Goal: Transaction & Acquisition: Purchase product/service

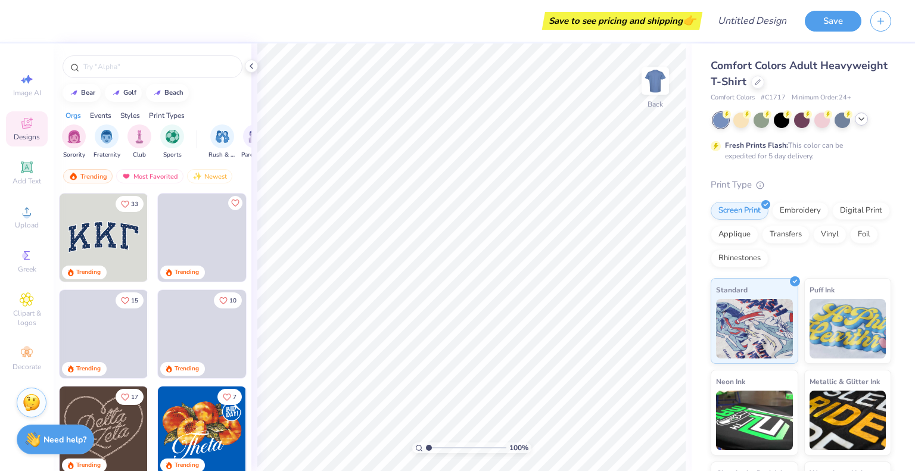
click at [856, 123] on div at bounding box center [861, 119] width 13 height 13
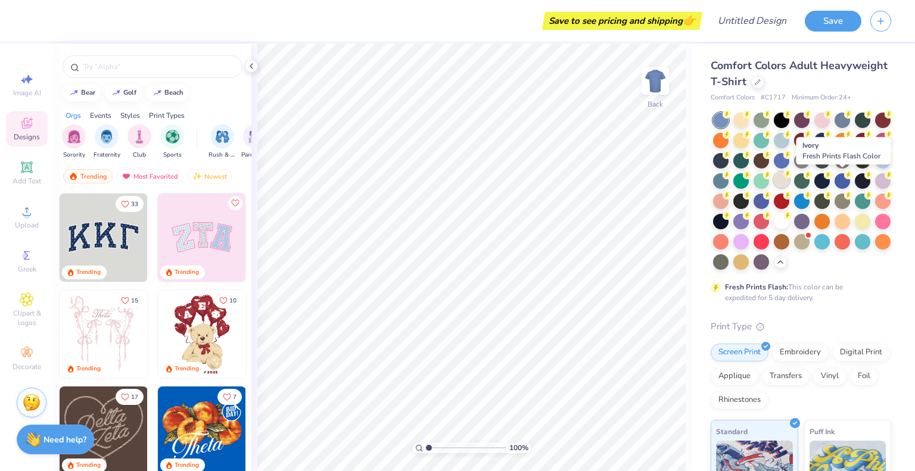
click at [789, 178] on div at bounding box center [781, 179] width 15 height 15
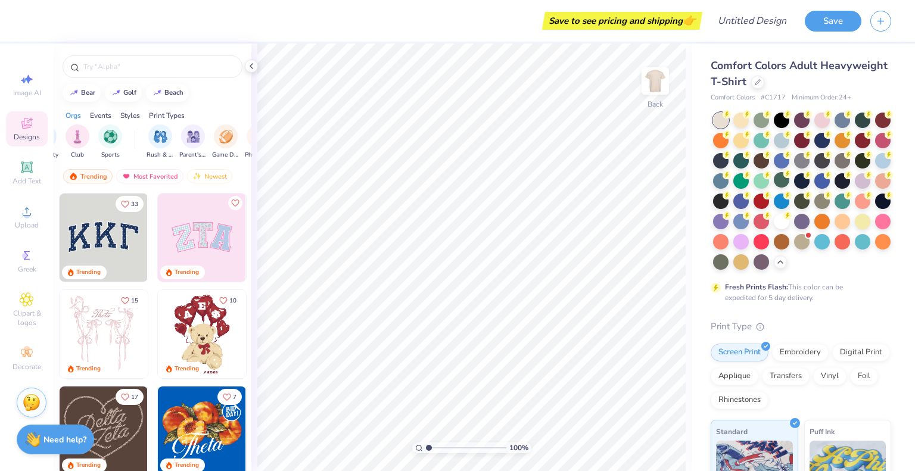
scroll to position [0, 64]
click at [21, 217] on icon at bounding box center [27, 211] width 14 height 14
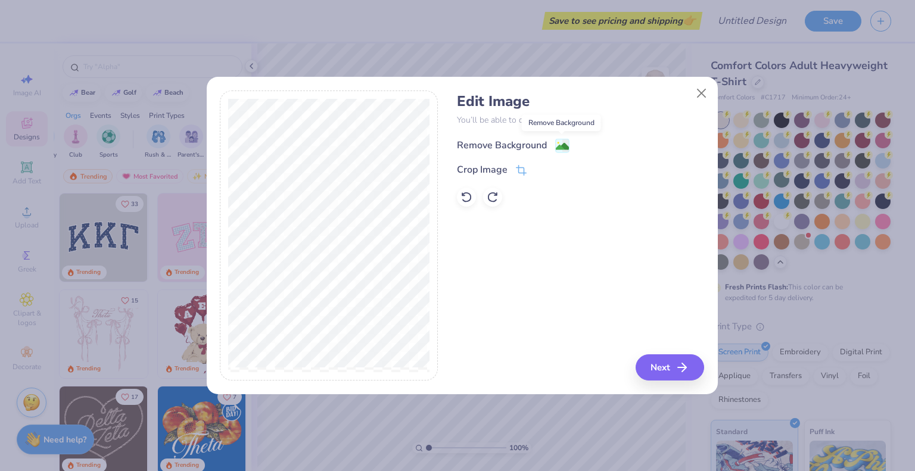
click at [561, 145] on image at bounding box center [562, 146] width 13 height 13
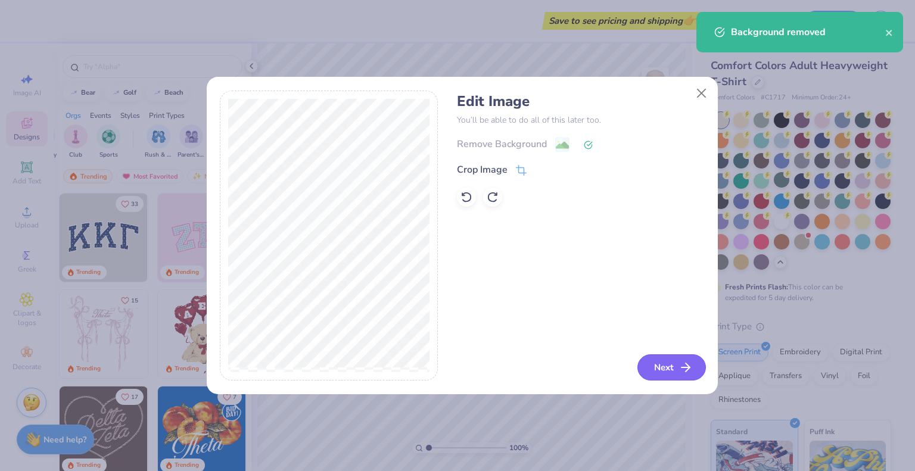
click at [667, 364] on button "Next" at bounding box center [672, 367] width 69 height 26
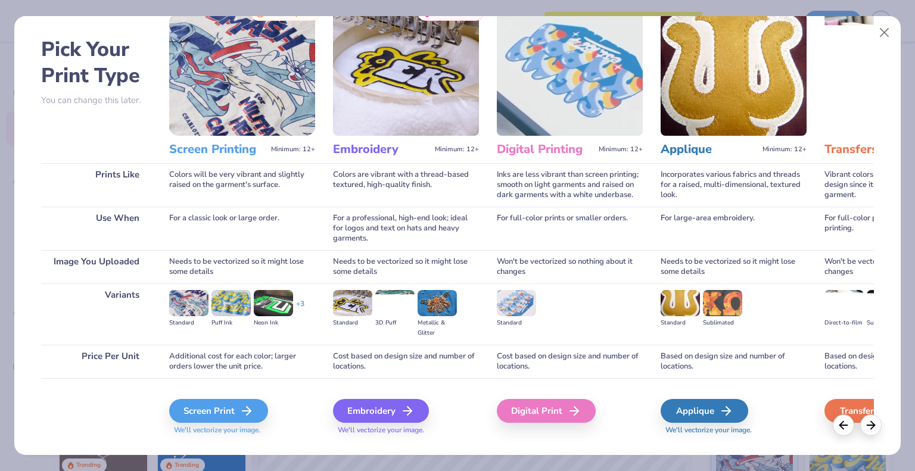
scroll to position [39, 0]
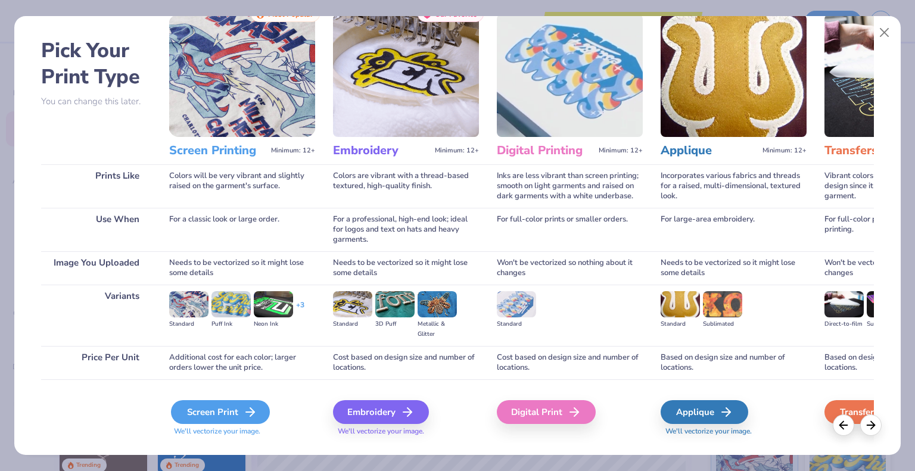
click at [224, 412] on div "Screen Print" at bounding box center [220, 412] width 99 height 24
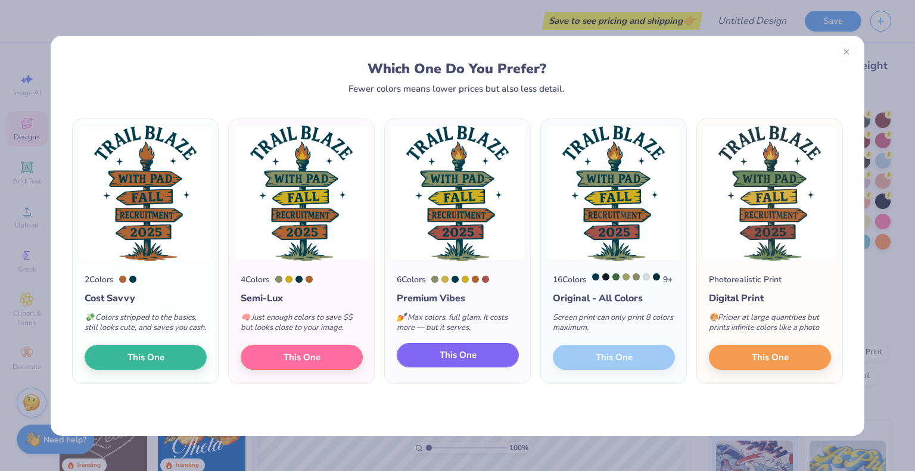
click at [462, 362] on span "This One" at bounding box center [458, 356] width 37 height 14
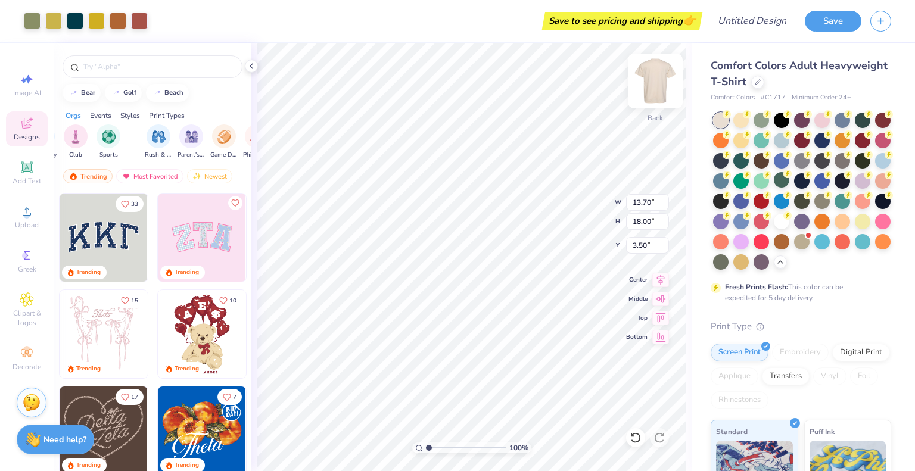
click at [655, 73] on img at bounding box center [656, 81] width 48 height 48
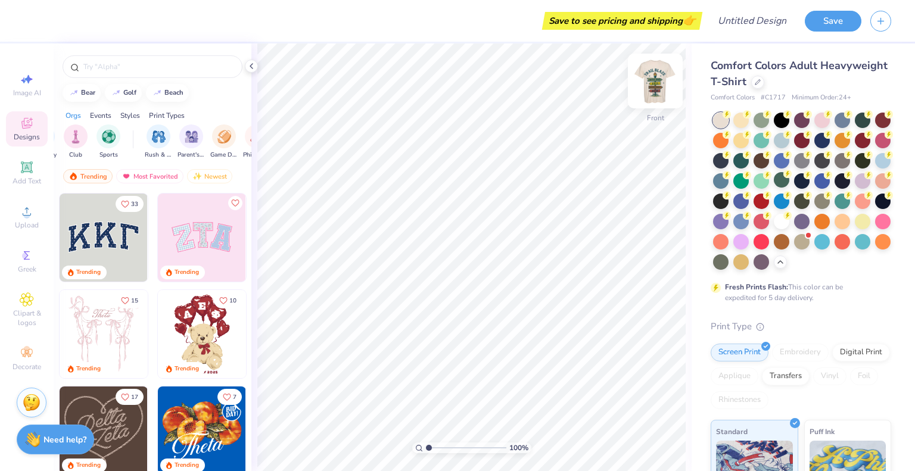
click at [648, 74] on img at bounding box center [656, 81] width 48 height 48
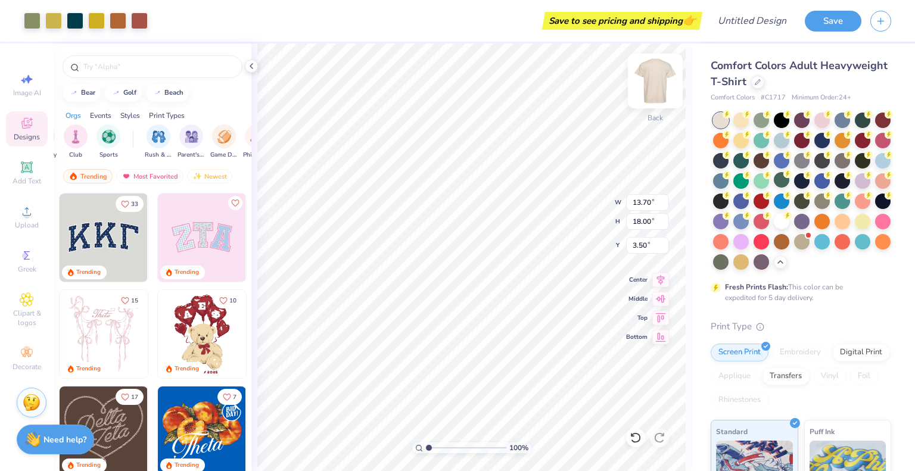
click at [642, 95] on div "Back" at bounding box center [655, 88] width 27 height 42
type input "3.00"
click at [649, 80] on img at bounding box center [656, 81] width 48 height 48
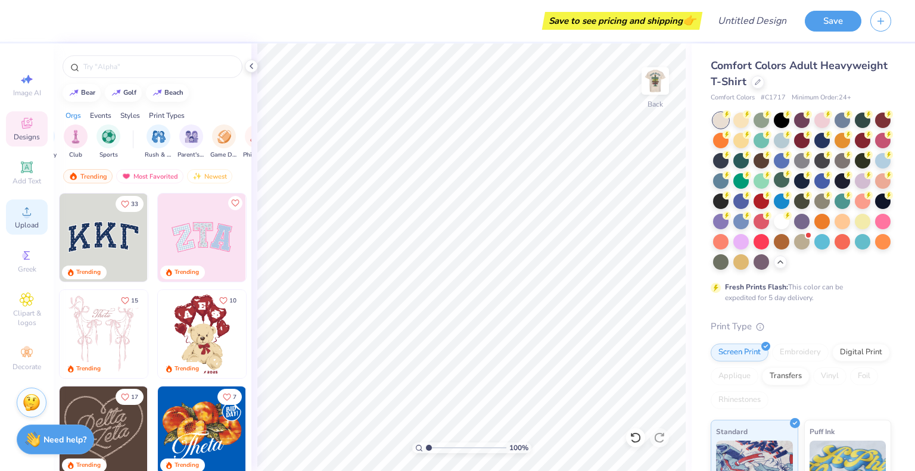
click at [18, 218] on div "Upload" at bounding box center [27, 217] width 42 height 35
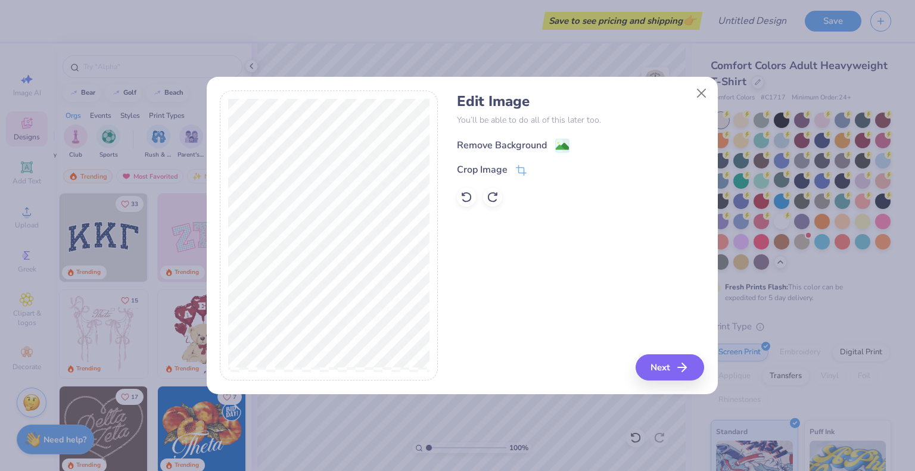
click at [560, 145] on image at bounding box center [562, 146] width 13 height 13
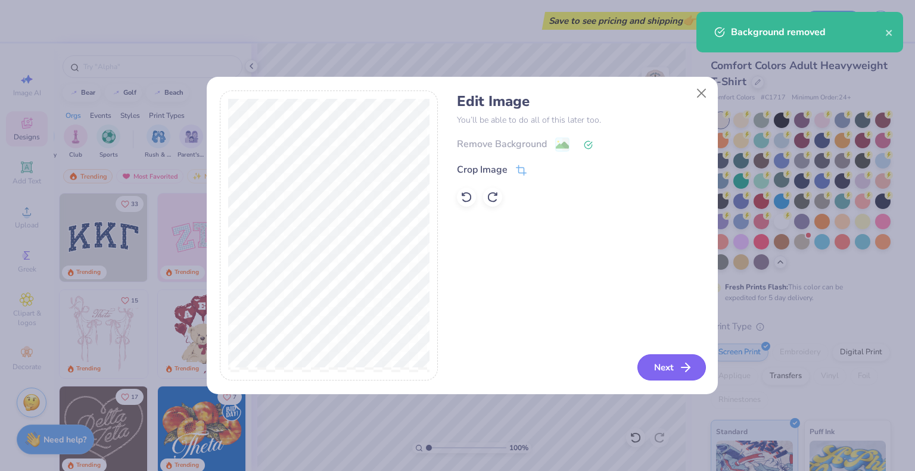
click at [676, 365] on button "Next" at bounding box center [672, 367] width 69 height 26
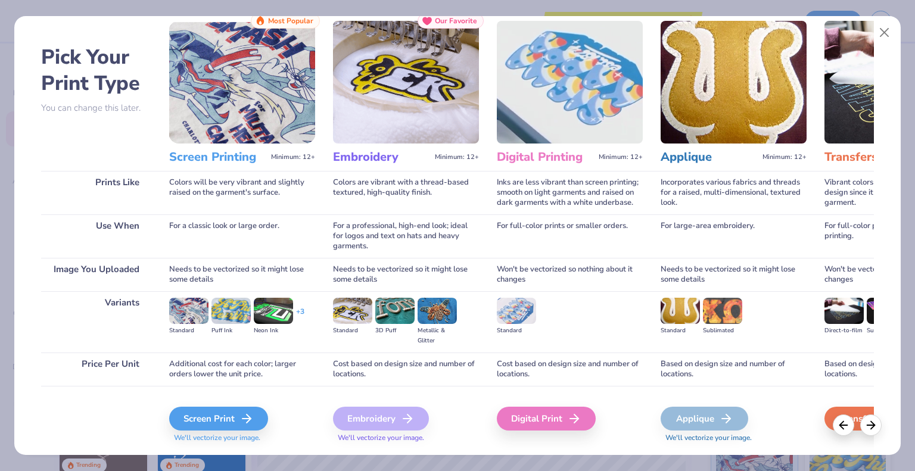
scroll to position [33, 0]
click at [233, 415] on div "Screen Print" at bounding box center [220, 418] width 99 height 24
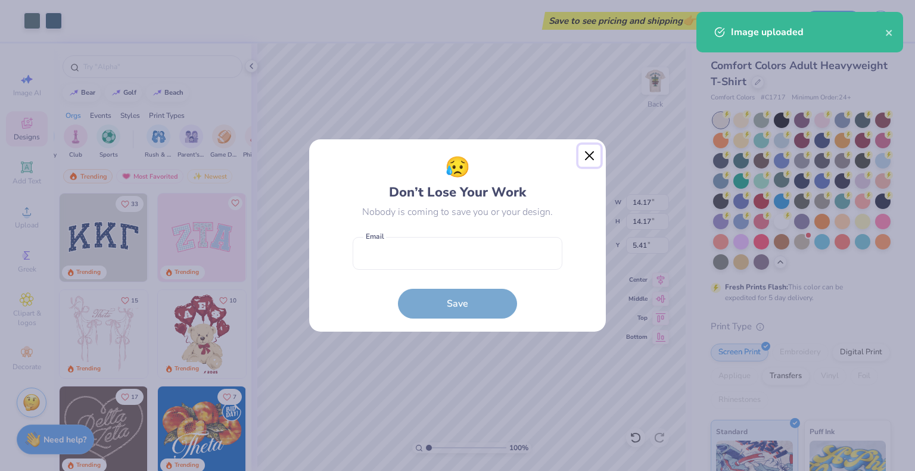
click at [594, 156] on button "Close" at bounding box center [590, 156] width 23 height 23
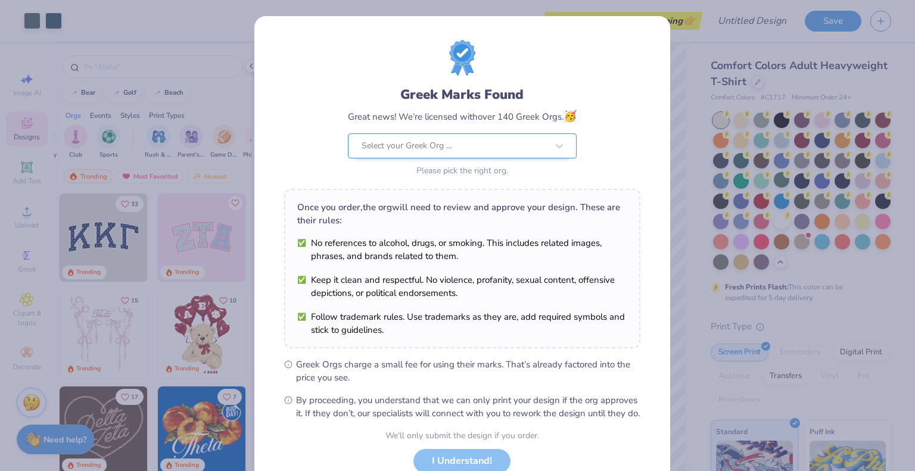
click at [484, 147] on div at bounding box center [455, 145] width 186 height 15
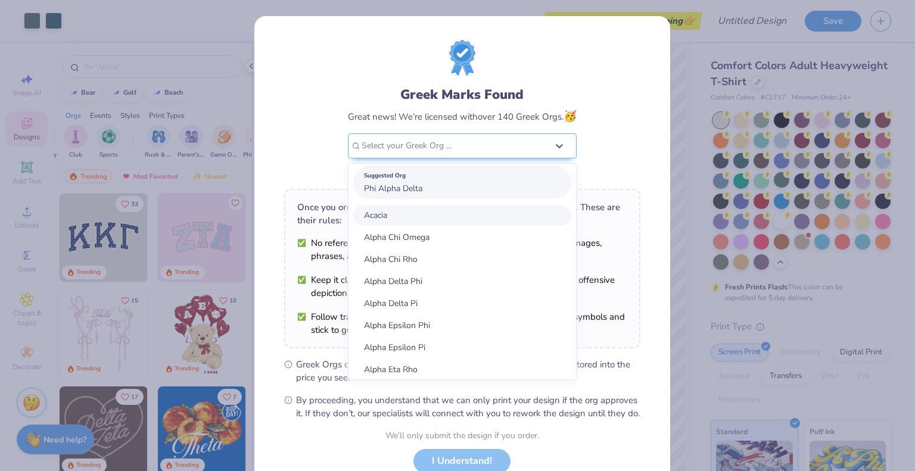
click at [424, 187] on div "Suggested Org Phi Alpha Delta" at bounding box center [462, 182] width 218 height 33
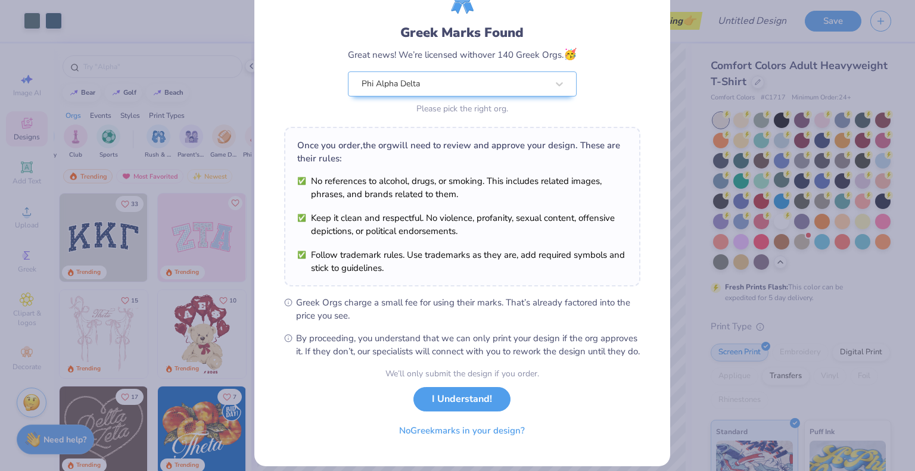
scroll to position [62, 0]
click at [472, 409] on button "I Understand!" at bounding box center [461, 396] width 97 height 24
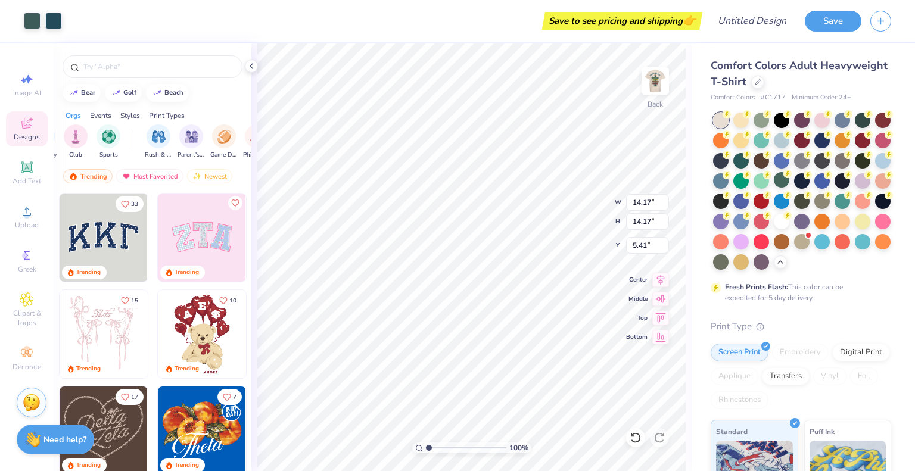
scroll to position [0, 0]
type input "2.60"
type input "3.00"
type input "3.52"
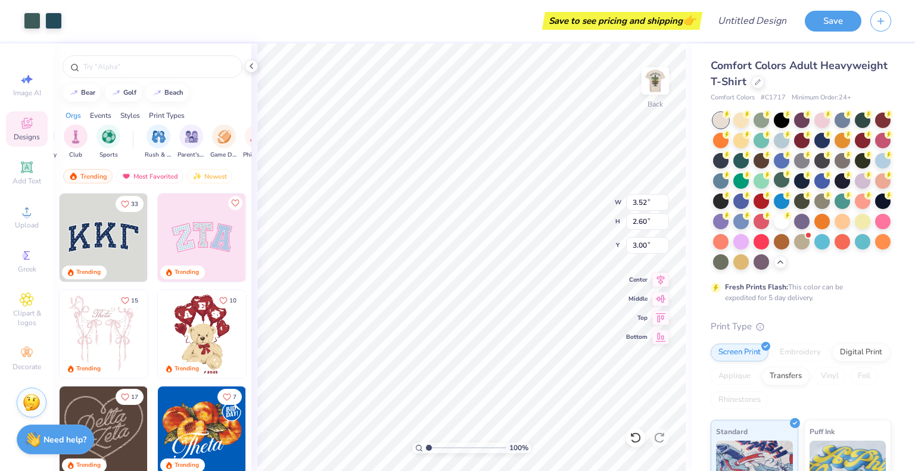
type input "3.52"
click at [657, 318] on icon at bounding box center [660, 316] width 17 height 14
type input "3.00"
click at [655, 89] on img at bounding box center [656, 81] width 48 height 48
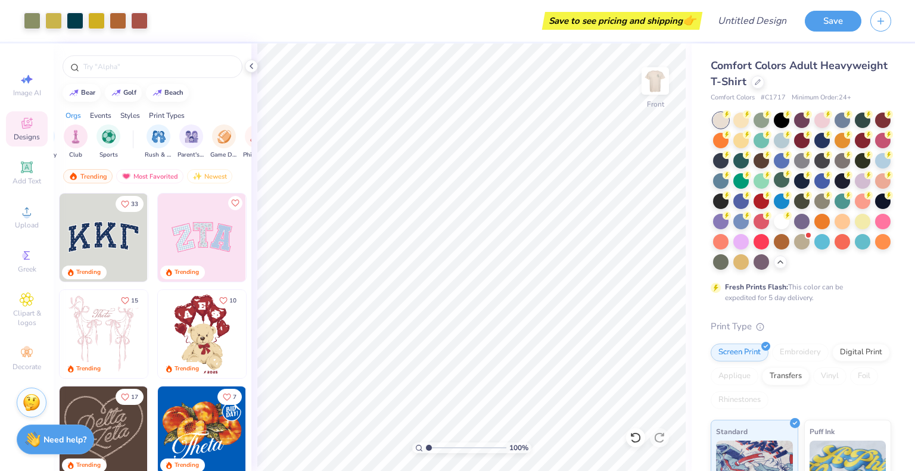
click at [655, 89] on img at bounding box center [655, 81] width 24 height 24
click at [846, 20] on button "Save" at bounding box center [833, 19] width 57 height 21
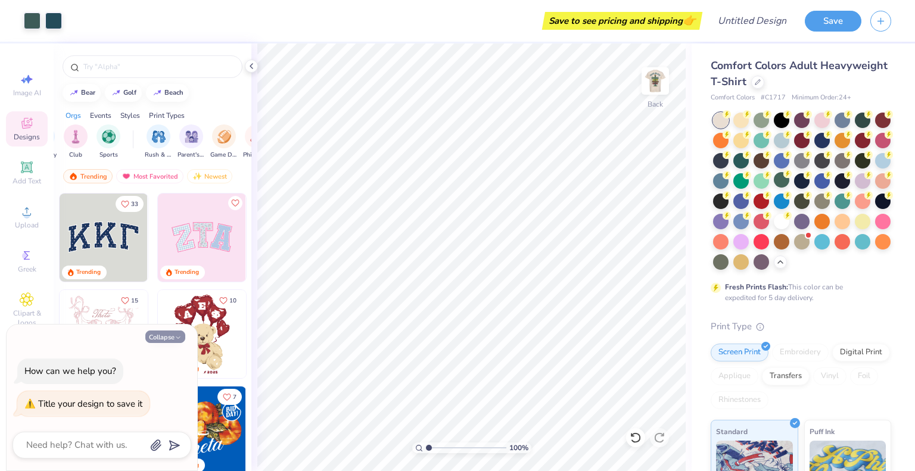
click at [181, 335] on icon "button" at bounding box center [178, 337] width 7 height 7
type textarea "x"
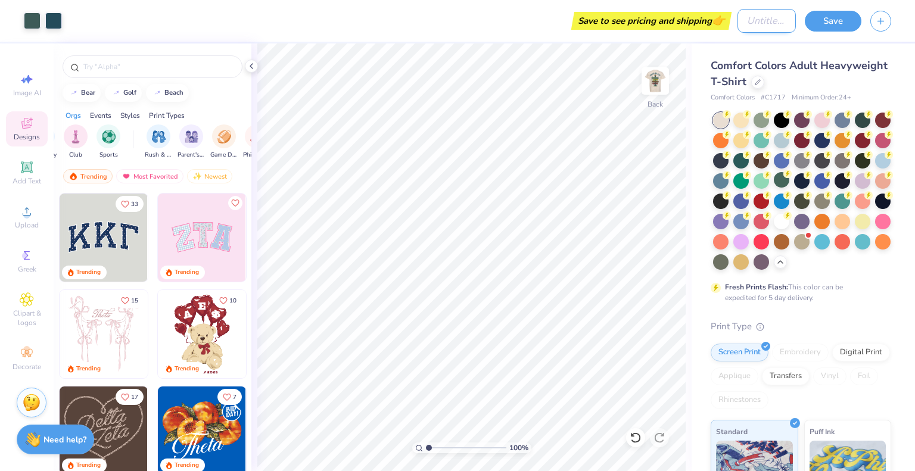
click at [776, 21] on input "Design Title" at bounding box center [767, 21] width 58 height 24
type input "Recruitment Merch"
click at [835, 32] on div "Save" at bounding box center [860, 21] width 110 height 42
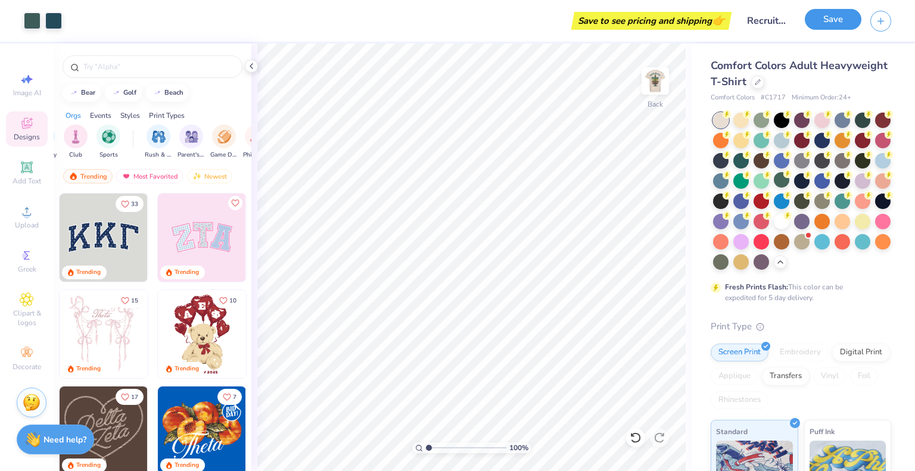
click at [834, 28] on button "Save" at bounding box center [833, 19] width 57 height 21
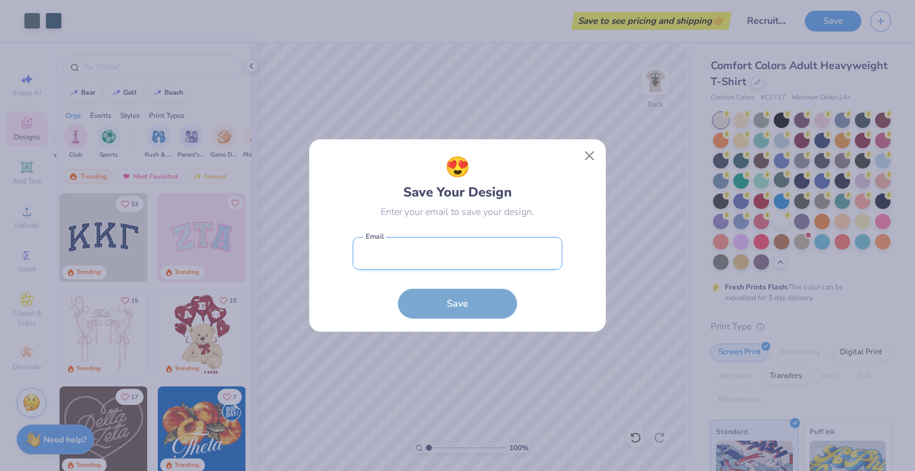
click at [433, 261] on input "email" at bounding box center [458, 253] width 210 height 33
type input "Zackzimmermanfl@gmail.com"
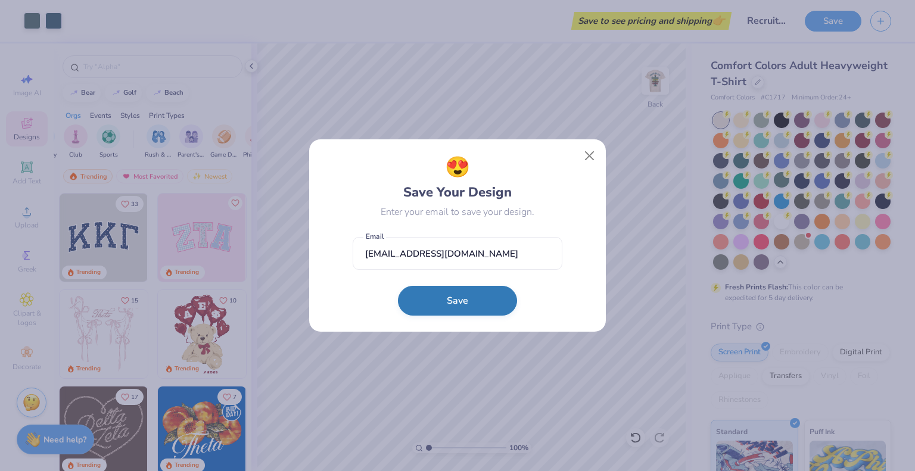
click at [456, 301] on button "Save" at bounding box center [457, 301] width 119 height 30
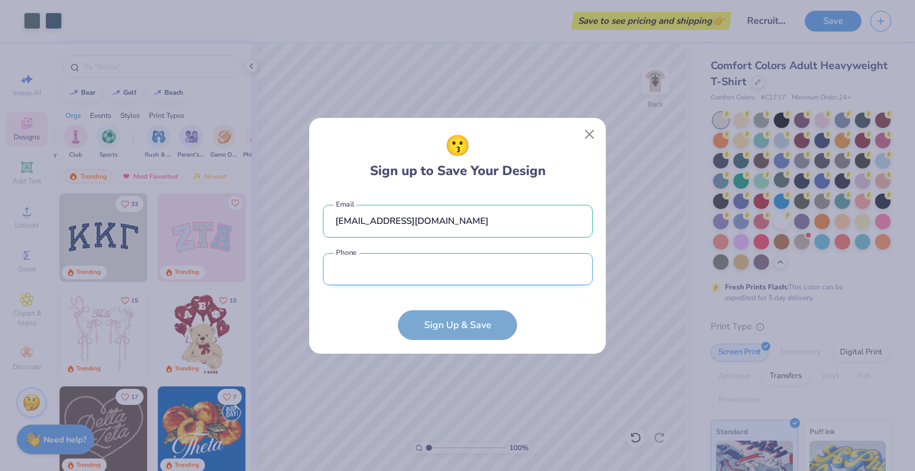
click at [416, 279] on input "tel" at bounding box center [458, 269] width 270 height 33
type input "(954) 909-9914"
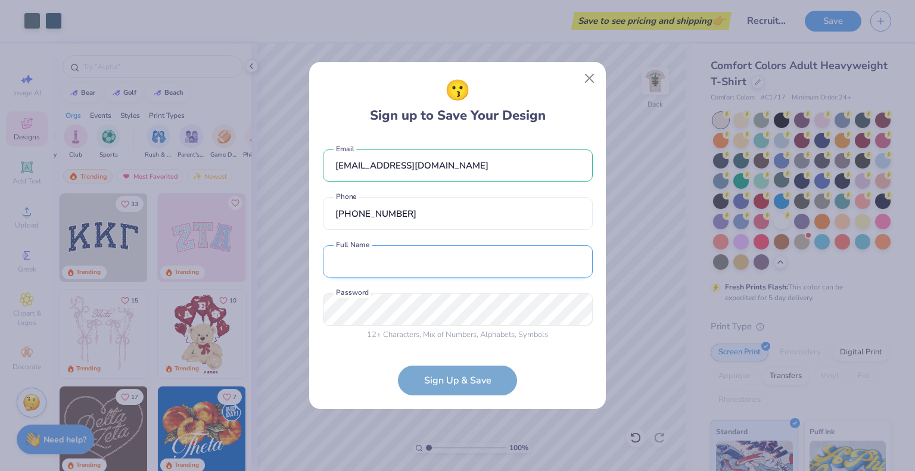
click at [381, 275] on input "text" at bounding box center [458, 261] width 270 height 33
type input "Zack Zimmerman"
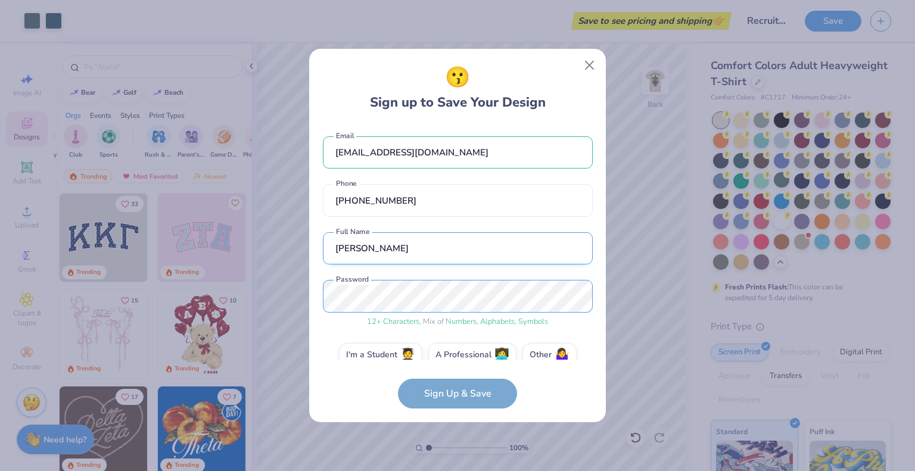
scroll to position [18, 0]
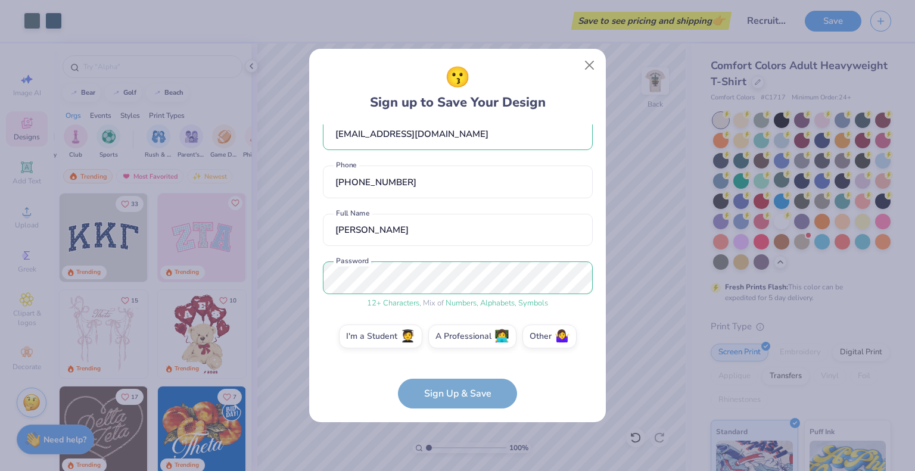
click at [463, 390] on form "Zackzimmermanfl@gmail.com Email (954) 909-9914 Phone Zack Zimmerman Full Name 1…" at bounding box center [458, 267] width 270 height 285
click at [407, 338] on span "🧑‍🎓" at bounding box center [407, 335] width 15 height 14
click at [454, 354] on input "I'm a Student 🧑‍🎓" at bounding box center [458, 358] width 8 height 8
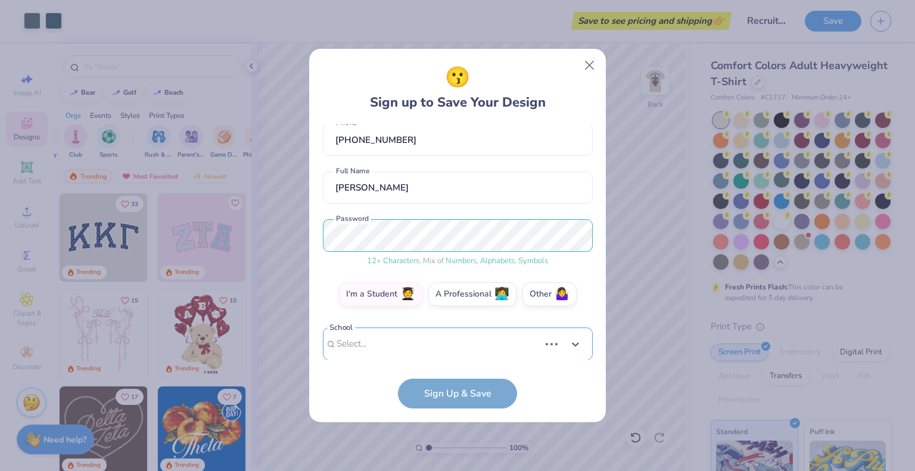
click at [429, 340] on div "Use Up and Down to choose options, press Enter to select the currently focused …" at bounding box center [458, 362] width 270 height 69
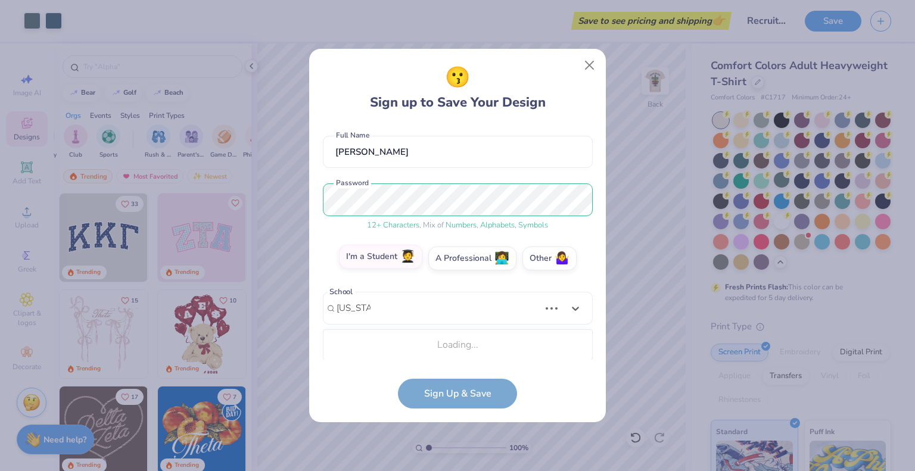
scroll to position [95, 0]
type input "florida st"
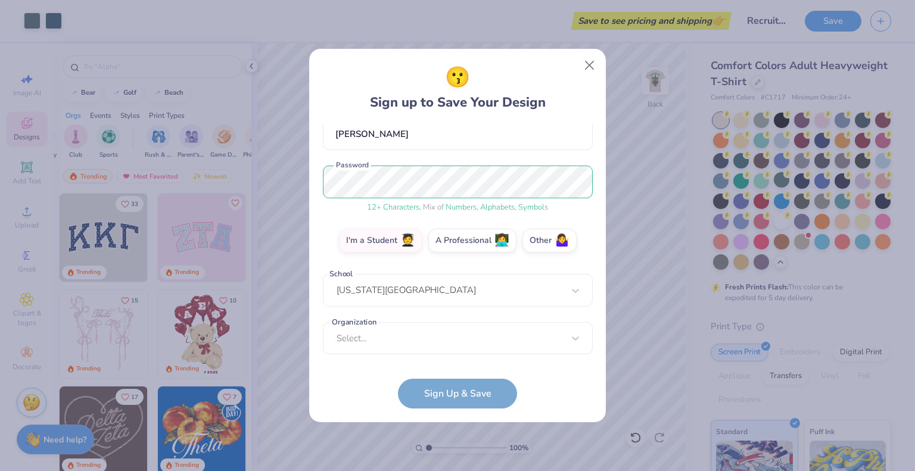
click at [421, 347] on div "Select..." at bounding box center [458, 338] width 270 height 33
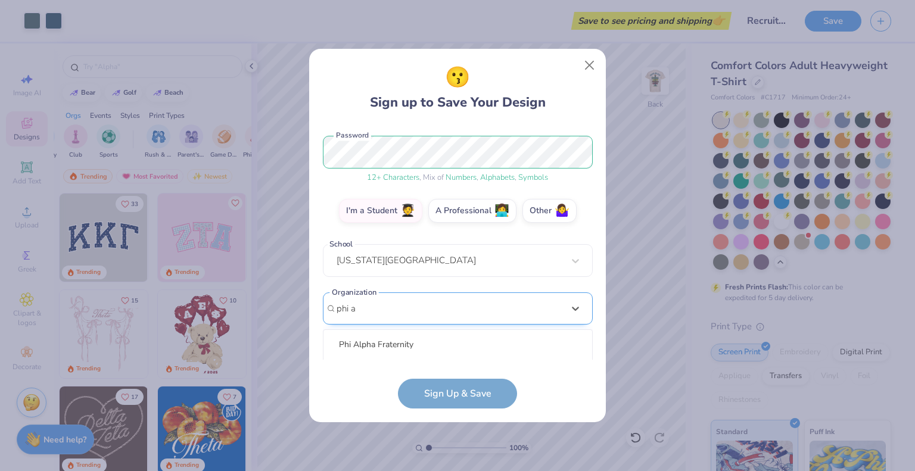
scroll to position [293, 0]
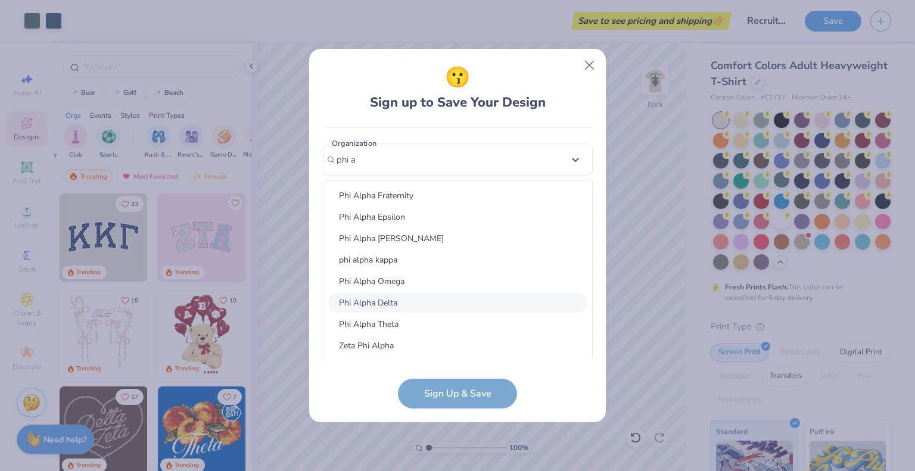
click at [410, 297] on div "Phi Alpha Delta" at bounding box center [457, 303] width 259 height 20
type input "phi a"
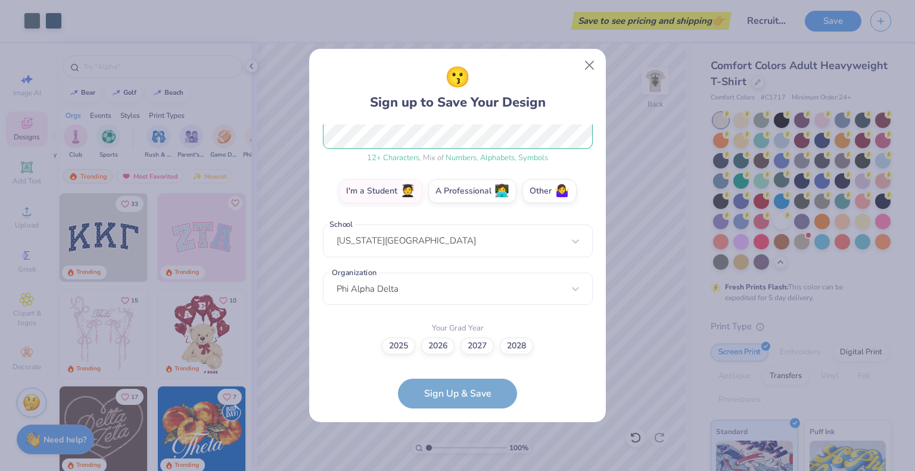
scroll to position [163, 0]
click at [438, 347] on label "2026" at bounding box center [437, 345] width 33 height 17
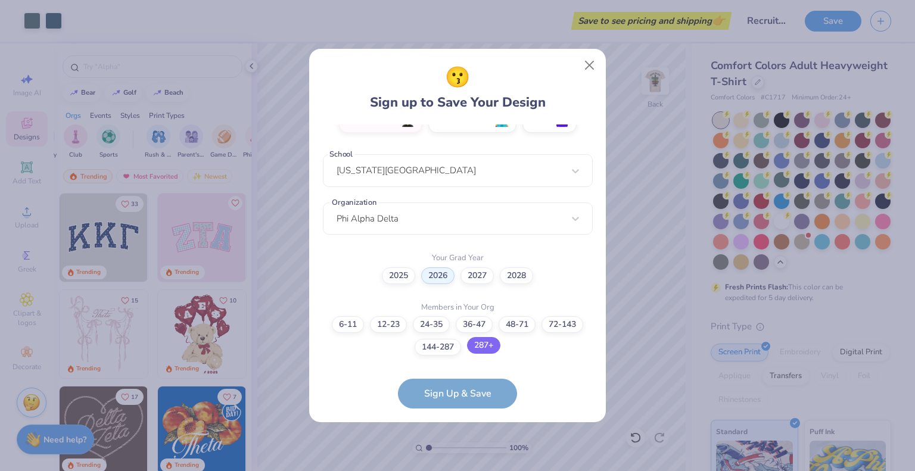
click at [489, 347] on label "287+" at bounding box center [483, 345] width 33 height 17
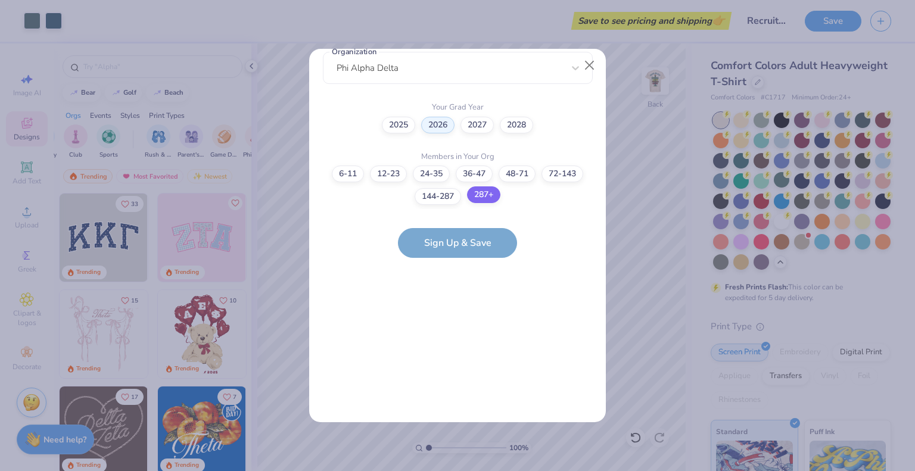
scroll to position [0, 0]
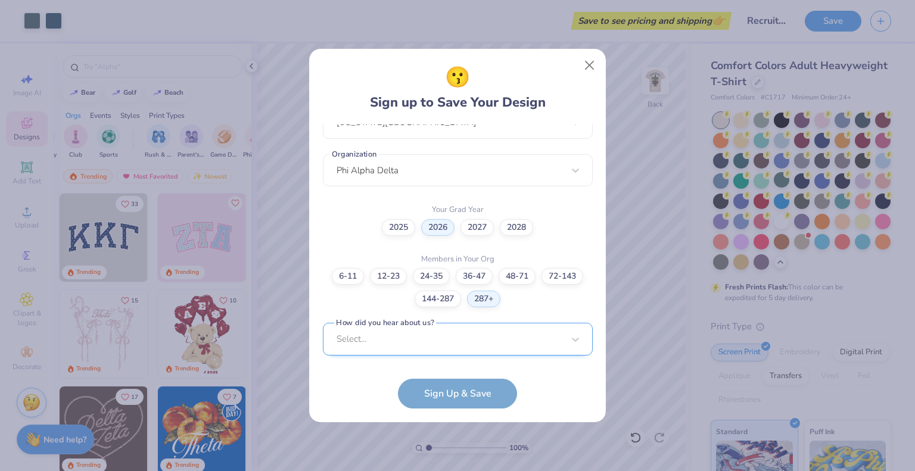
click at [469, 347] on div "Select..." at bounding box center [458, 339] width 270 height 33
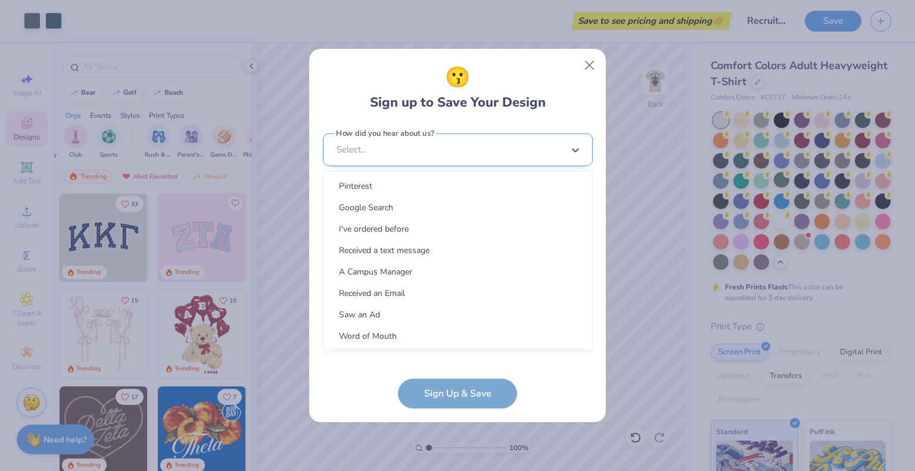
scroll to position [461, 0]
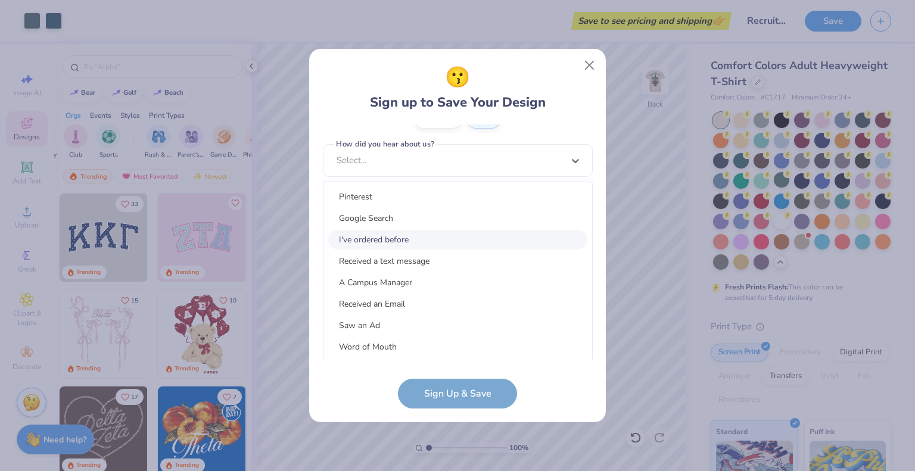
click at [398, 235] on div "I've ordered before" at bounding box center [457, 240] width 259 height 20
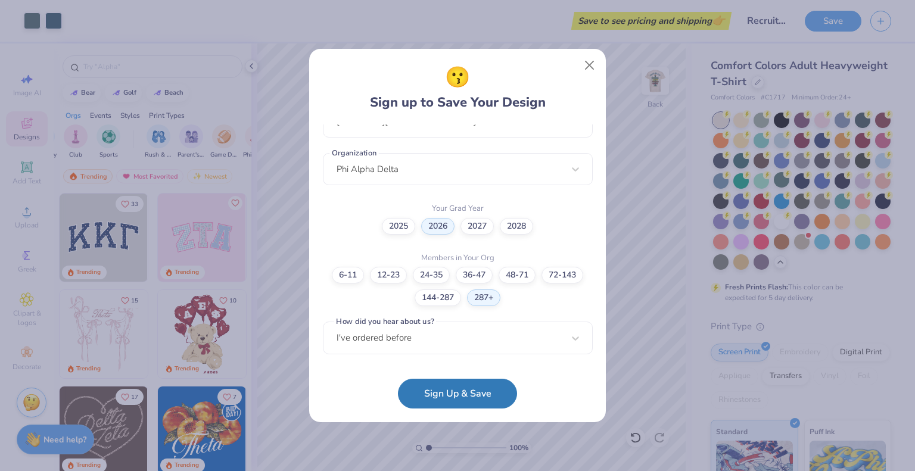
scroll to position [282, 0]
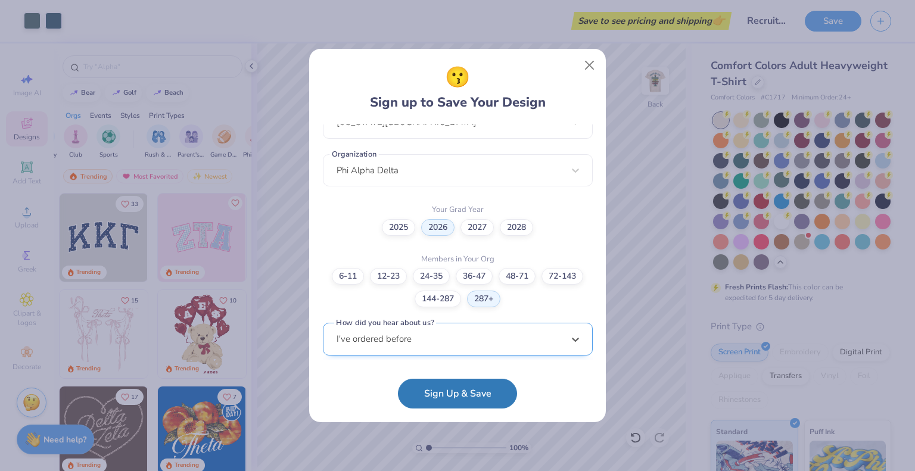
click at [436, 340] on div "option Word of Mouth focused, 8 of 15. 15 results available. Use Up and Down to…" at bounding box center [458, 431] width 270 height 217
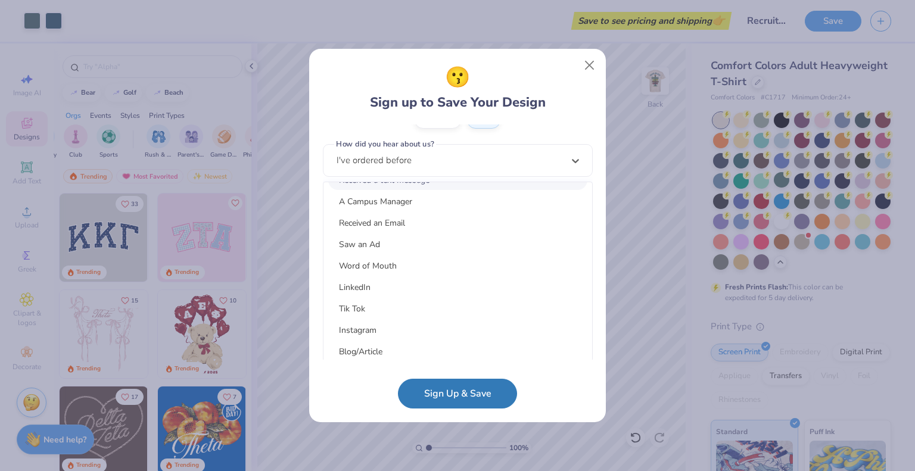
scroll to position [82, 0]
click at [384, 263] on div "Word of Mouth" at bounding box center [457, 265] width 259 height 20
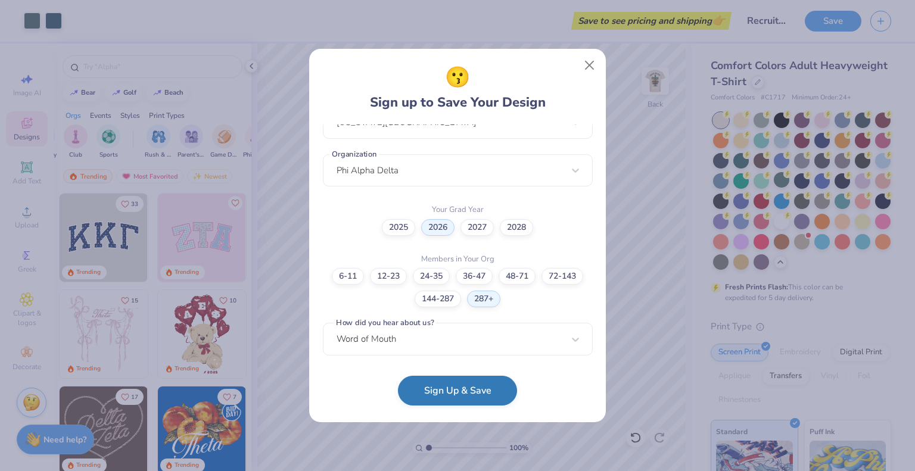
click at [464, 395] on button "Sign Up & Save" at bounding box center [457, 391] width 119 height 30
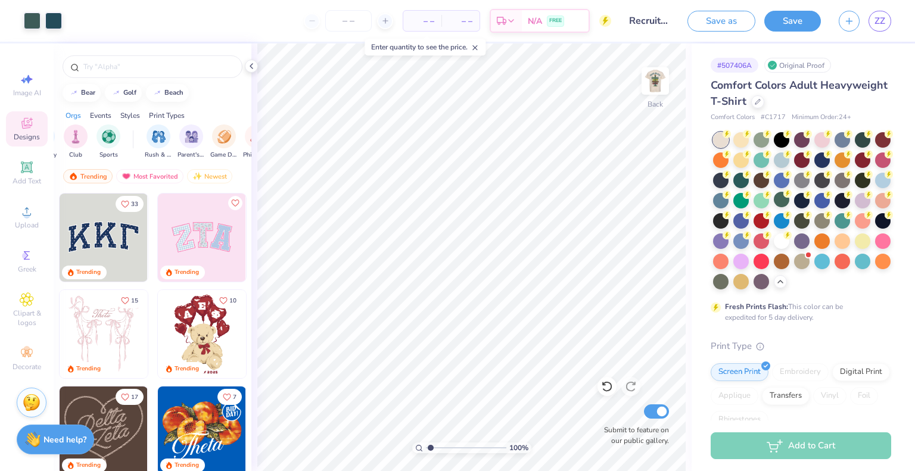
type input "1.28"
type textarea "x"
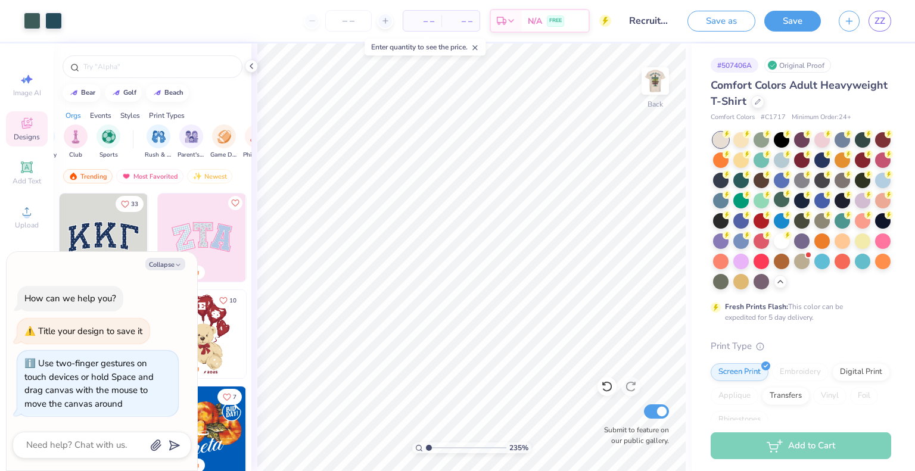
type input "1"
drag, startPoint x: 430, startPoint y: 448, endPoint x: 404, endPoint y: 452, distance: 26.0
click at [426, 452] on input "range" at bounding box center [466, 448] width 80 height 11
type textarea "x"
type input "3.61"
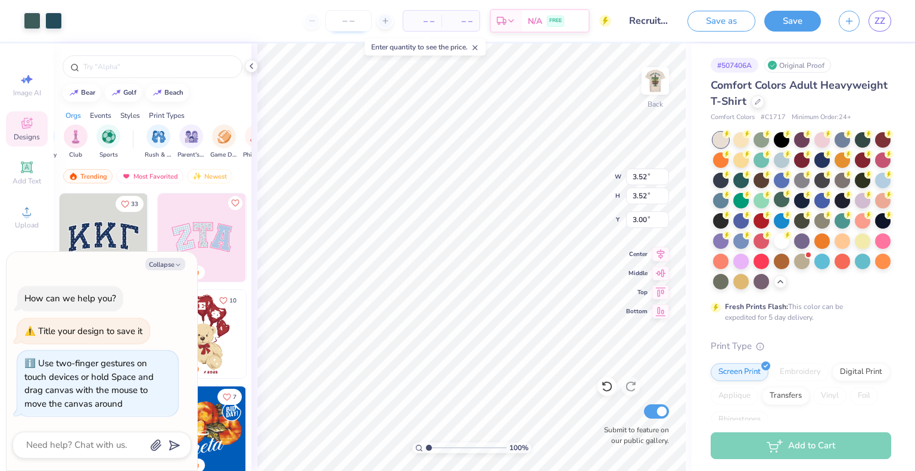
type input "3.61"
click at [641, 178] on input "3.61" at bounding box center [647, 177] width 43 height 17
click at [644, 179] on input "3.61" at bounding box center [647, 177] width 43 height 17
type input "3.5"
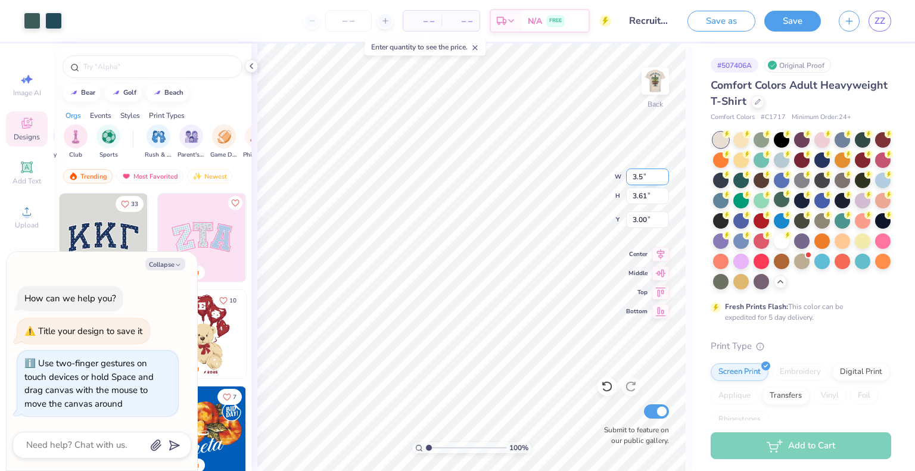
type textarea "x"
type input "3.50"
type input "3.05"
click at [658, 71] on img at bounding box center [656, 81] width 48 height 48
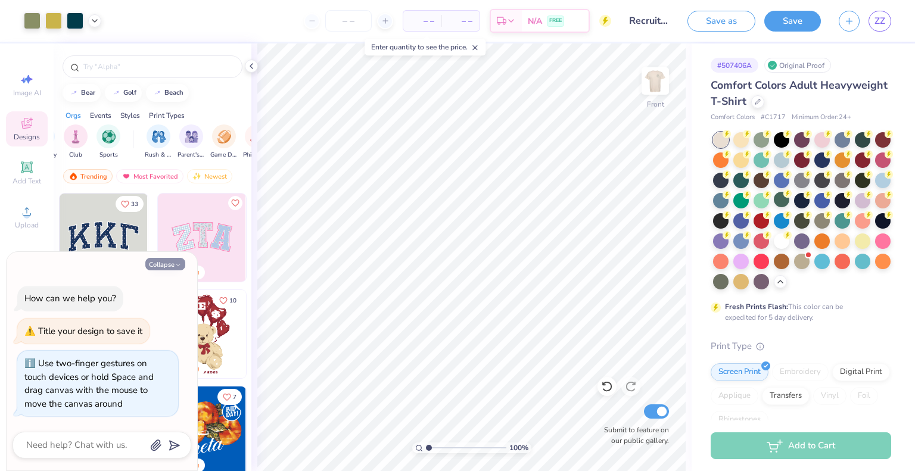
click at [162, 263] on button "Collapse" at bounding box center [165, 264] width 40 height 13
type textarea "x"
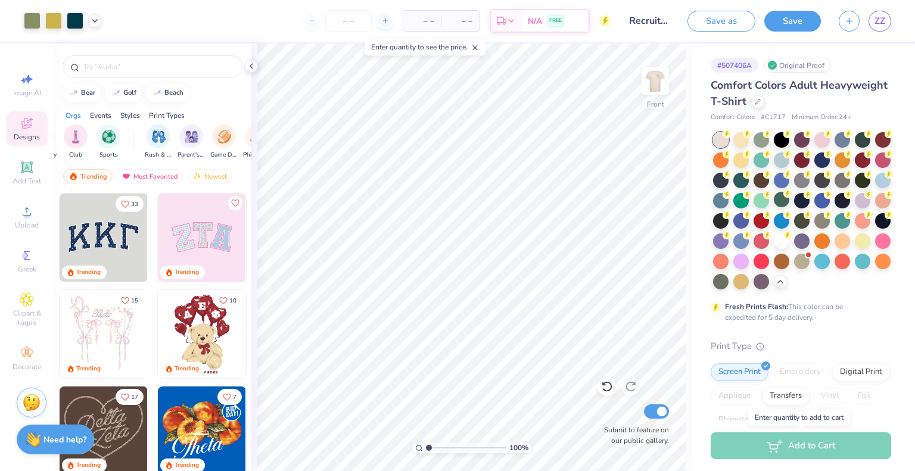
click at [786, 445] on div "Add to Cart" at bounding box center [801, 446] width 181 height 27
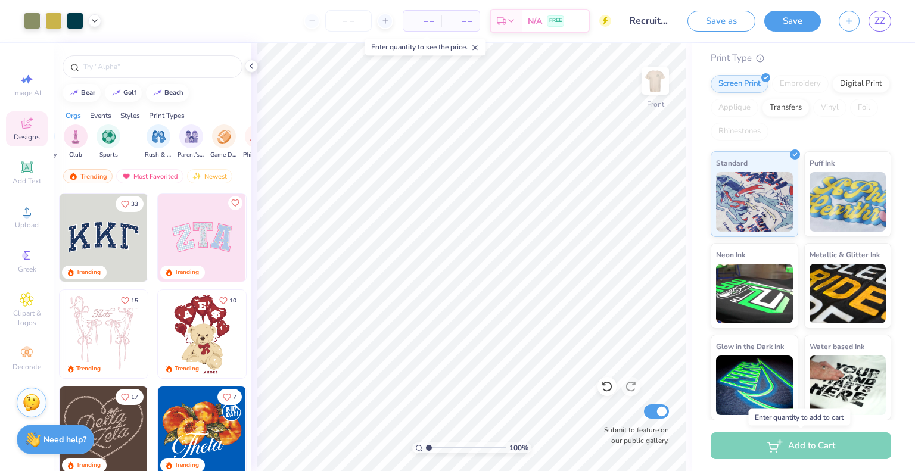
click at [808, 452] on div "Add to Cart" at bounding box center [801, 446] width 181 height 27
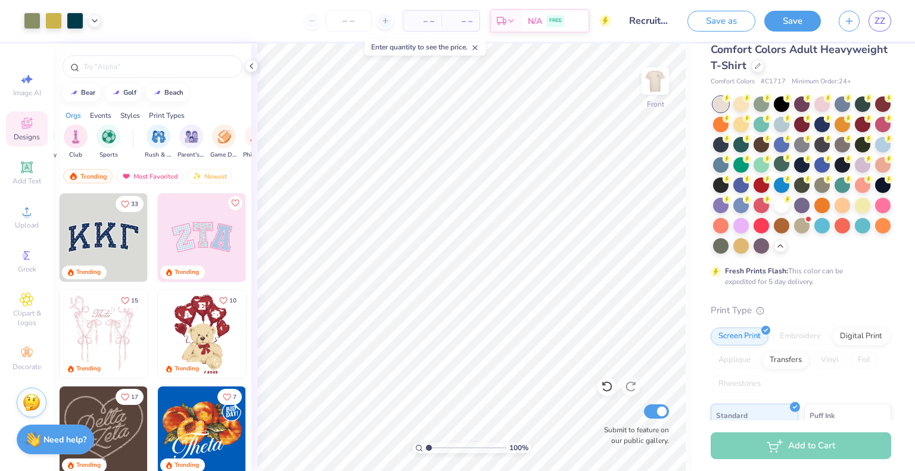
scroll to position [0, 0]
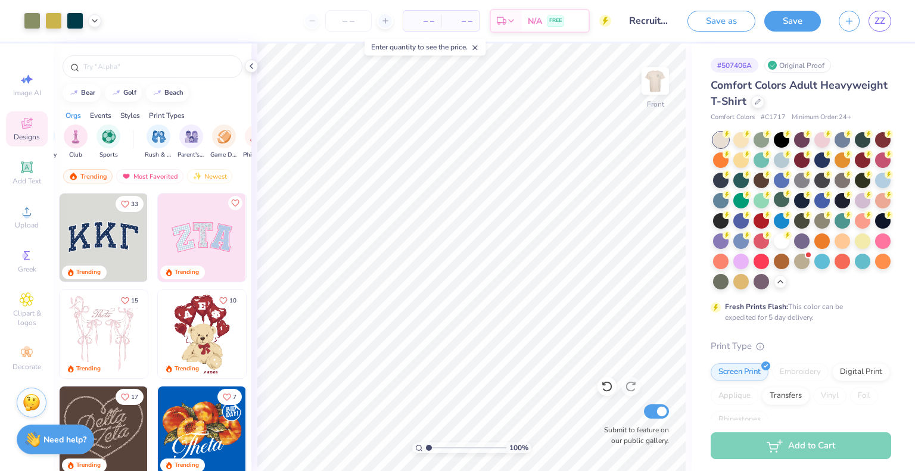
click at [427, 28] on div "– – Per Item" at bounding box center [422, 21] width 38 height 20
click at [350, 23] on input "number" at bounding box center [348, 20] width 46 height 21
click at [317, 22] on div at bounding box center [348, 20] width 89 height 21
click at [352, 22] on input "number" at bounding box center [348, 20] width 46 height 21
click at [383, 21] on icon at bounding box center [385, 21] width 8 height 8
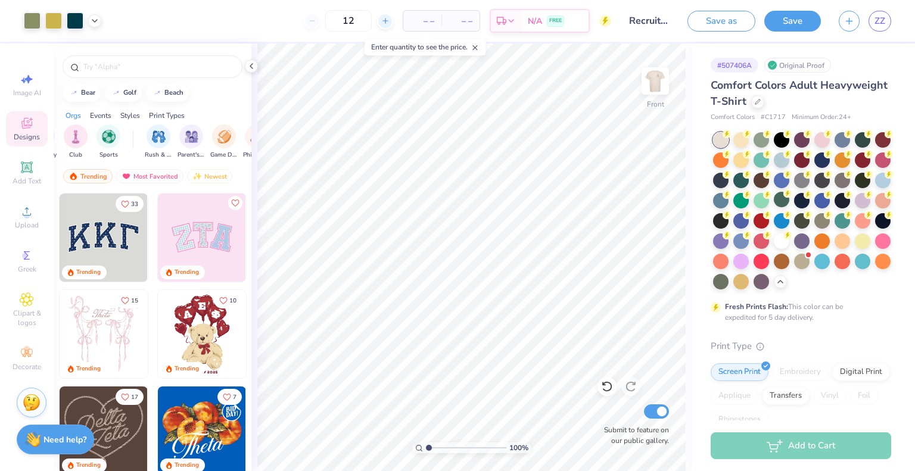
click at [383, 21] on icon at bounding box center [385, 21] width 8 height 8
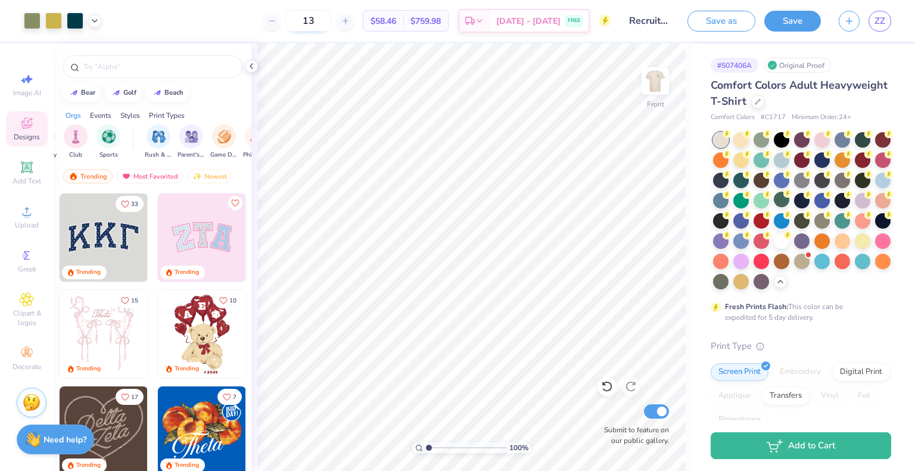
click at [315, 20] on input "13" at bounding box center [308, 20] width 46 height 21
type input "4"
click at [251, 66] on icon at bounding box center [252, 66] width 10 height 10
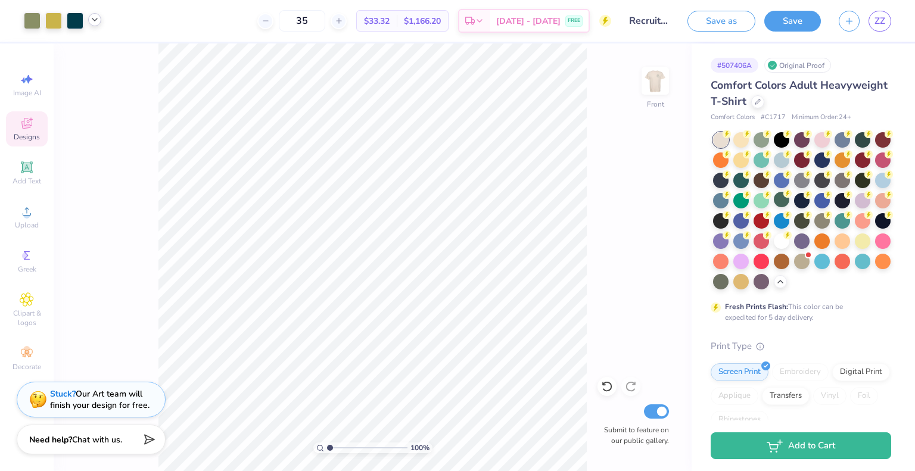
click at [92, 20] on icon at bounding box center [95, 20] width 10 height 10
click at [54, 22] on div at bounding box center [53, 19] width 17 height 17
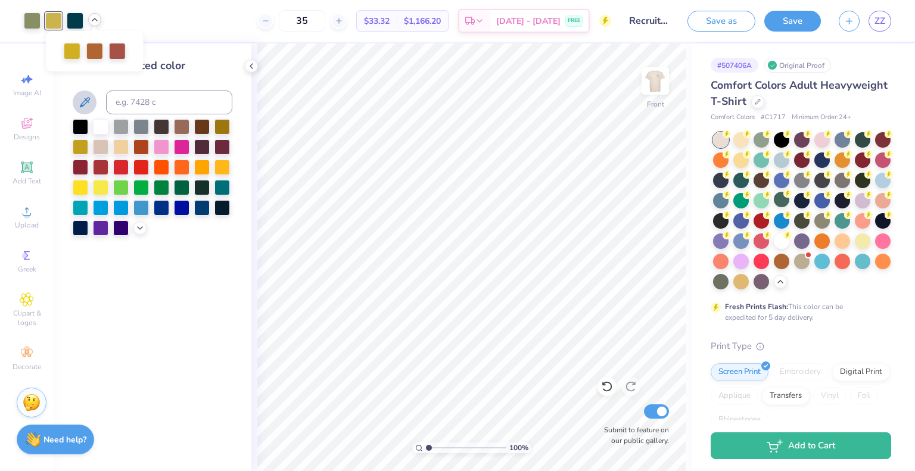
click at [81, 98] on icon at bounding box center [84, 102] width 14 height 14
click at [248, 61] on icon at bounding box center [252, 66] width 10 height 10
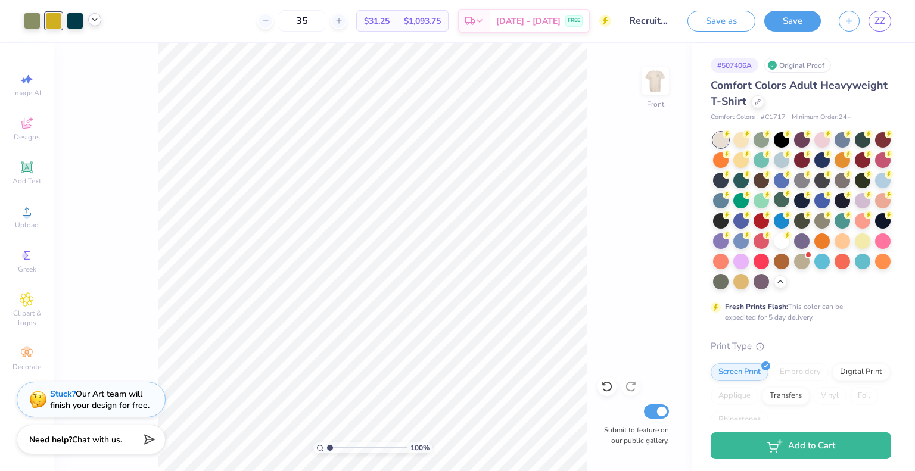
click at [96, 18] on icon at bounding box center [95, 20] width 10 height 10
click at [325, 23] on input "35" at bounding box center [302, 20] width 46 height 21
type input "3"
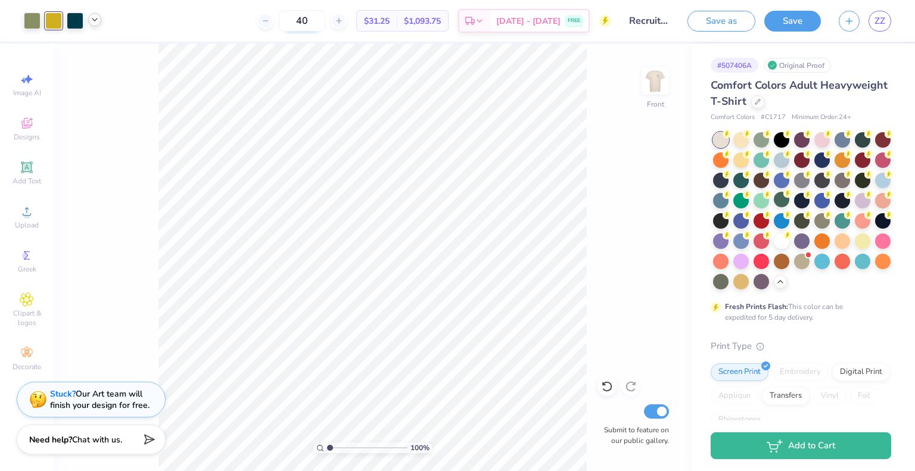
type input "40"
click at [95, 16] on icon at bounding box center [95, 20] width 10 height 10
click at [656, 74] on img at bounding box center [656, 81] width 48 height 48
click at [51, 21] on div at bounding box center [53, 19] width 17 height 17
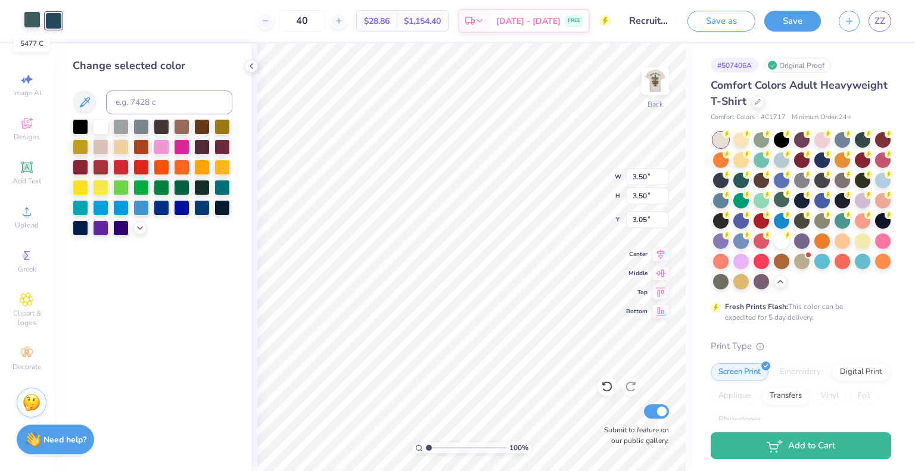
click at [31, 21] on div at bounding box center [32, 19] width 17 height 17
click at [52, 23] on div at bounding box center [53, 19] width 17 height 17
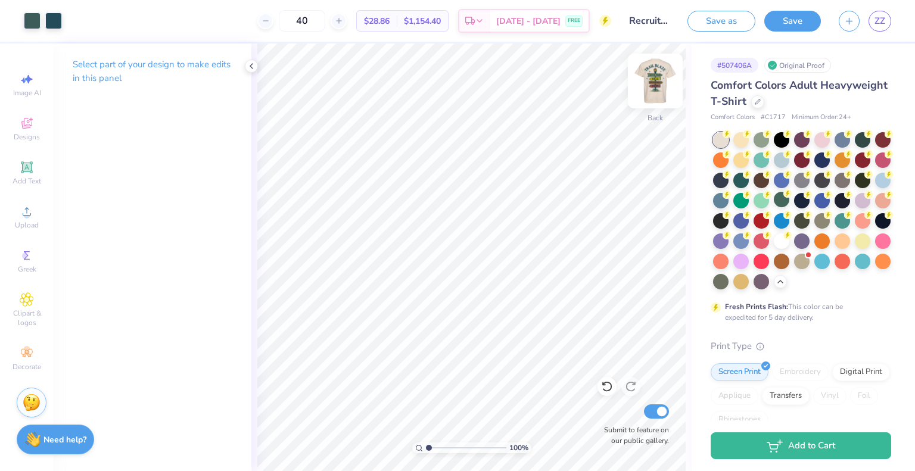
click at [652, 91] on img at bounding box center [656, 81] width 48 height 48
click at [80, 29] on div "Art colors" at bounding box center [50, 21] width 101 height 42
click at [76, 26] on div at bounding box center [75, 19] width 17 height 17
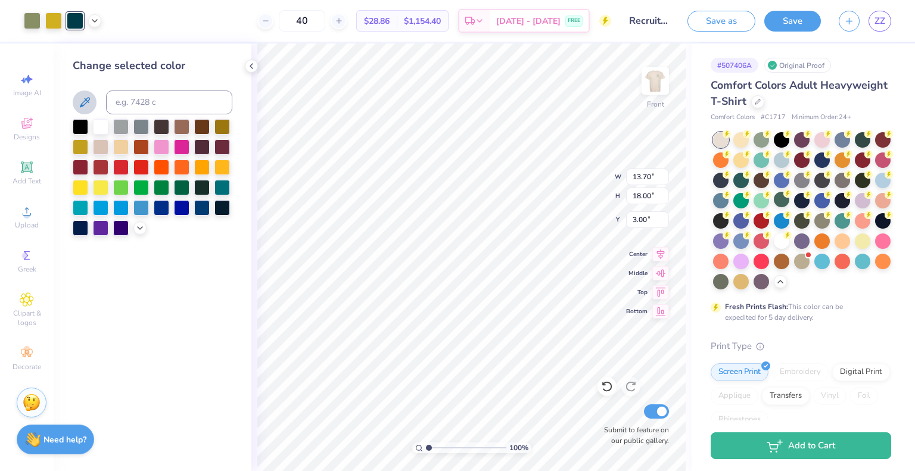
click at [85, 108] on icon at bounding box center [84, 102] width 14 height 14
click at [653, 90] on img at bounding box center [656, 81] width 48 height 48
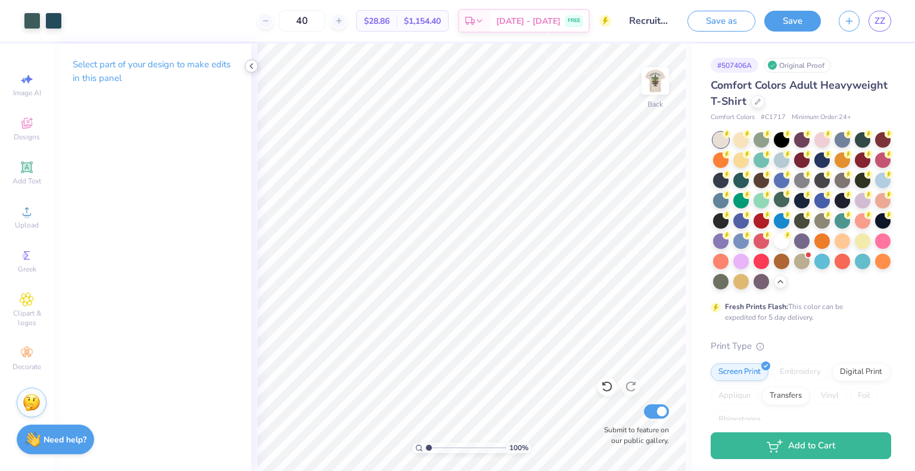
click at [252, 66] on icon at bounding box center [252, 66] width 10 height 10
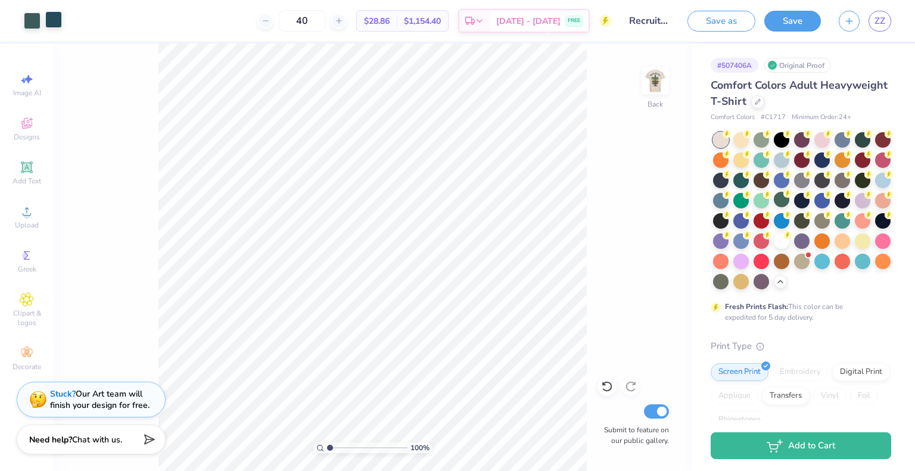
click at [55, 22] on div at bounding box center [53, 19] width 17 height 17
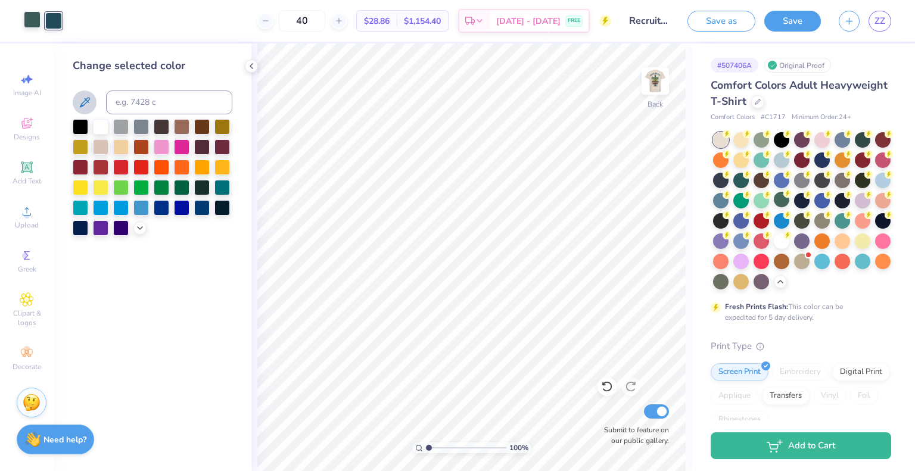
click at [35, 22] on div at bounding box center [32, 19] width 17 height 17
click at [160, 97] on input at bounding box center [169, 103] width 126 height 24
type input "309"
click at [57, 21] on div at bounding box center [53, 19] width 17 height 17
click at [144, 107] on input at bounding box center [169, 103] width 126 height 24
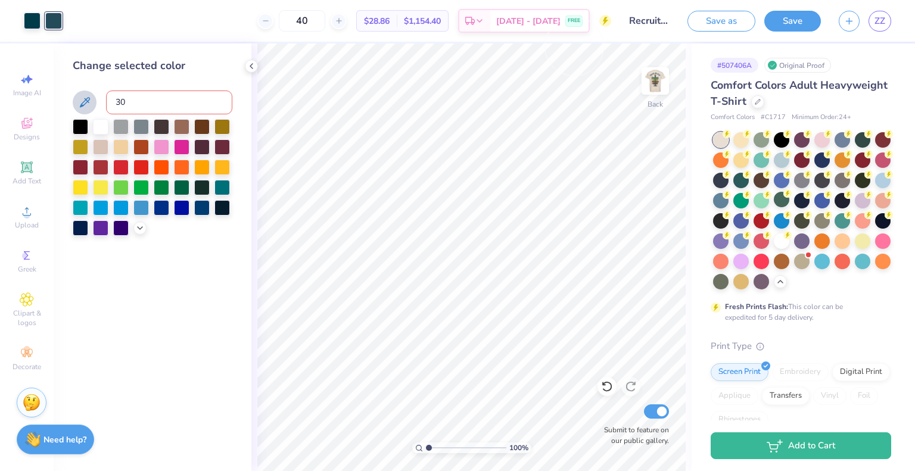
type input "309"
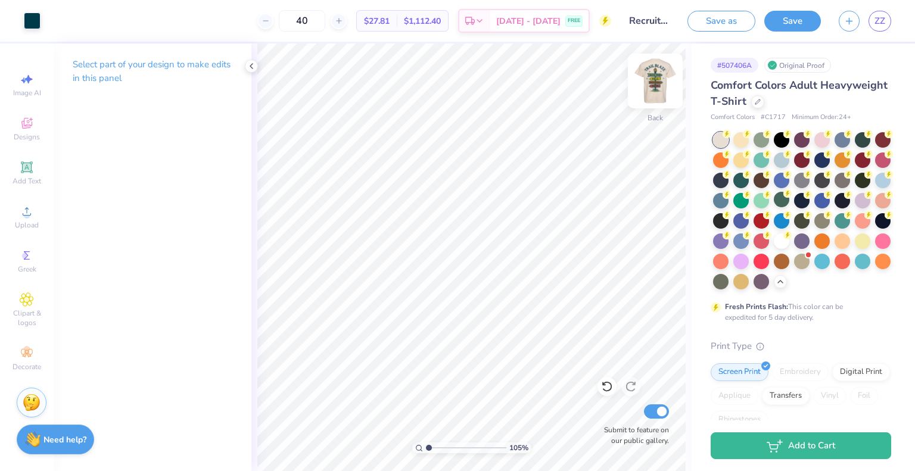
click at [661, 76] on img at bounding box center [656, 81] width 48 height 48
click at [98, 21] on icon at bounding box center [95, 20] width 10 height 10
click at [95, 21] on icon at bounding box center [95, 20] width 10 height 10
click at [654, 91] on img at bounding box center [656, 81] width 48 height 48
type input "1.04804142826013"
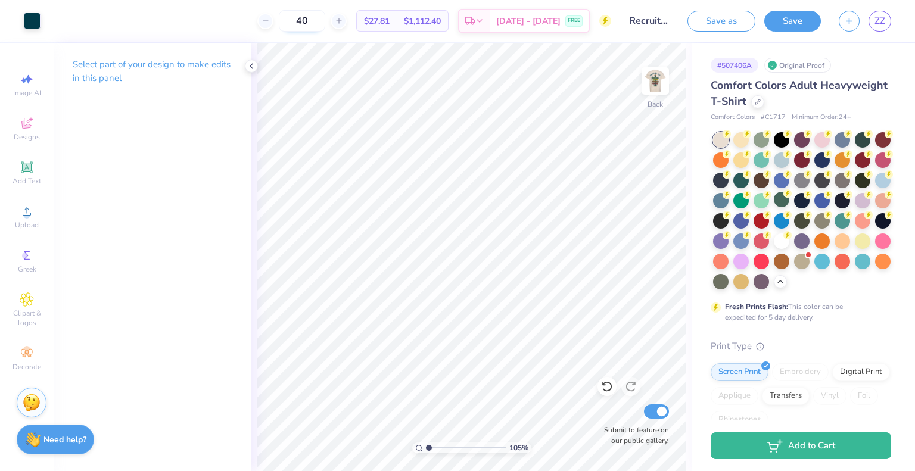
click at [320, 14] on input "40" at bounding box center [302, 20] width 46 height 21
type input "35"
click at [574, 20] on span "FREE" at bounding box center [574, 22] width 13 height 8
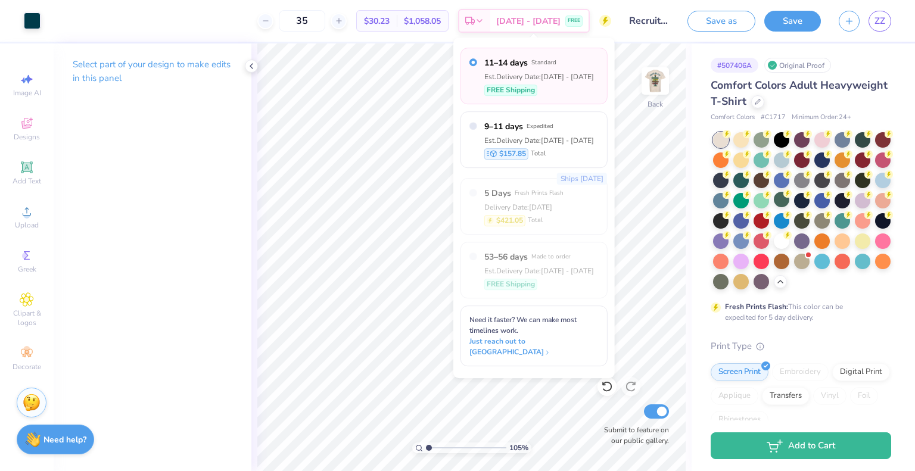
click at [539, 78] on div "Est. Delivery Date: Aug 25 - 28" at bounding box center [539, 76] width 110 height 11
type input "1.04804142826013"
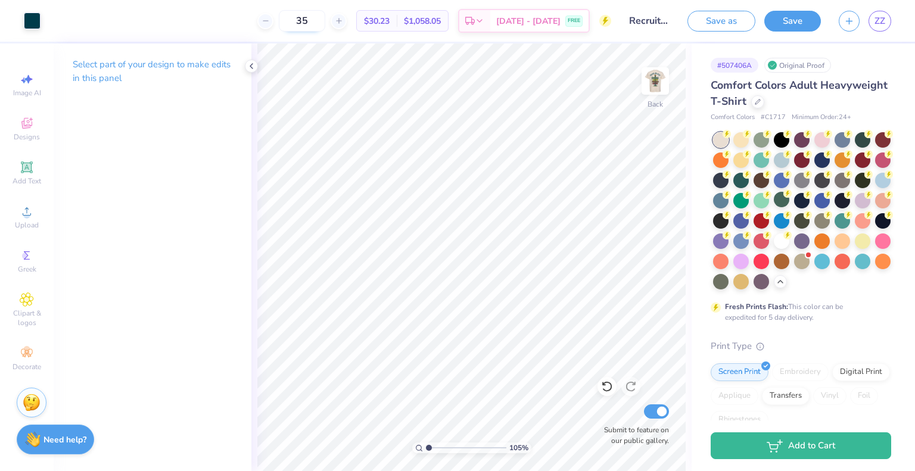
click at [324, 23] on input "35" at bounding box center [302, 20] width 46 height 21
click at [324, 23] on input "36" at bounding box center [302, 20] width 46 height 21
type input "3"
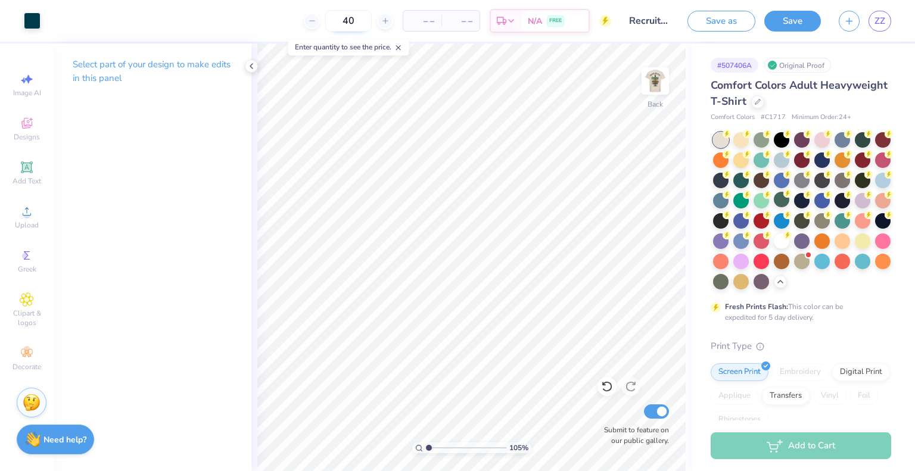
type input "40"
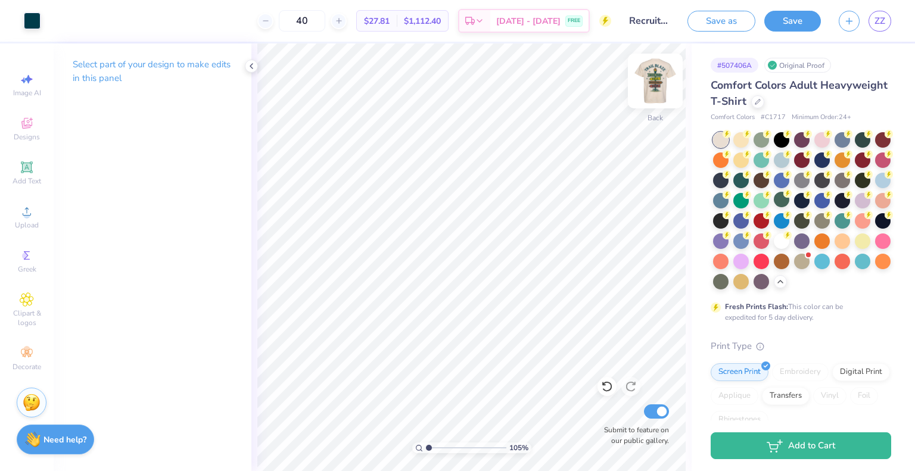
click at [658, 80] on img at bounding box center [656, 81] width 48 height 48
click at [658, 80] on img at bounding box center [655, 81] width 24 height 24
click at [657, 80] on img at bounding box center [656, 81] width 48 height 48
click at [656, 80] on img at bounding box center [656, 81] width 48 height 48
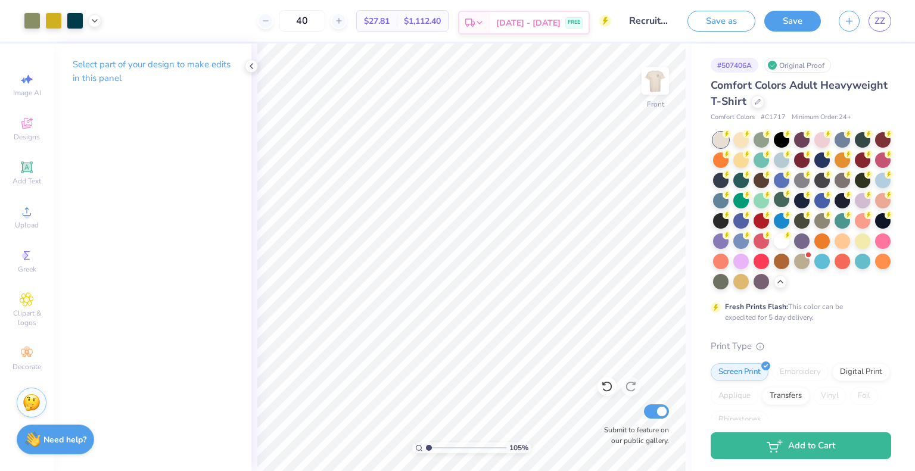
click at [546, 24] on span "[DATE] - [DATE]" at bounding box center [528, 23] width 64 height 13
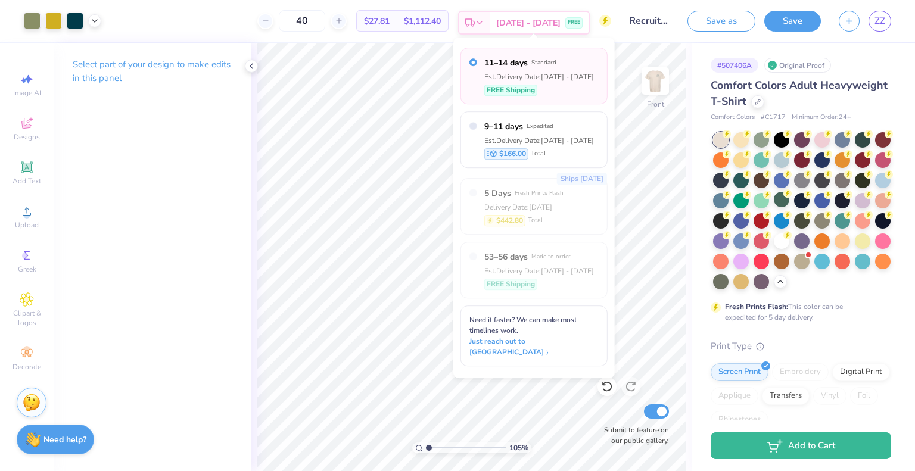
click at [531, 21] on span "[DATE] - [DATE]" at bounding box center [528, 23] width 64 height 13
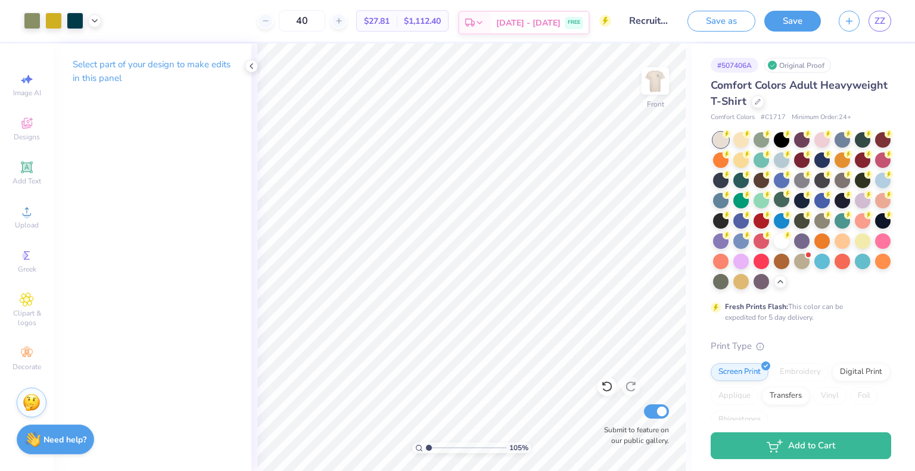
click at [531, 21] on span "[DATE] - [DATE]" at bounding box center [528, 23] width 64 height 13
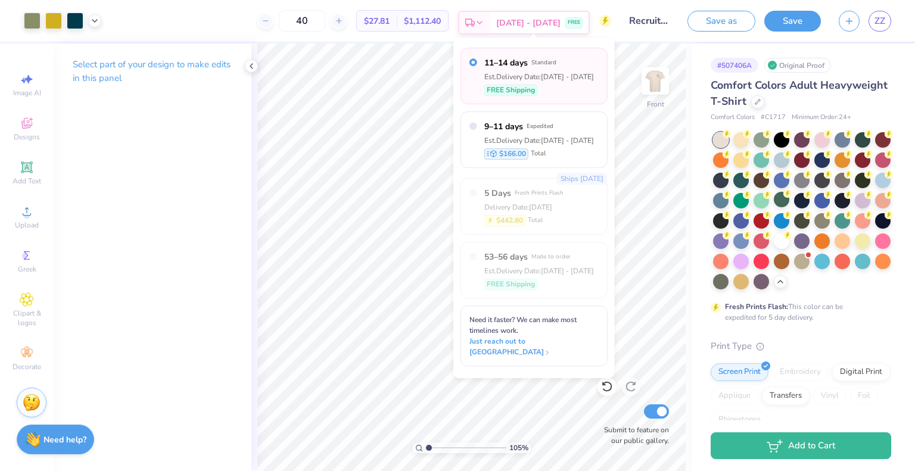
click at [531, 22] on span "[DATE] - [DATE]" at bounding box center [528, 23] width 64 height 13
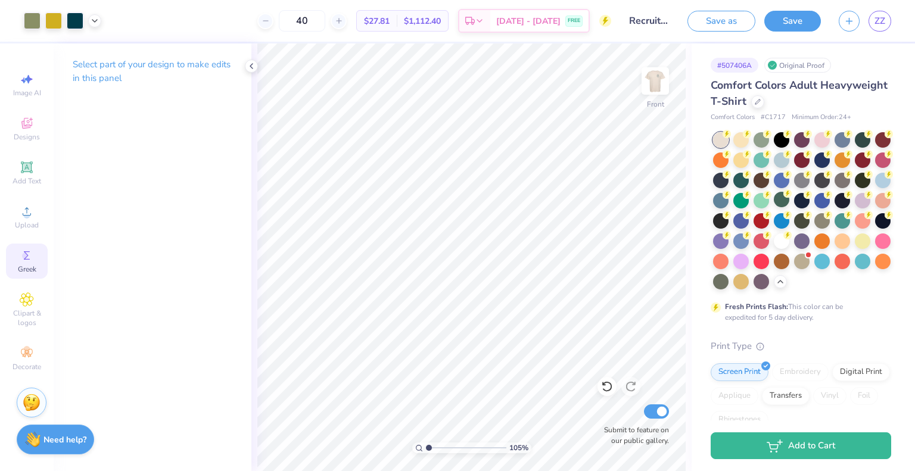
click at [26, 257] on circle at bounding box center [25, 256] width 7 height 7
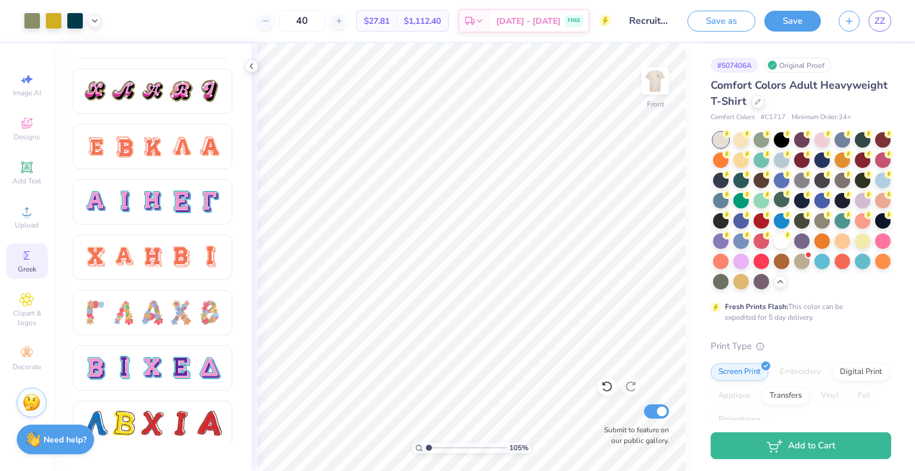
scroll to position [720, 0]
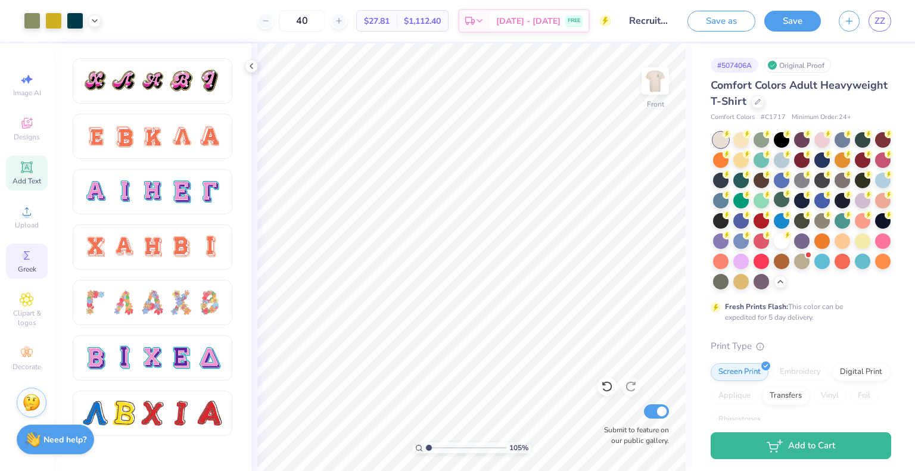
click at [26, 165] on icon at bounding box center [26, 166] width 11 height 11
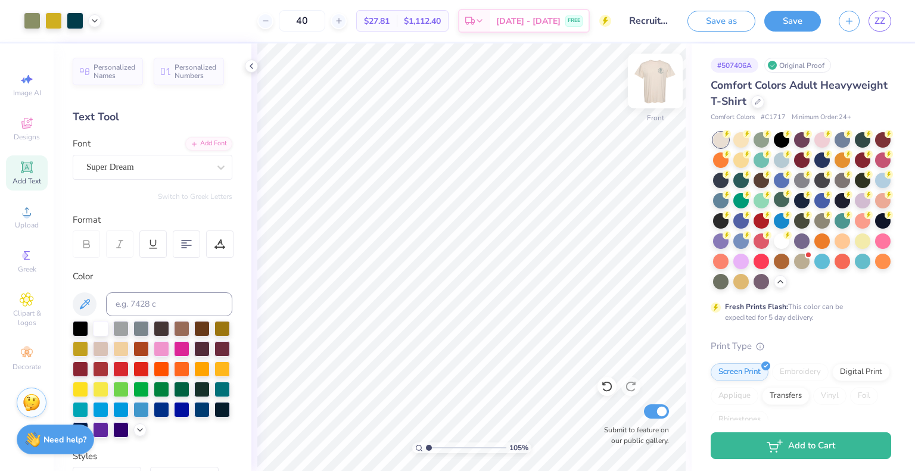
click at [649, 77] on img at bounding box center [656, 81] width 48 height 48
click at [649, 77] on img at bounding box center [655, 81] width 24 height 24
type input "1.09052860036712"
click at [325, 18] on input "40" at bounding box center [302, 20] width 46 height 21
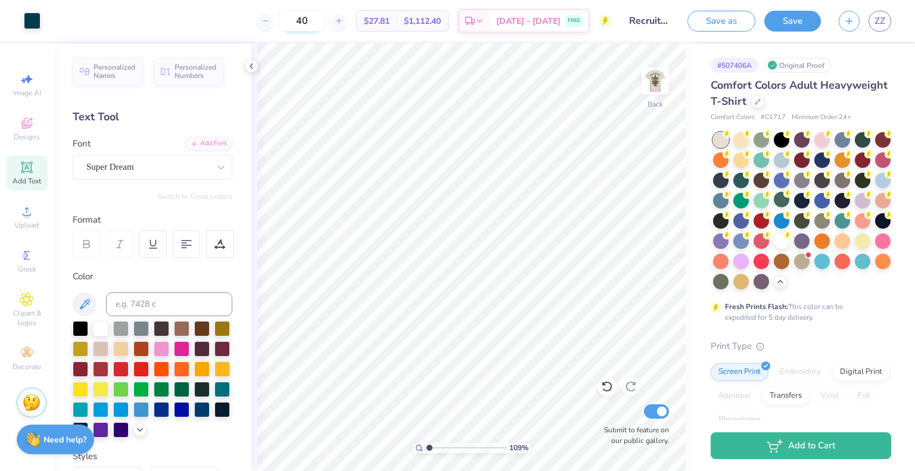
click at [325, 18] on input "40" at bounding box center [302, 20] width 46 height 21
type input "4"
type input "3"
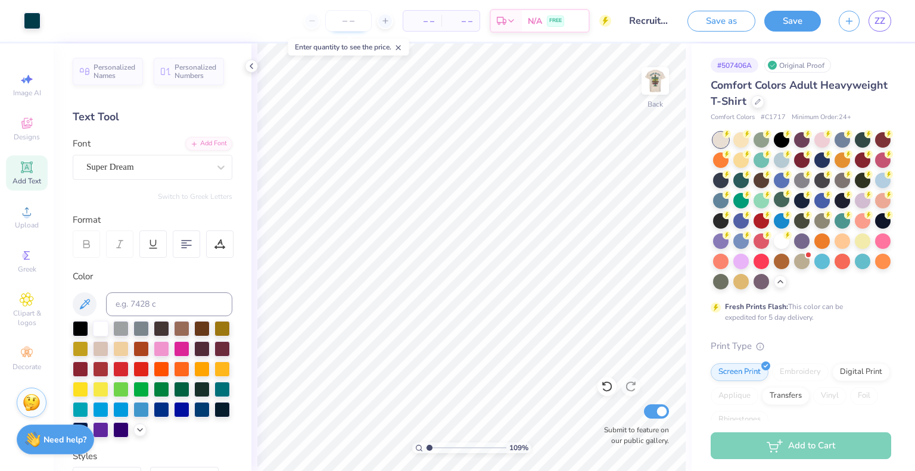
type input "1.09052860036712"
click at [359, 21] on input "number" at bounding box center [348, 20] width 46 height 21
type input "30"
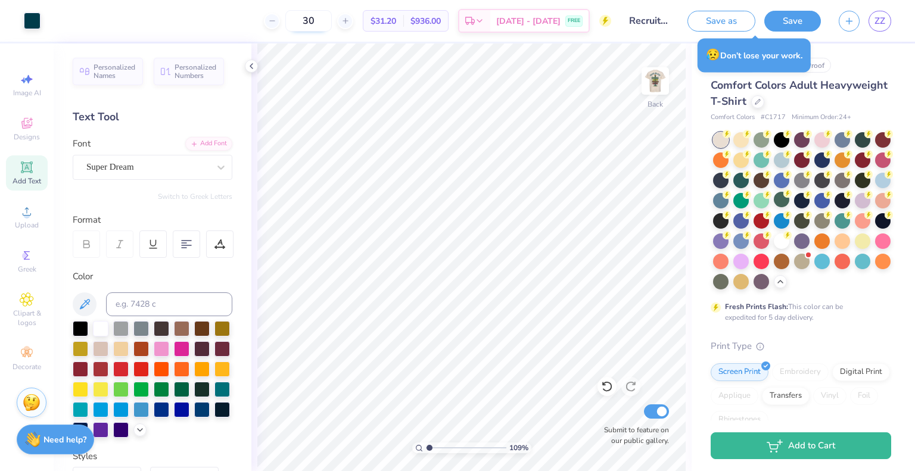
type input "1.09052860036712"
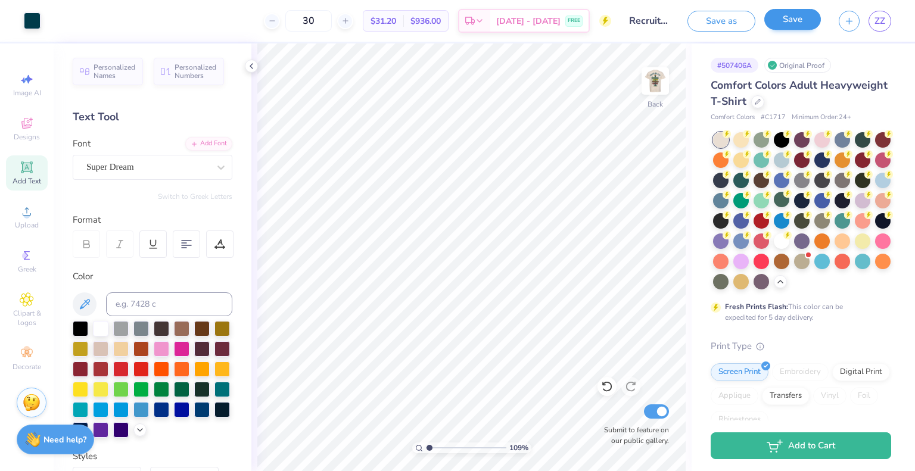
type input "30"
click at [789, 23] on button "Save" at bounding box center [792, 19] width 57 height 21
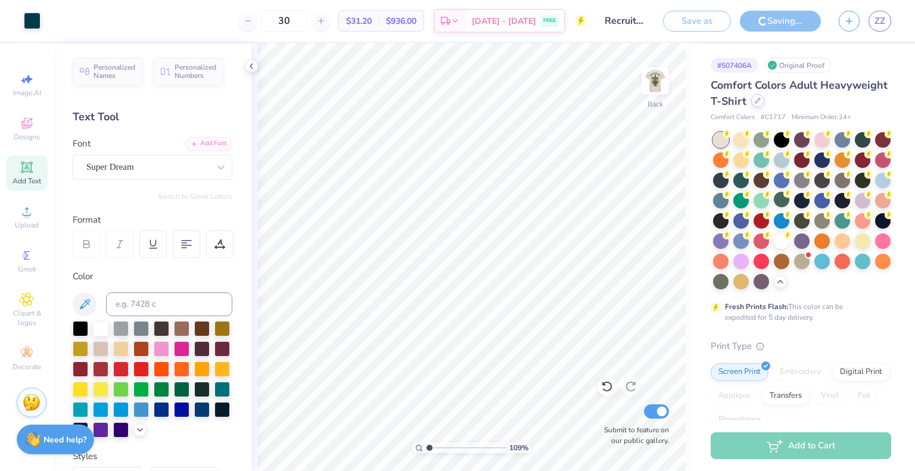
click at [764, 104] on div at bounding box center [757, 100] width 13 height 13
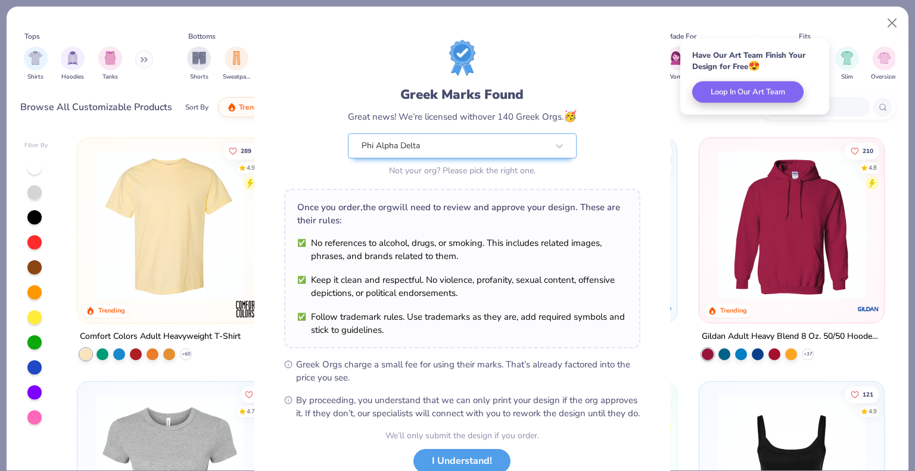
scroll to position [85, 0]
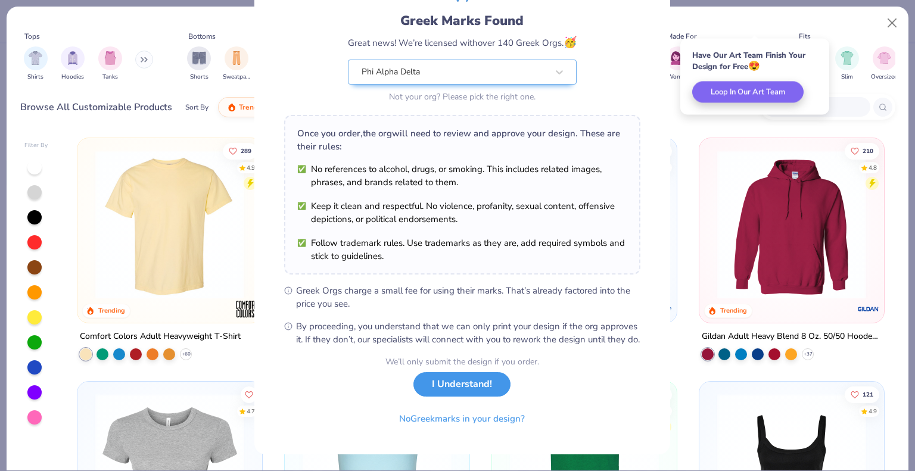
click at [468, 383] on button "I Understand!" at bounding box center [461, 384] width 97 height 24
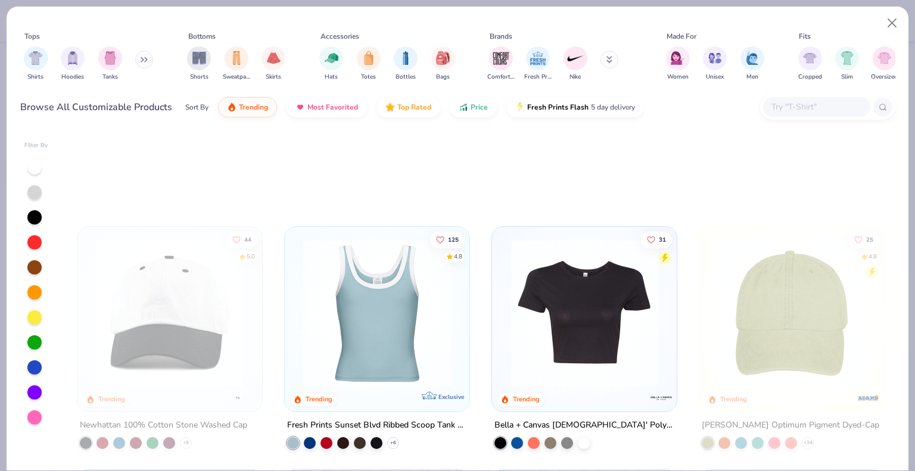
scroll to position [1799, 0]
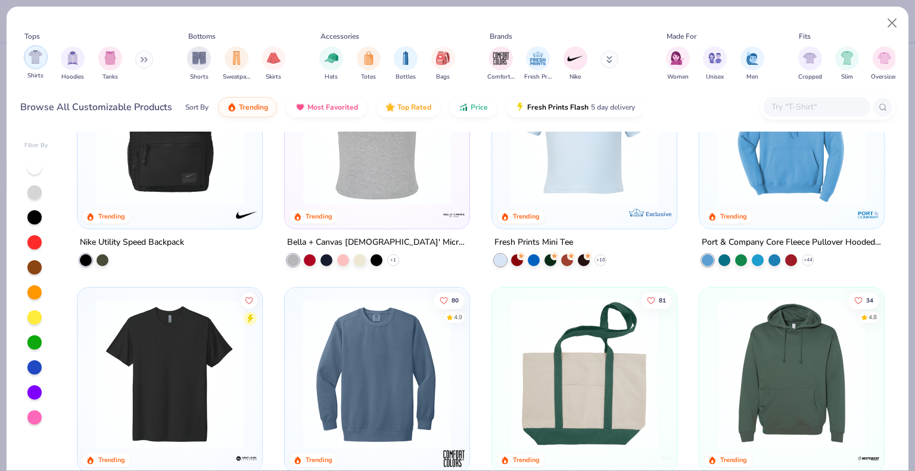
click at [38, 61] on img "filter for Shirts" at bounding box center [36, 57] width 14 height 14
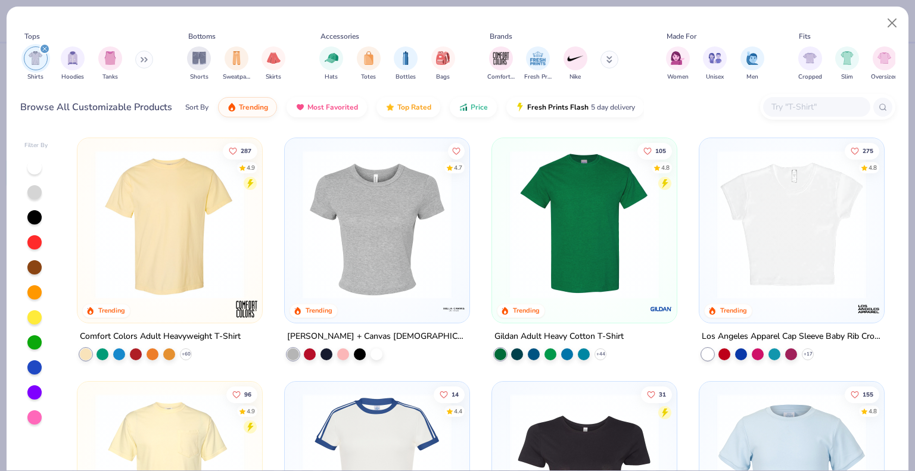
click at [141, 54] on button at bounding box center [144, 60] width 18 height 18
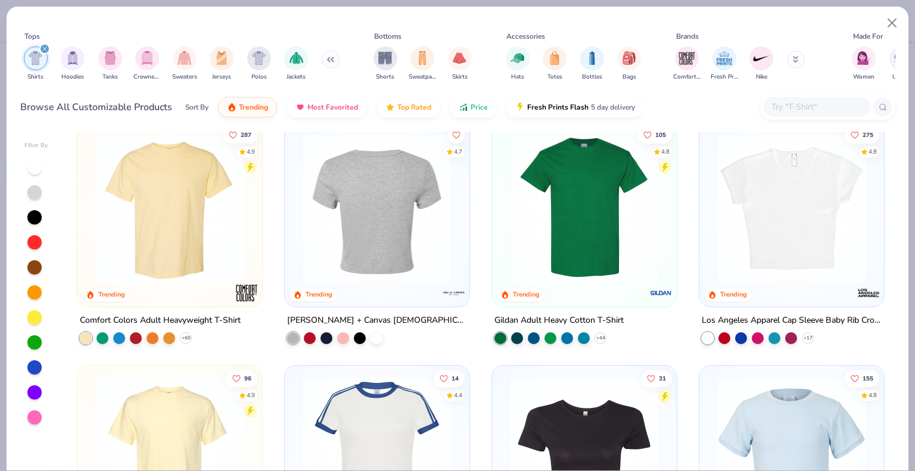
scroll to position [14, 0]
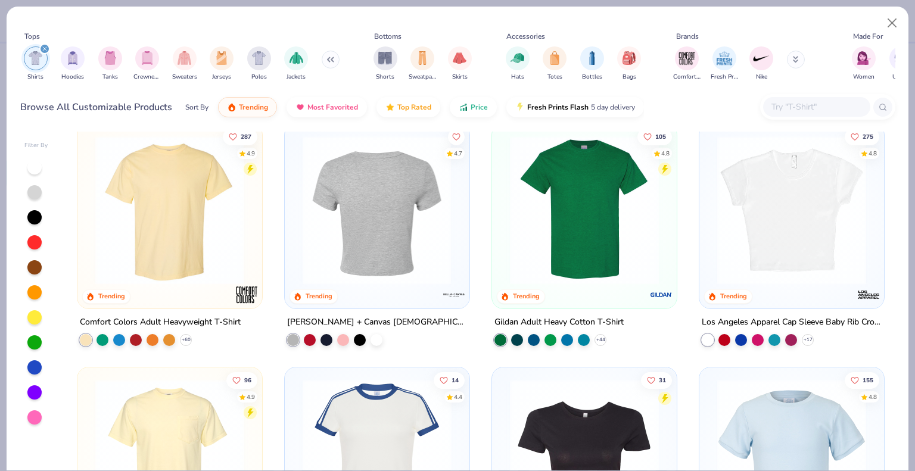
click at [617, 235] on img at bounding box center [584, 210] width 161 height 149
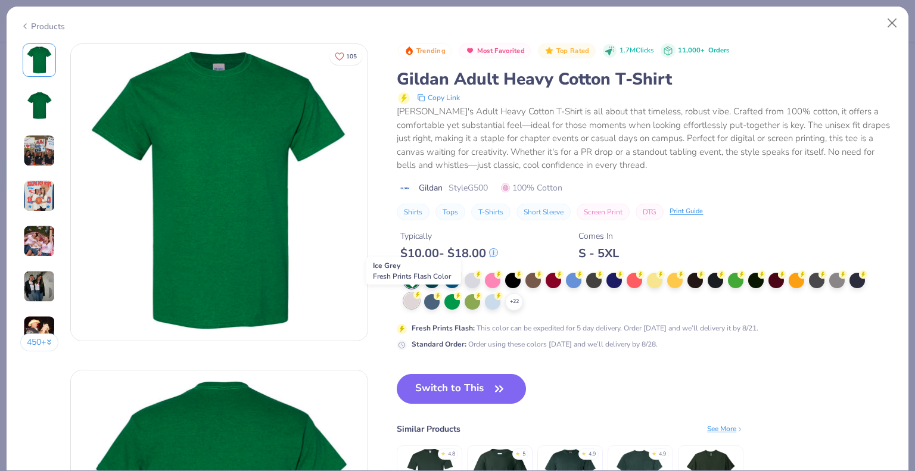
click at [411, 301] on div at bounding box center [411, 300] width 15 height 15
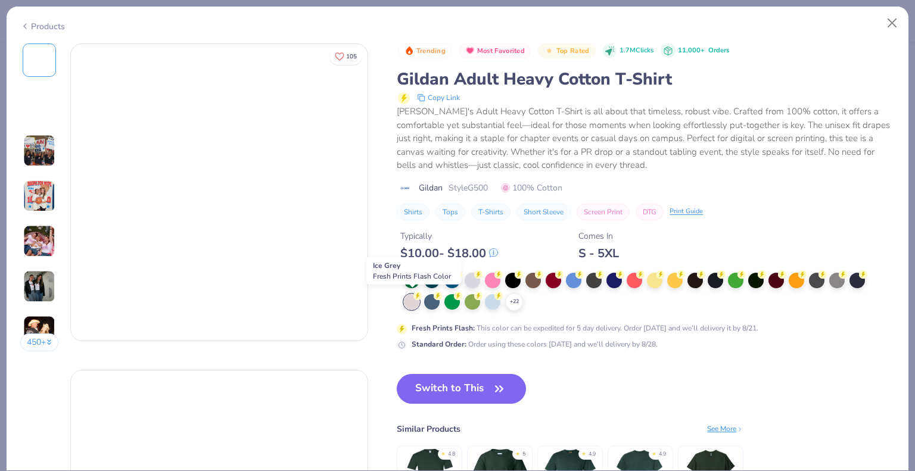
type input "1.09052860036712"
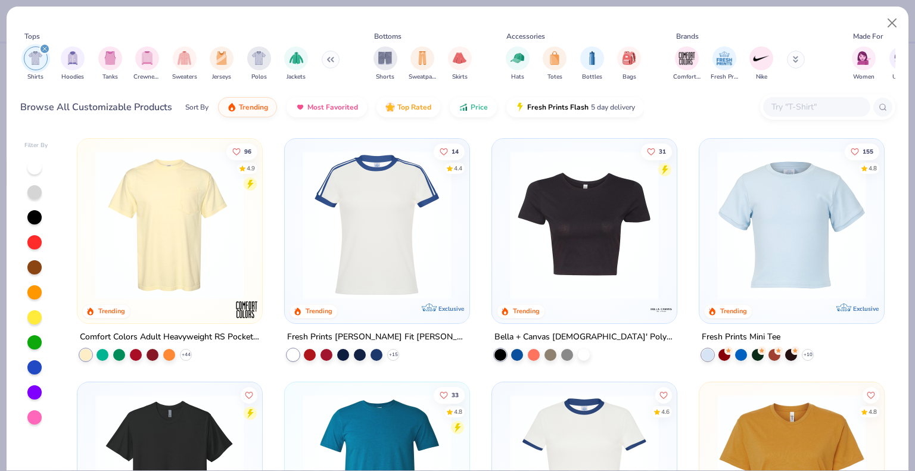
scroll to position [250, 0]
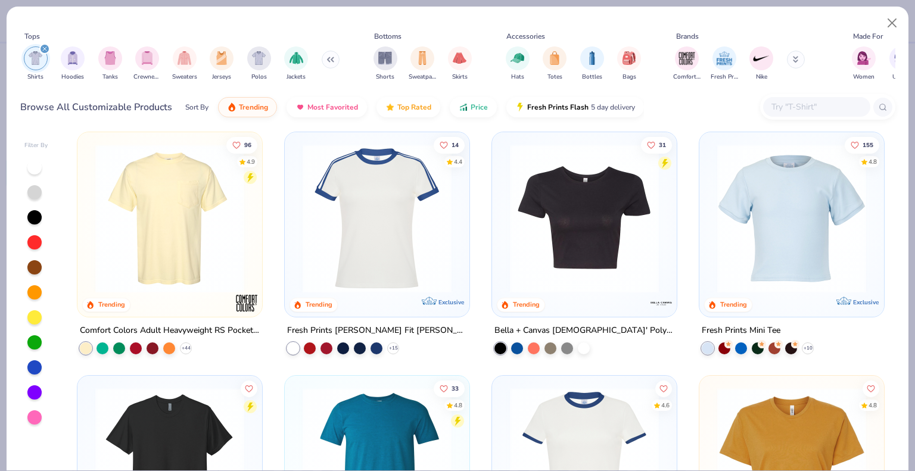
click at [169, 265] on img at bounding box center [169, 218] width 161 height 149
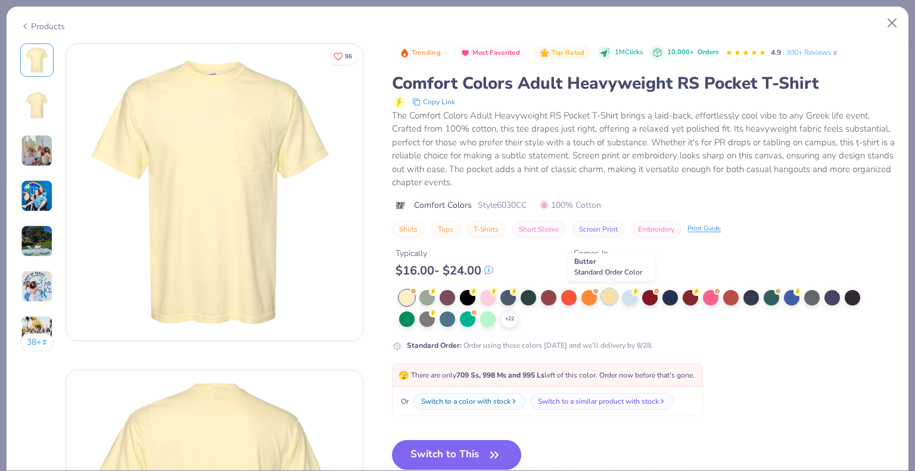
click at [609, 295] on div at bounding box center [609, 296] width 15 height 15
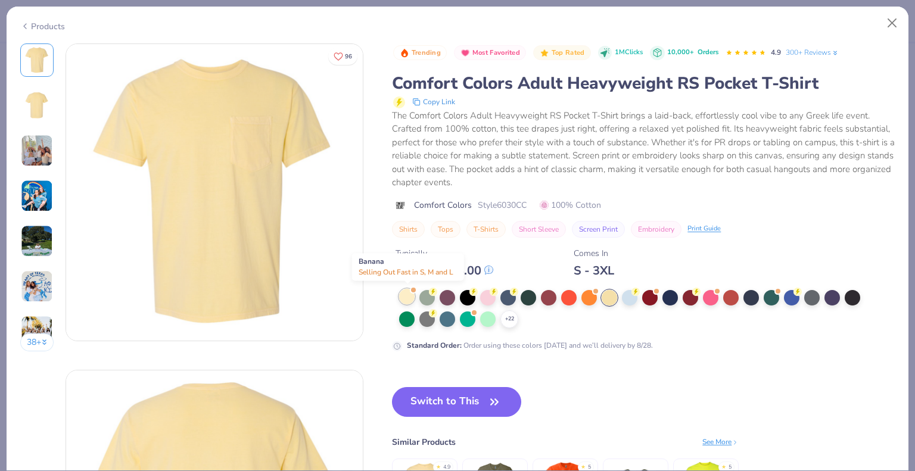
click at [405, 294] on div at bounding box center [406, 296] width 15 height 15
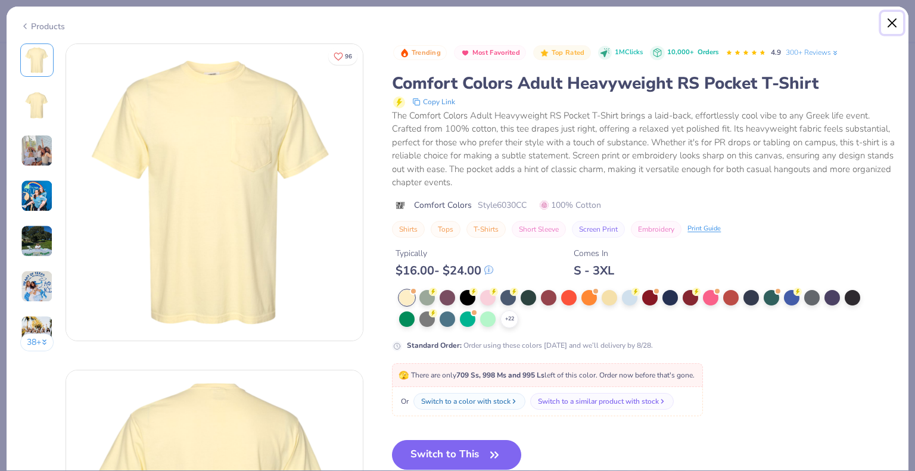
click at [887, 22] on button "Close" at bounding box center [892, 23] width 23 height 23
type input "1.09052860036712"
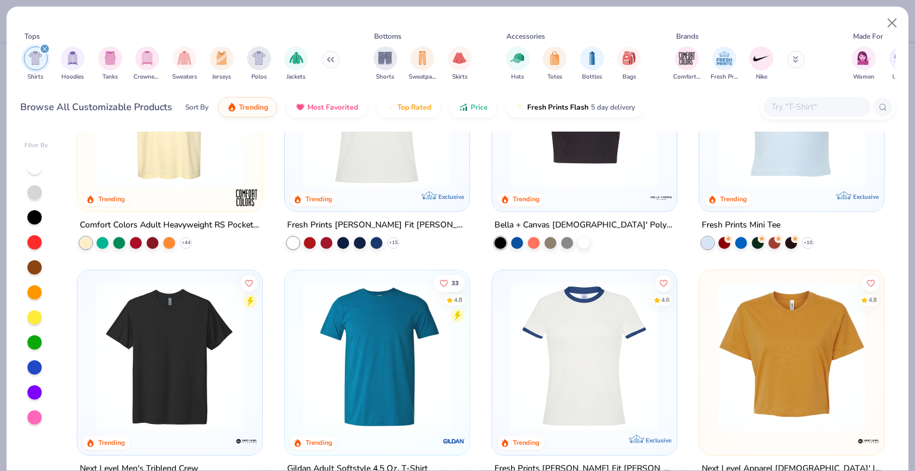
scroll to position [354, 0]
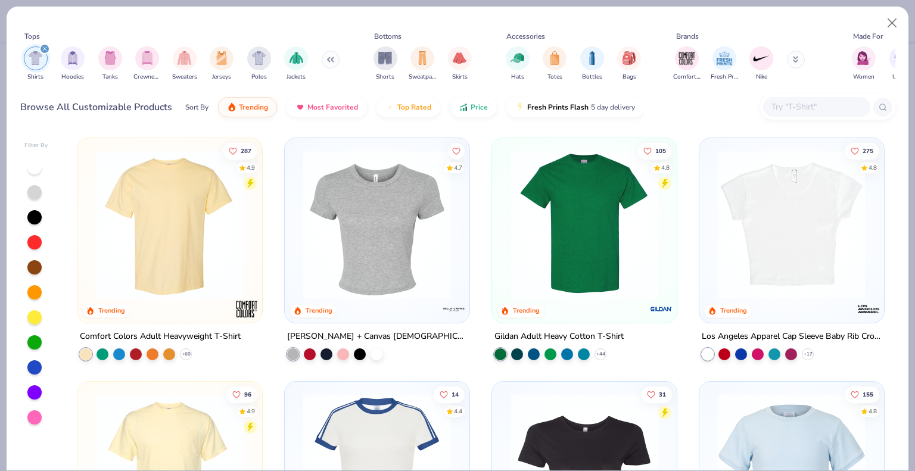
scroll to position [354, 0]
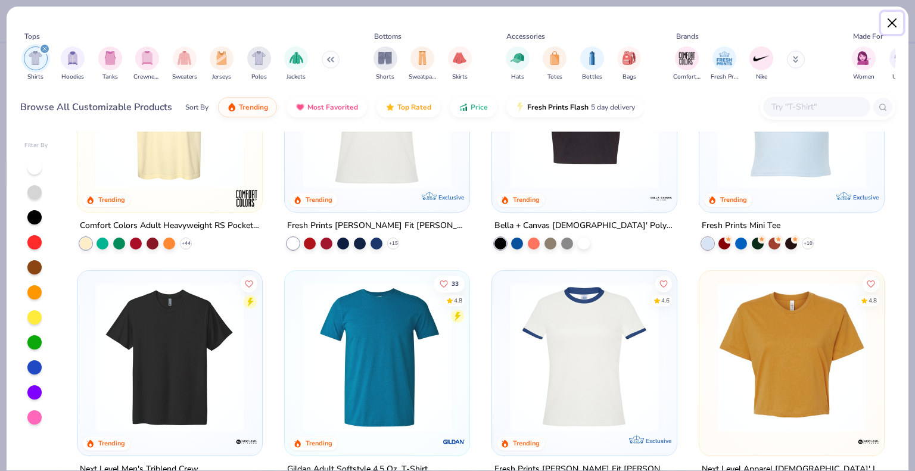
click at [884, 18] on button "Close" at bounding box center [892, 23] width 23 height 23
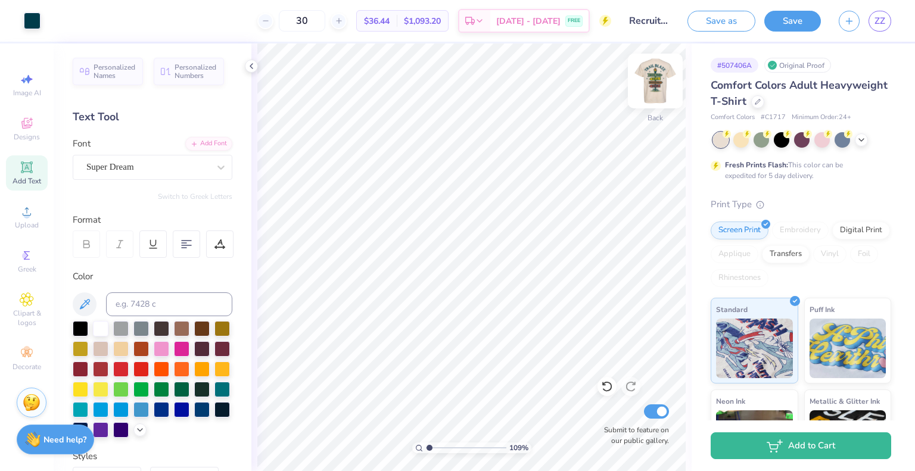
click at [656, 80] on img at bounding box center [656, 81] width 48 height 48
click at [92, 19] on icon at bounding box center [95, 20] width 10 height 10
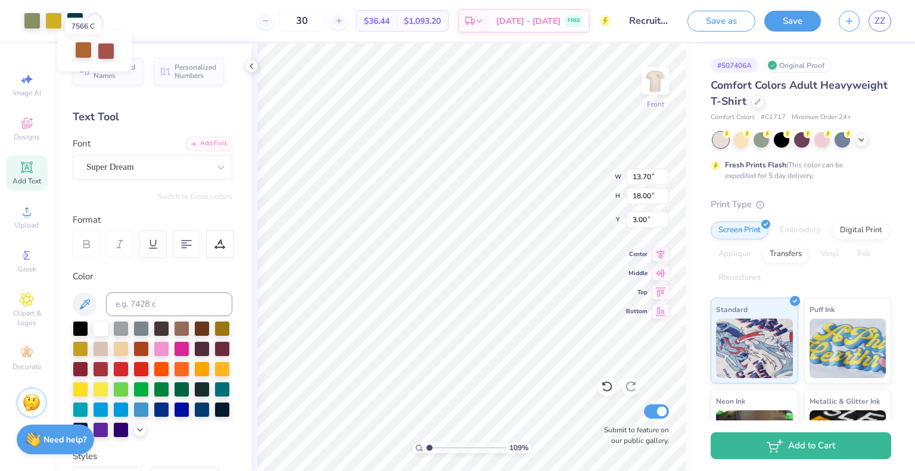
click at [83, 52] on div at bounding box center [83, 50] width 17 height 17
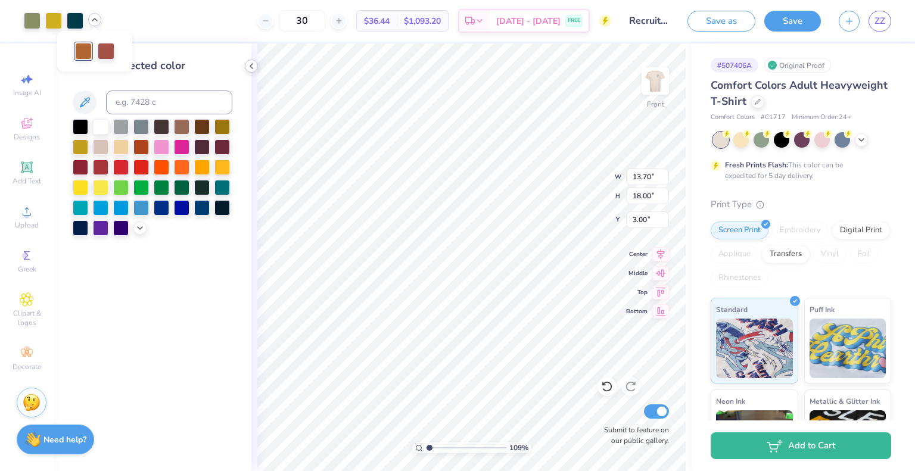
click at [248, 61] on icon at bounding box center [252, 66] width 10 height 10
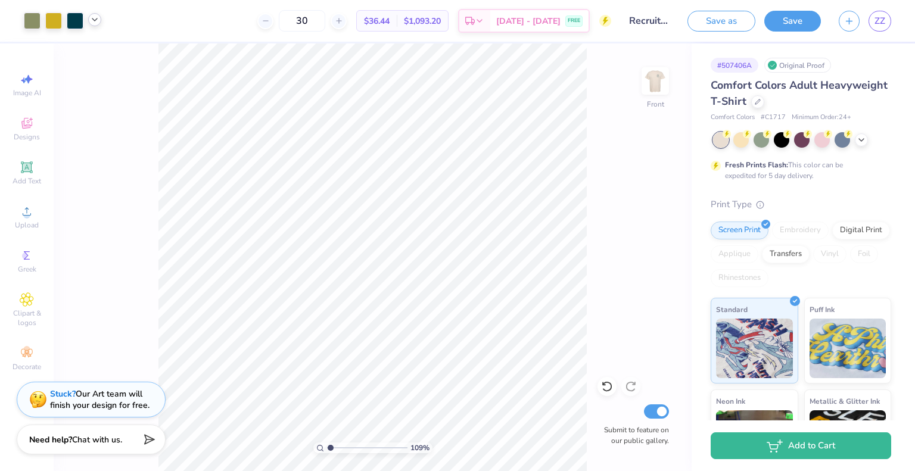
type input "1.09052860036712"
click at [663, 80] on img at bounding box center [656, 81] width 48 height 48
click at [651, 80] on img at bounding box center [656, 81] width 48 height 48
click at [390, 19] on span "$36.44" at bounding box center [377, 21] width 26 height 13
click at [98, 21] on icon at bounding box center [95, 20] width 10 height 10
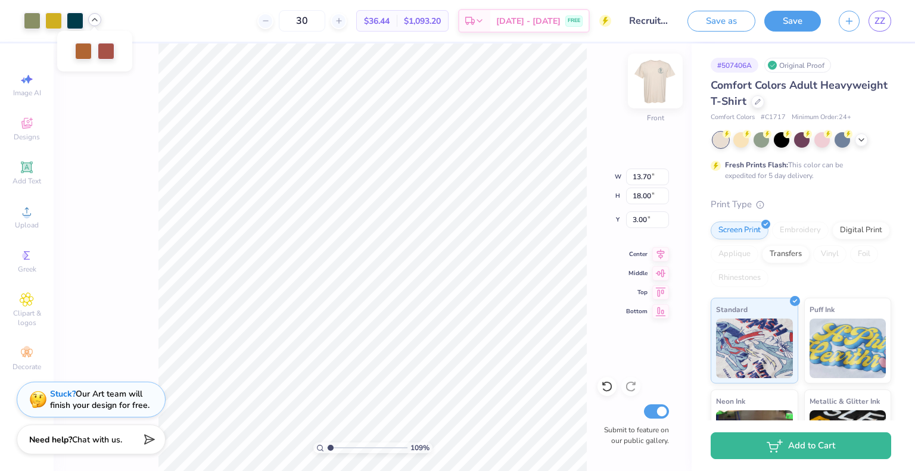
click at [654, 83] on img at bounding box center [656, 81] width 48 height 48
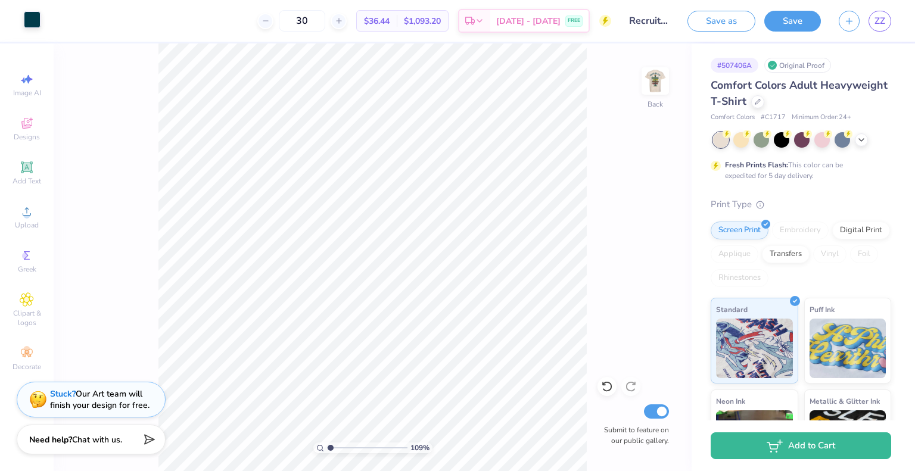
click at [29, 20] on div at bounding box center [32, 19] width 17 height 17
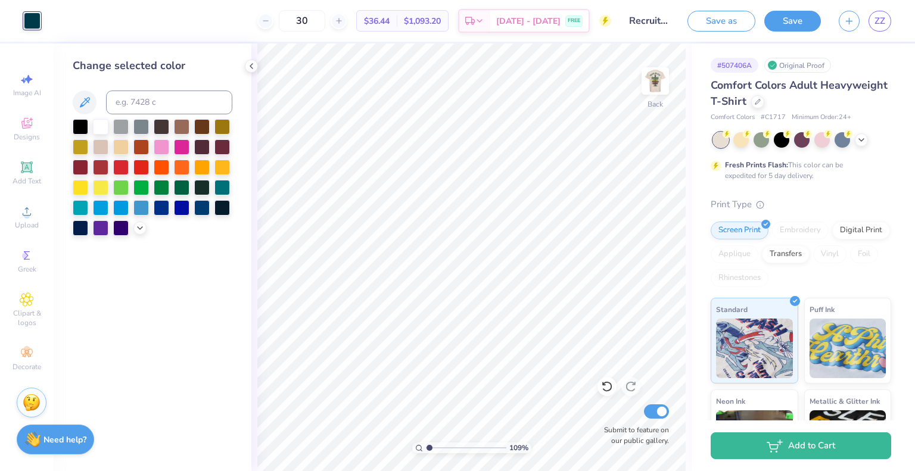
type input "1.09052860036712"
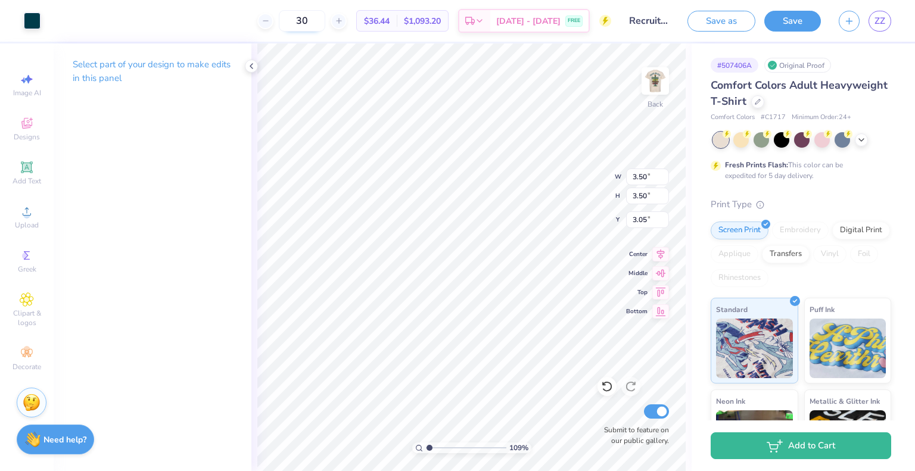
click at [325, 19] on input "30" at bounding box center [302, 20] width 46 height 21
click at [325, 19] on input "35" at bounding box center [302, 20] width 46 height 21
type input "3"
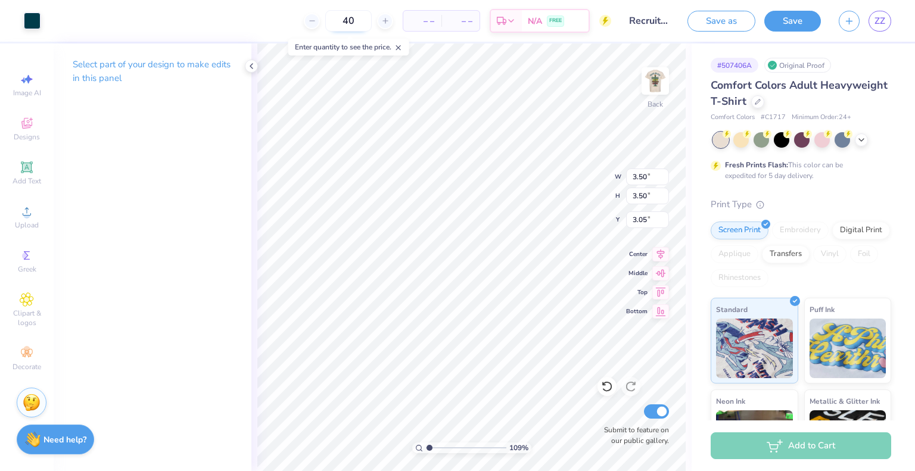
type input "40"
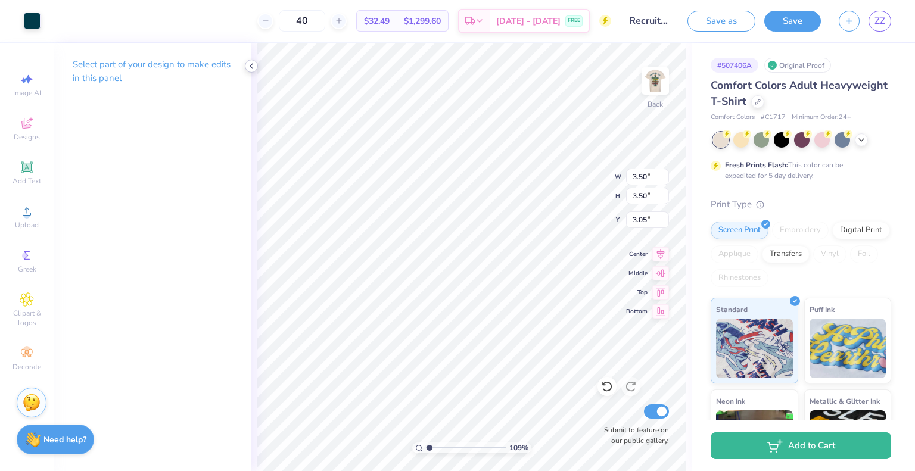
click at [250, 63] on icon at bounding box center [252, 66] width 10 height 10
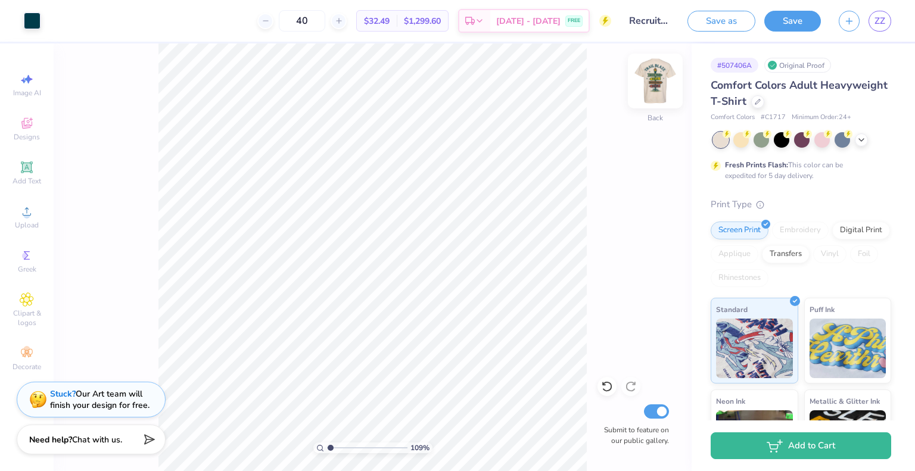
click at [643, 72] on img at bounding box center [656, 81] width 48 height 48
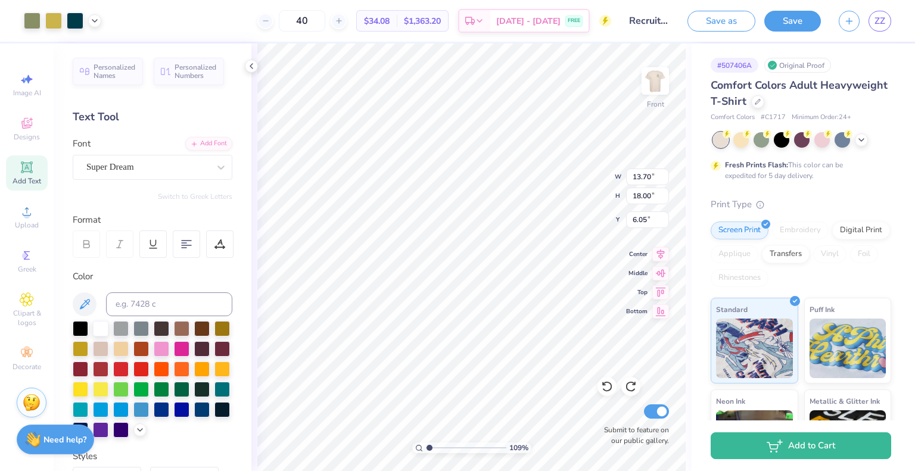
type input "1.09052860036712"
type input "3.00"
type input "1.09052860036712"
type input "5.69"
type input "1.65"
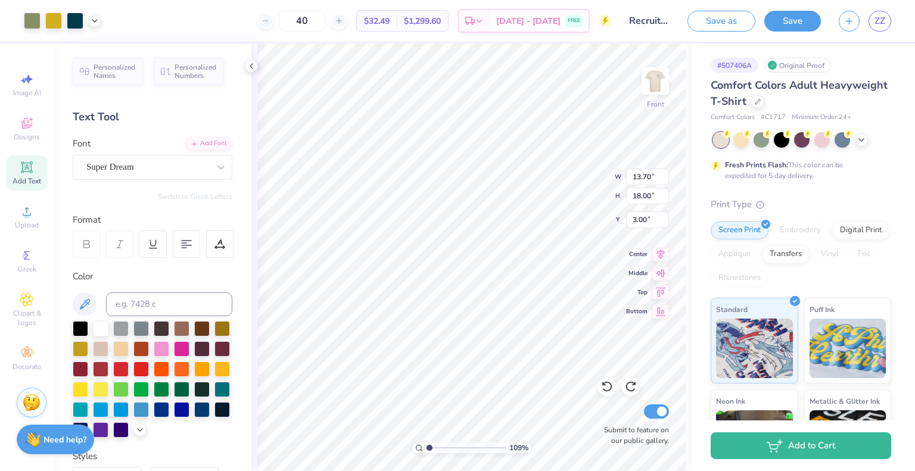
type input "12.93"
click at [645, 80] on img at bounding box center [656, 81] width 48 height 48
click at [653, 93] on img at bounding box center [656, 81] width 48 height 48
type input "1.09052860036712"
click at [95, 20] on icon at bounding box center [95, 20] width 10 height 10
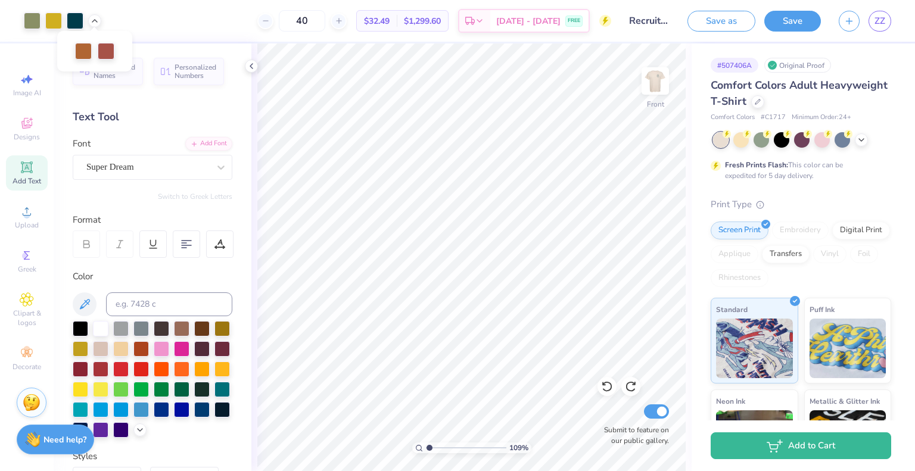
click at [386, 18] on span "$32.49" at bounding box center [377, 21] width 26 height 13
click at [325, 21] on input "40" at bounding box center [302, 20] width 46 height 21
click at [788, 23] on button "Save" at bounding box center [792, 19] width 57 height 21
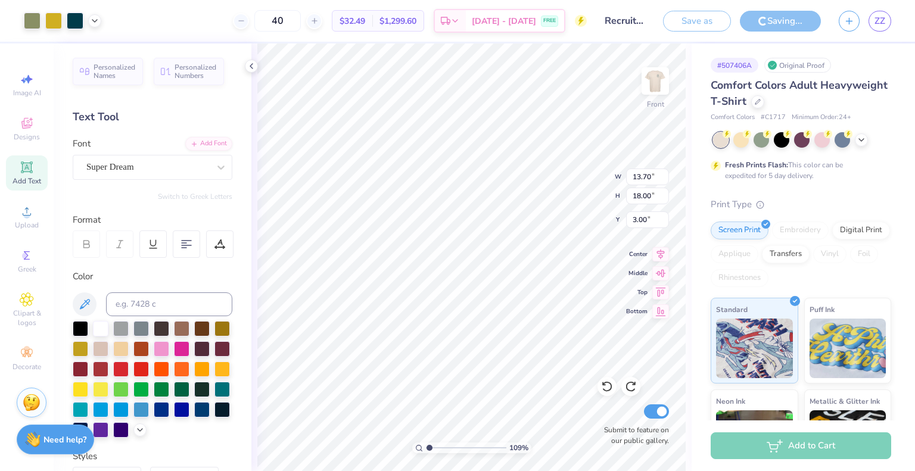
type input "1.09052860036712"
type input "4.23"
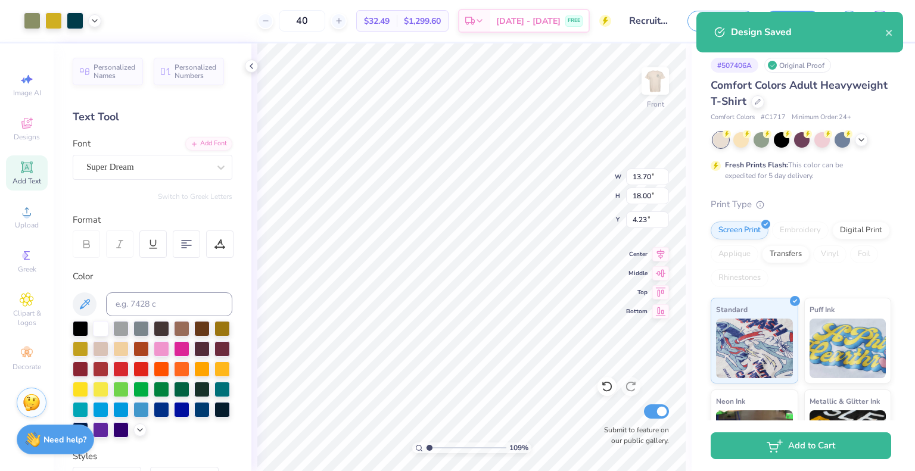
type input "1.09052860036712"
type input "3.00"
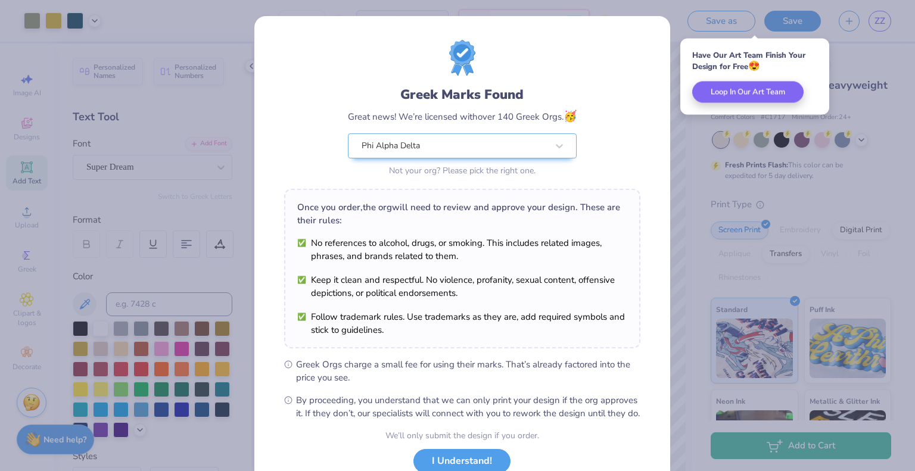
scroll to position [85, 0]
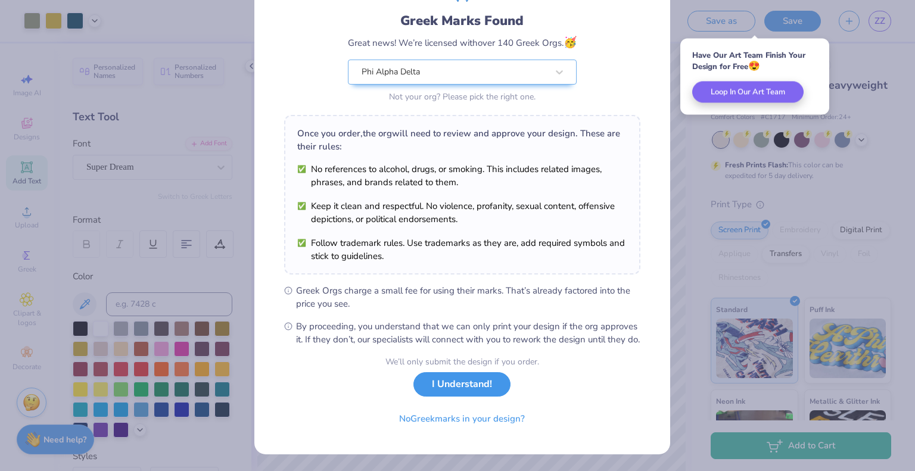
click at [466, 385] on button "I Understand!" at bounding box center [461, 384] width 97 height 24
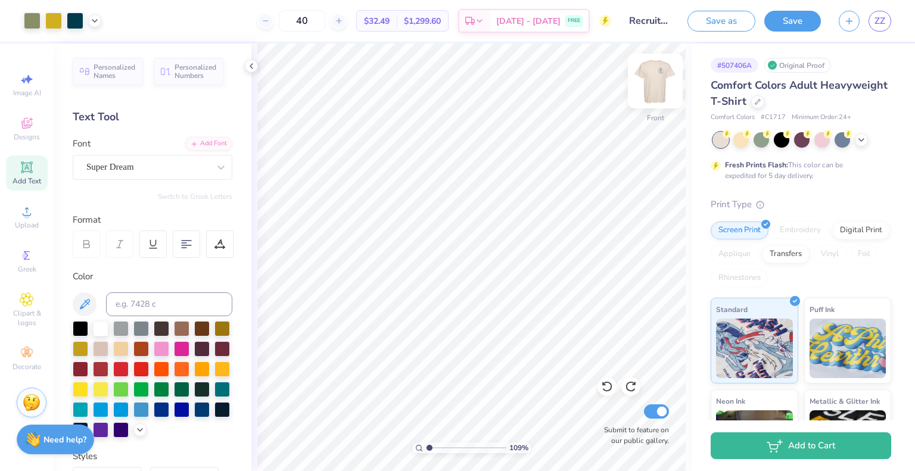
click at [651, 82] on img at bounding box center [656, 81] width 48 height 48
click at [652, 82] on img at bounding box center [656, 81] width 48 height 48
click at [93, 21] on icon at bounding box center [95, 20] width 10 height 10
click at [83, 49] on div at bounding box center [83, 50] width 17 height 17
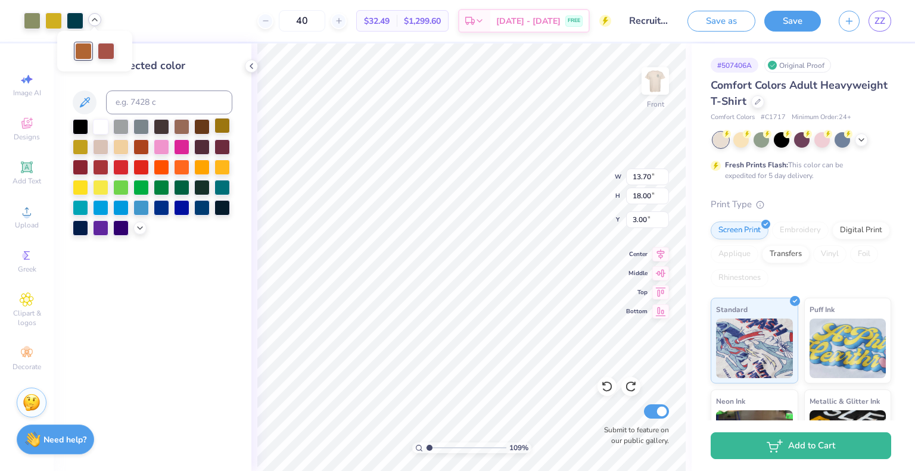
click at [225, 123] on div at bounding box center [221, 125] width 15 height 15
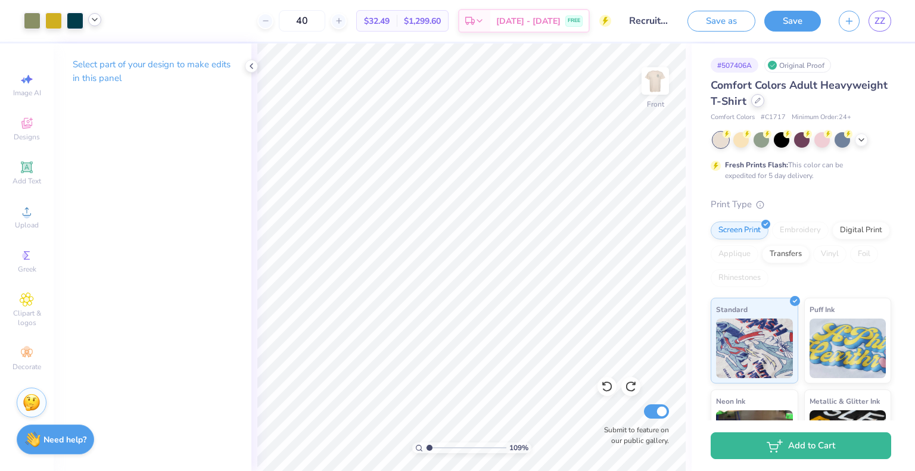
click at [764, 96] on div at bounding box center [757, 100] width 13 height 13
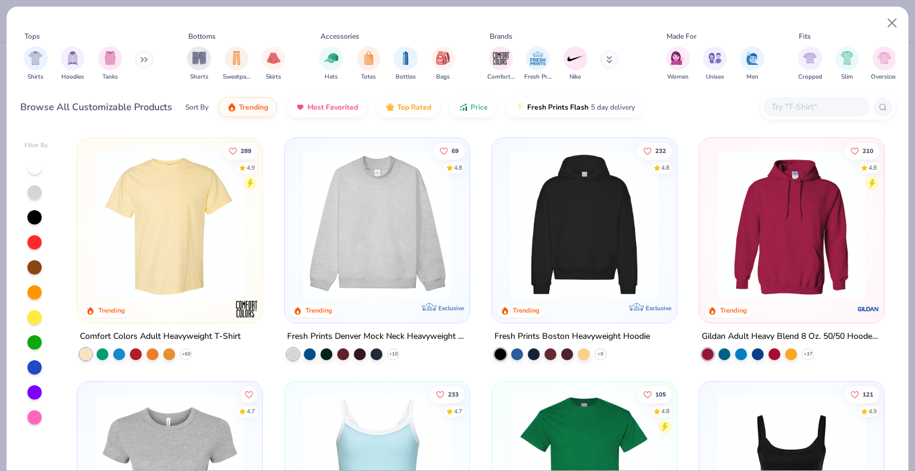
click at [167, 213] on img at bounding box center [169, 224] width 161 height 149
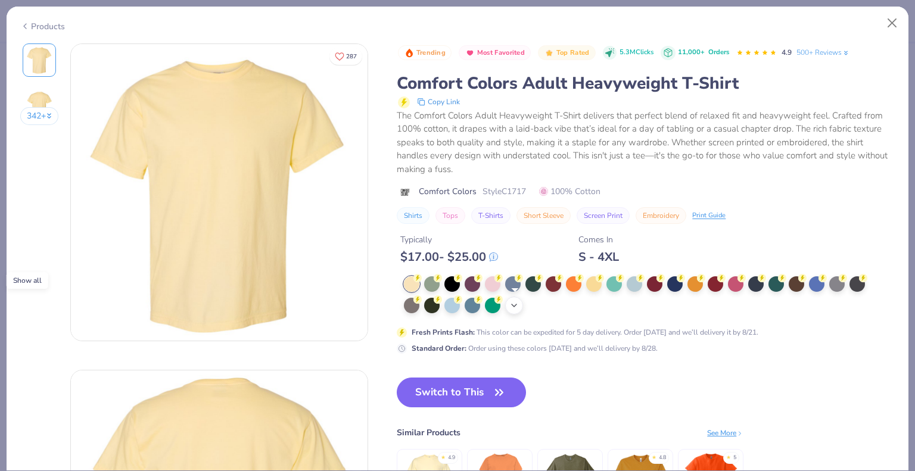
click at [517, 304] on polyline at bounding box center [514, 305] width 5 height 2
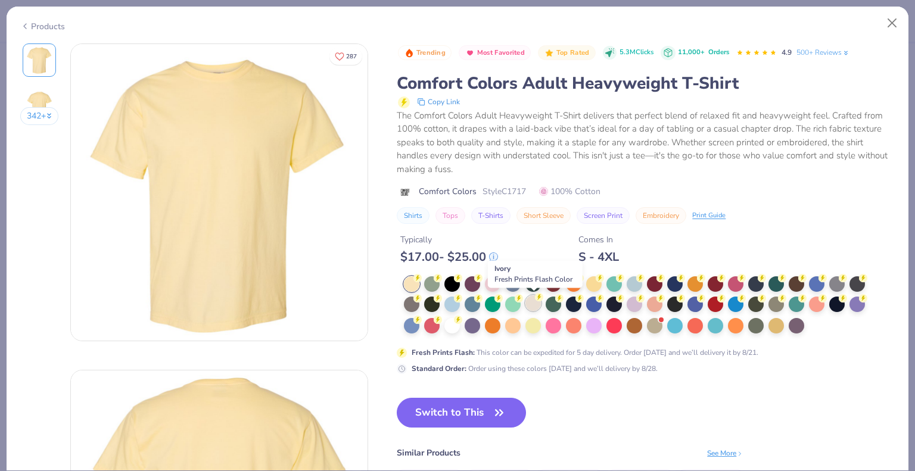
click at [535, 304] on div at bounding box center [532, 303] width 15 height 15
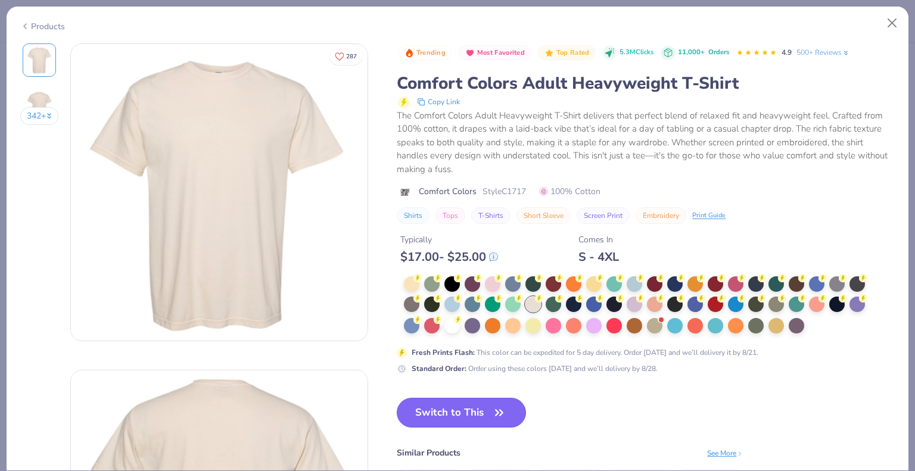
click at [474, 411] on button "Switch to This" at bounding box center [461, 413] width 129 height 30
type input "1.09052860036712"
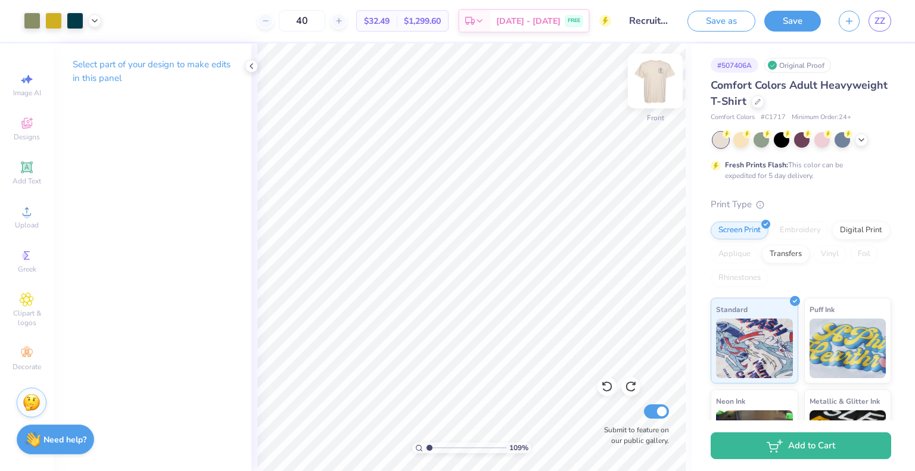
click at [661, 85] on img at bounding box center [656, 81] width 48 height 48
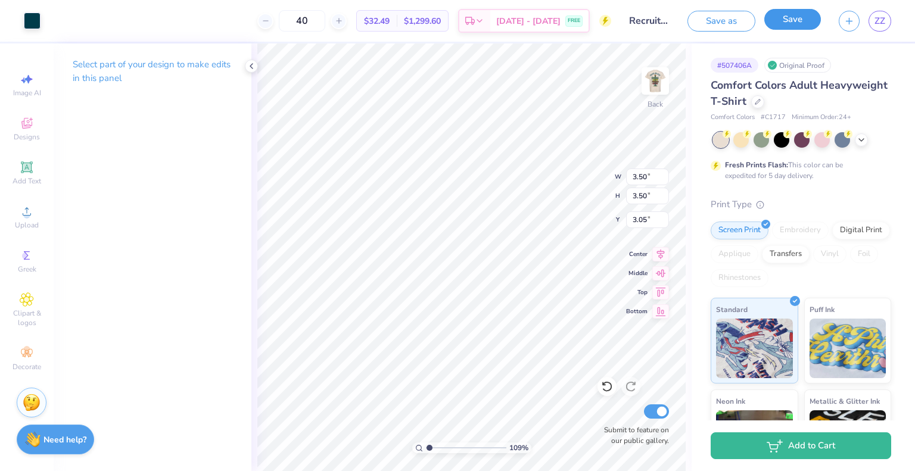
click at [792, 21] on button "Save" at bounding box center [792, 19] width 57 height 21
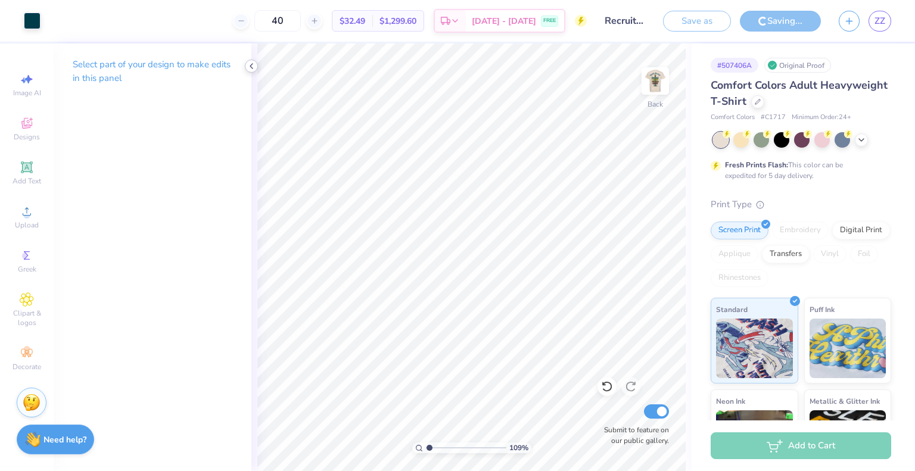
click at [248, 71] on div at bounding box center [251, 66] width 13 height 13
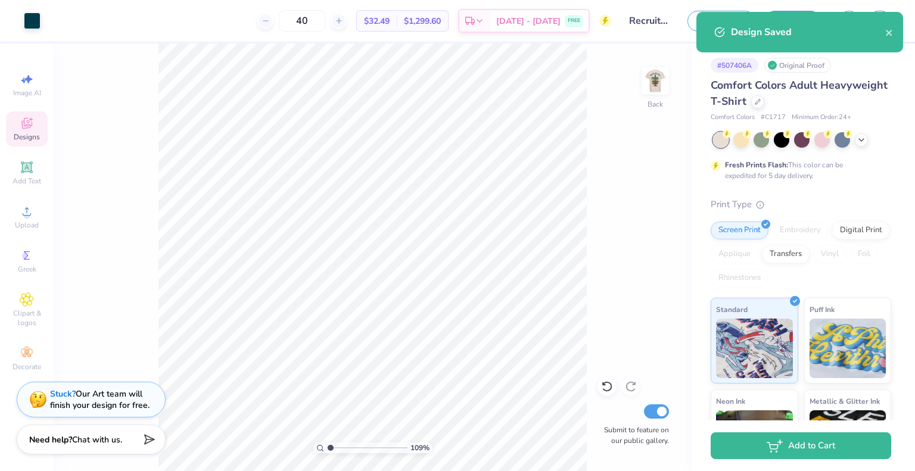
click at [26, 128] on icon at bounding box center [27, 125] width 10 height 8
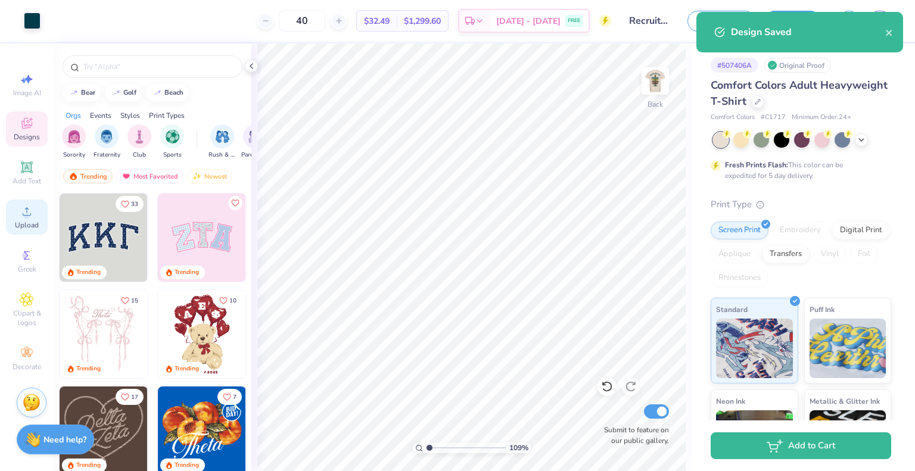
click at [27, 212] on icon at bounding box center [27, 211] width 14 height 14
type input "1.09052860036712"
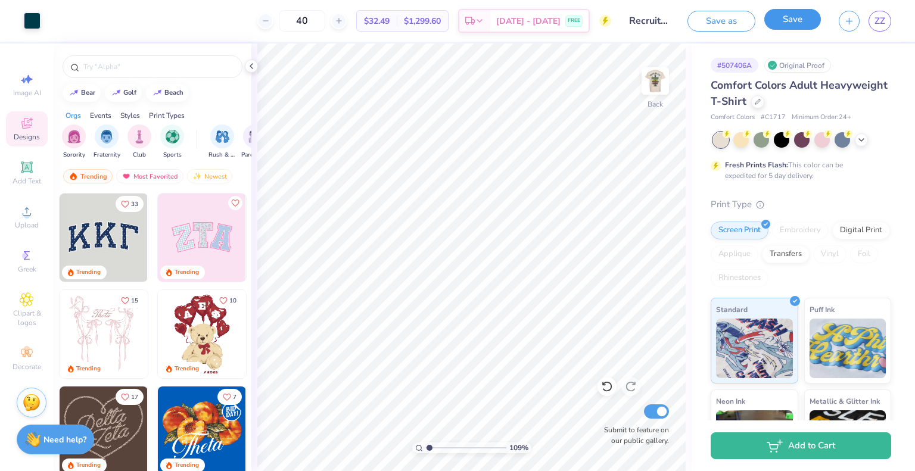
click at [807, 23] on button "Save" at bounding box center [792, 19] width 57 height 21
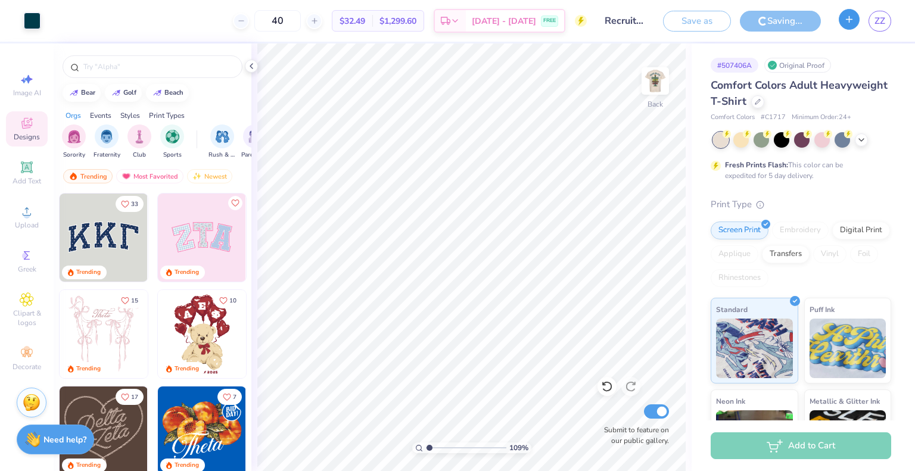
click at [852, 18] on icon "button" at bounding box center [849, 19] width 10 height 10
type input "1.09052860036712"
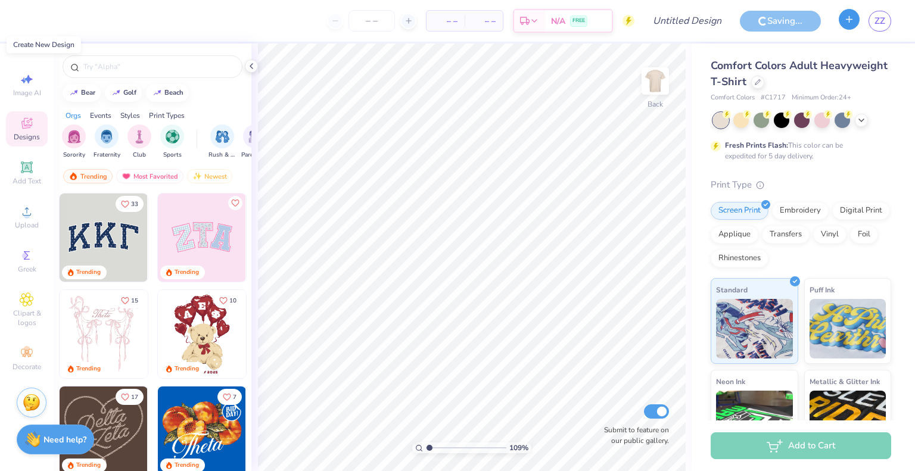
type input "1"
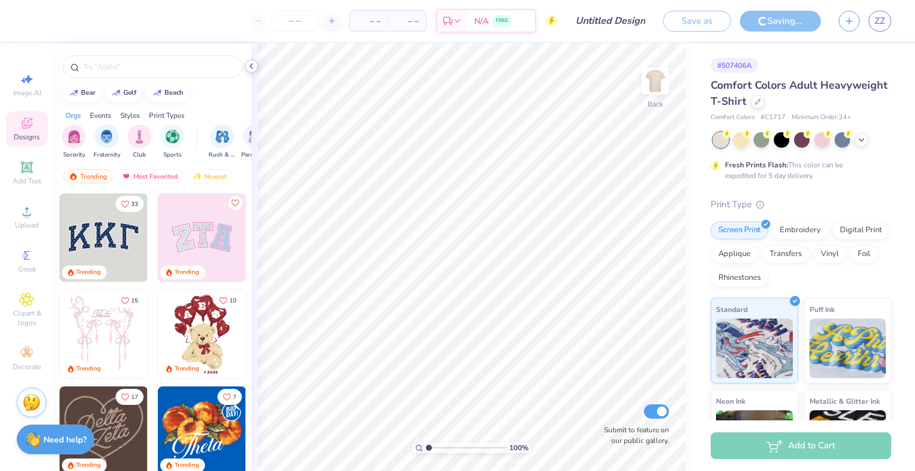
type input "Recruitment Merch"
type input "40"
click at [253, 63] on icon at bounding box center [252, 66] width 10 height 10
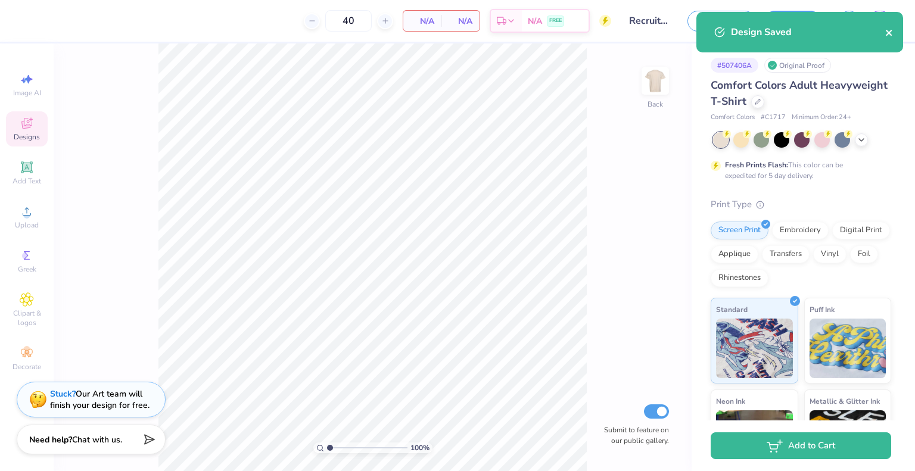
click at [887, 38] on button "close" at bounding box center [889, 32] width 8 height 14
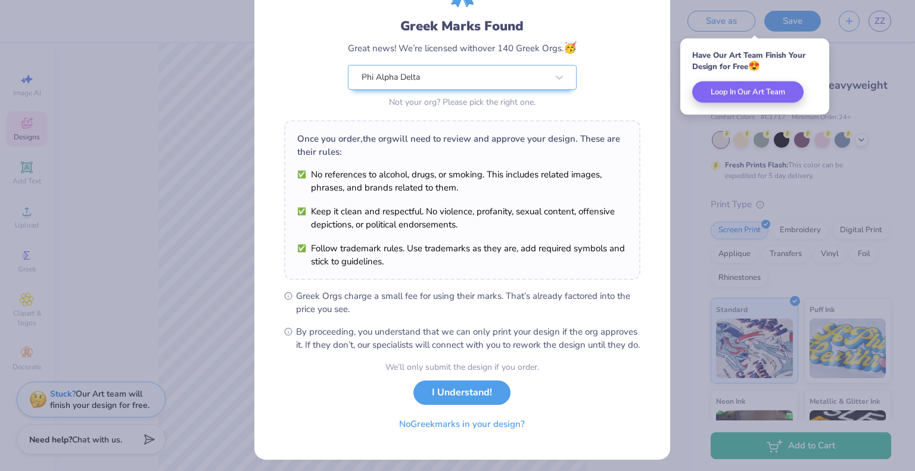
scroll to position [85, 0]
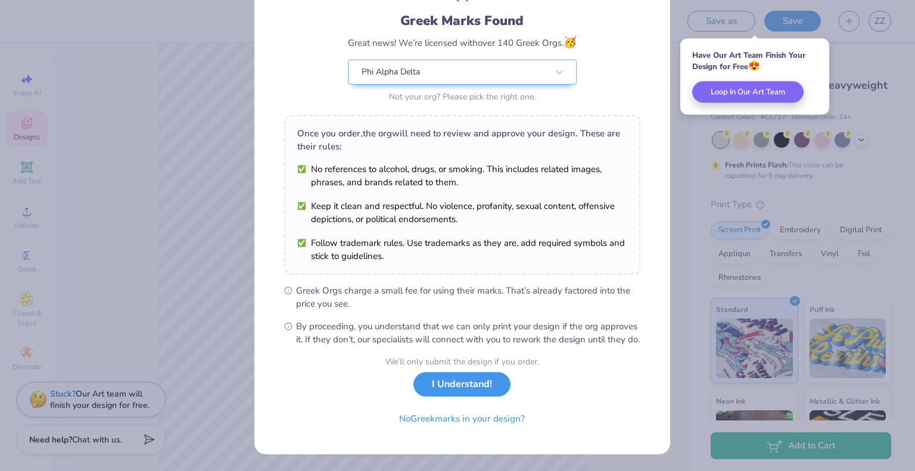
click at [446, 386] on button "I Understand!" at bounding box center [461, 384] width 97 height 24
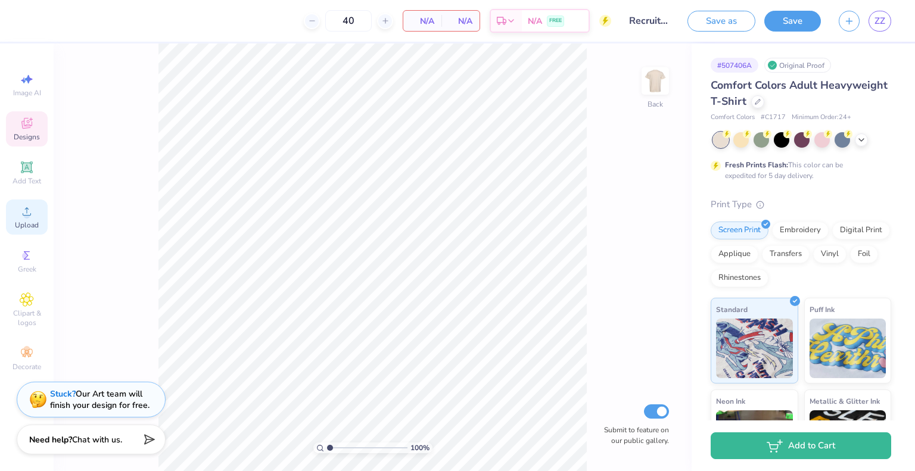
click at [29, 210] on icon at bounding box center [27, 211] width 14 height 14
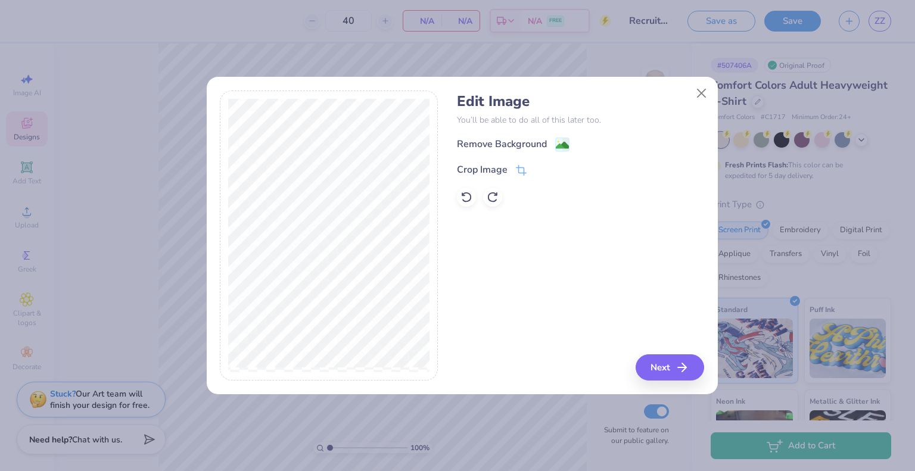
click at [500, 135] on div "Edit Image You’ll be able to do all of this later too. Remove Background Crop I…" at bounding box center [580, 150] width 247 height 114
click at [505, 143] on div "Remove Background" at bounding box center [502, 145] width 90 height 14
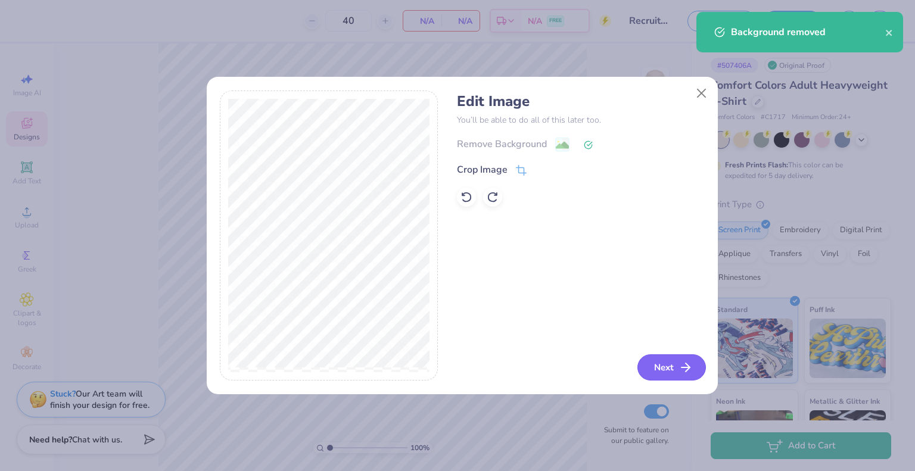
click at [676, 371] on button "Next" at bounding box center [672, 367] width 69 height 26
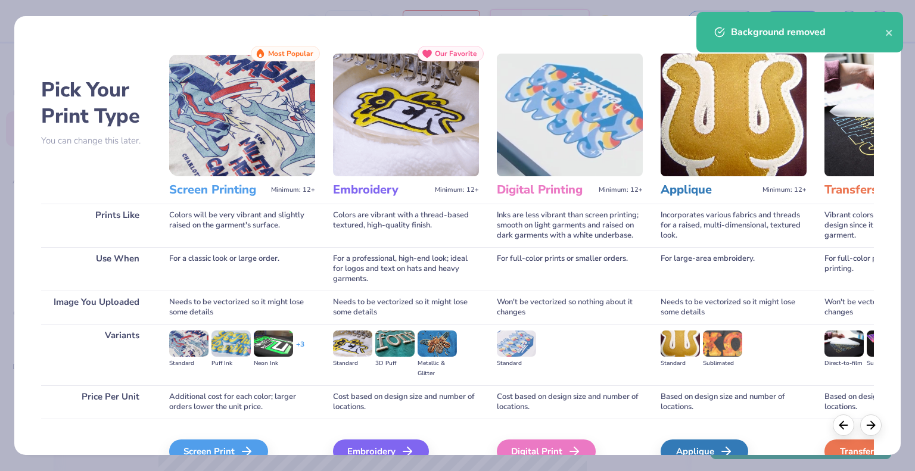
scroll to position [63, 0]
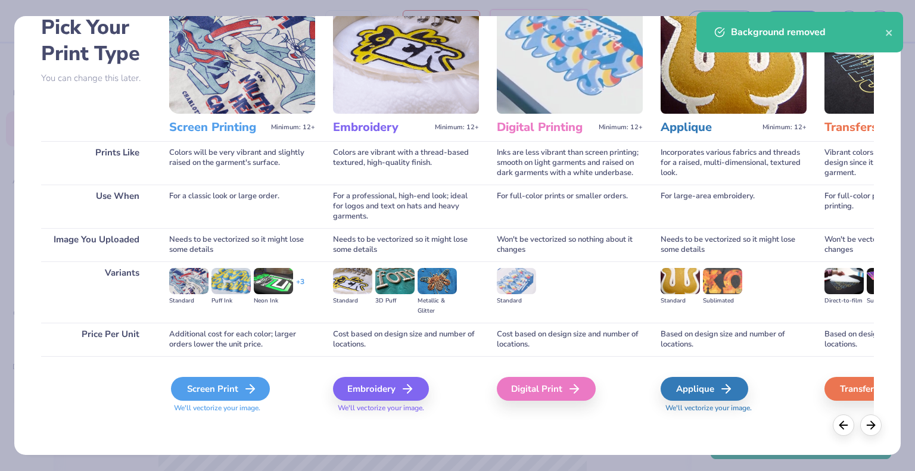
click at [215, 383] on div "Screen Print" at bounding box center [220, 389] width 99 height 24
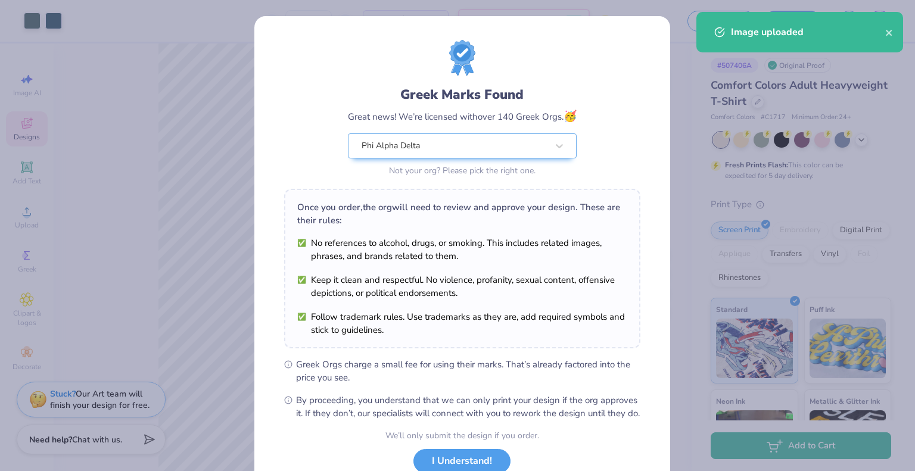
click at [369, 221] on body "Art colors 40 $22.72 Per Item $908.80 Total Est. Delivery [DATE] - [DATE] FREE …" at bounding box center [457, 235] width 915 height 471
type input "9.57"
type input "10.02"
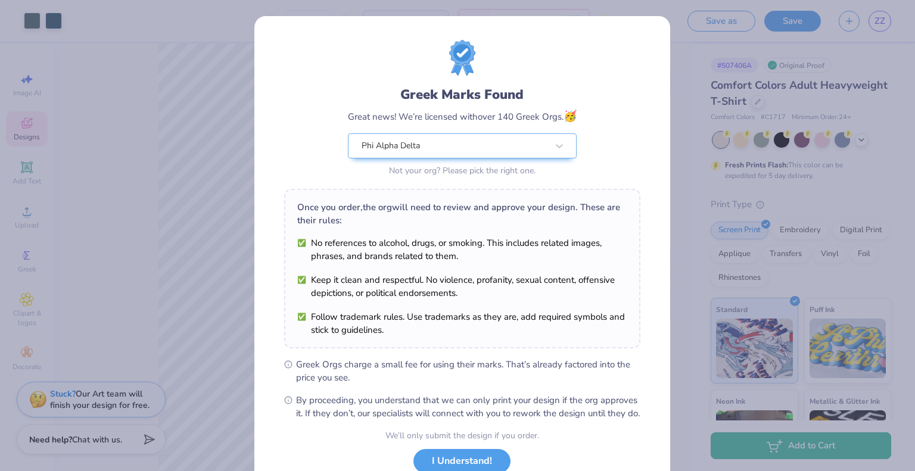
scroll to position [64, 0]
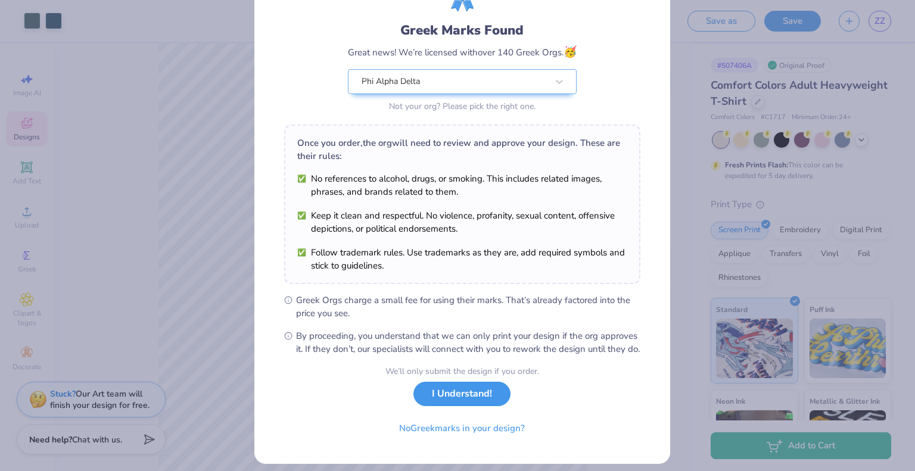
click at [455, 399] on button "I Understand!" at bounding box center [461, 394] width 97 height 24
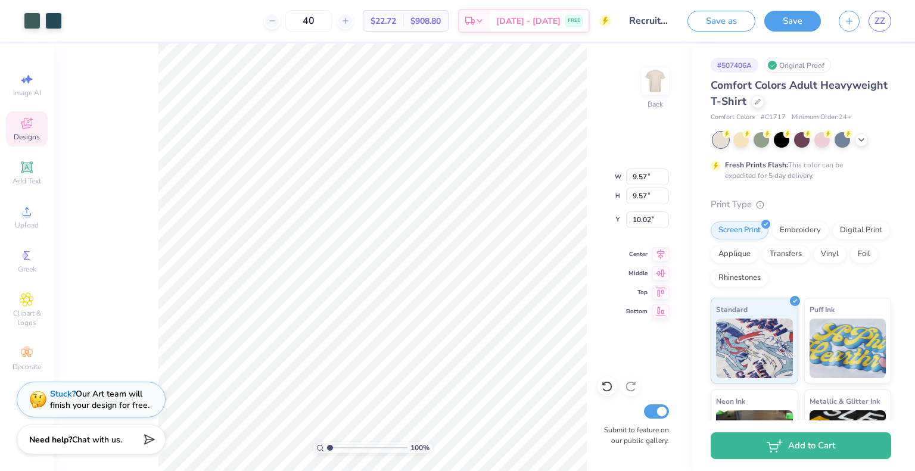
type input "3.85"
type input "15.74"
click at [636, 173] on input "3.85" at bounding box center [647, 177] width 43 height 17
click at [641, 176] on input "3.85" at bounding box center [647, 177] width 43 height 17
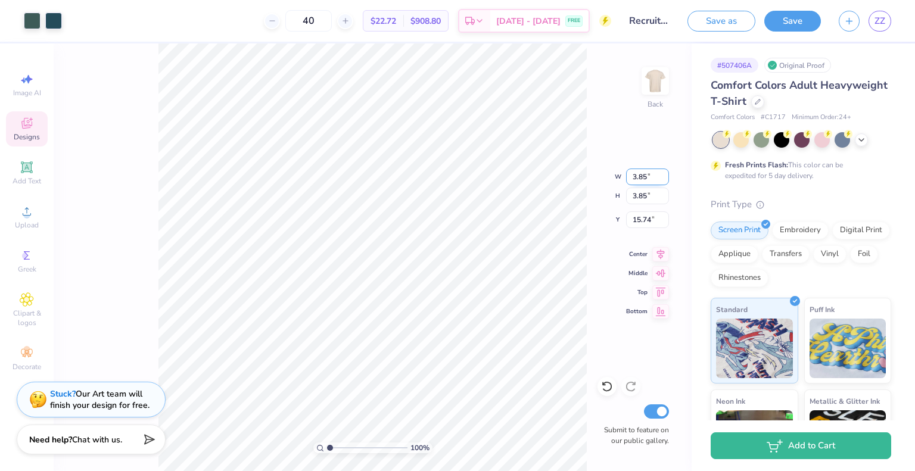
click at [641, 176] on input "3.85" at bounding box center [647, 177] width 43 height 17
type input "3.50"
type input "15.91"
click at [596, 292] on div "100 % Back W 3.50 3.50 " H 3.50 3.50 " Y 15.91 15.91 " Center Middle Top Bottom…" at bounding box center [373, 257] width 638 height 428
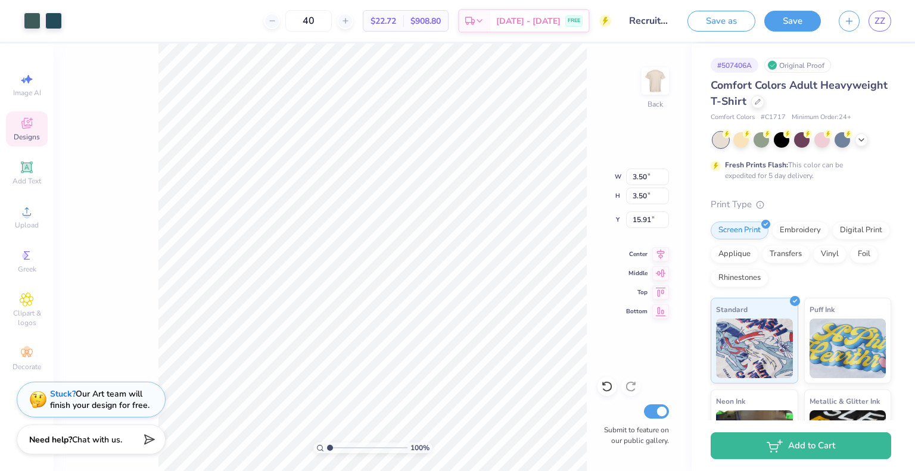
type input "3.00"
click at [655, 85] on img at bounding box center [656, 81] width 48 height 48
click at [27, 217] on circle at bounding box center [26, 215] width 7 height 7
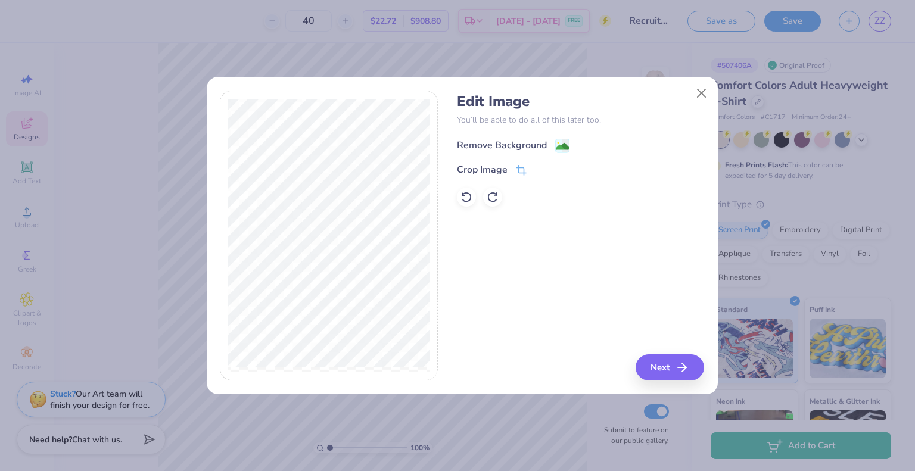
click at [502, 148] on div "Remove Background" at bounding box center [502, 145] width 90 height 14
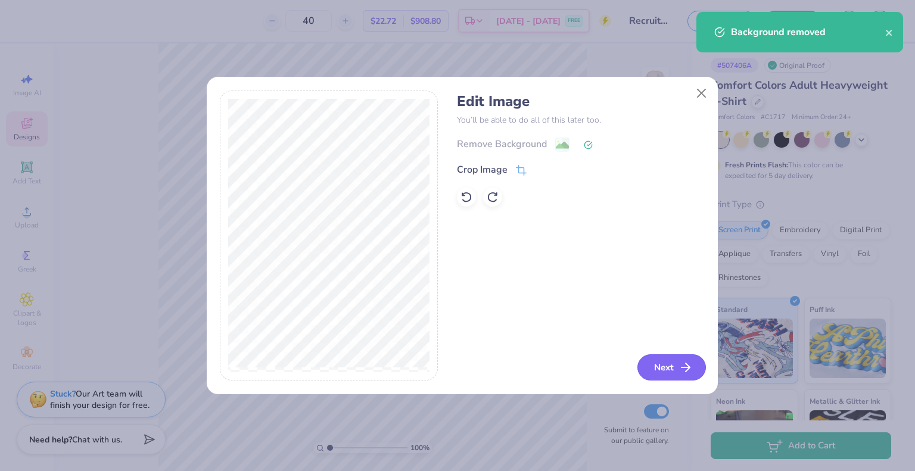
click at [673, 365] on button "Next" at bounding box center [672, 367] width 69 height 26
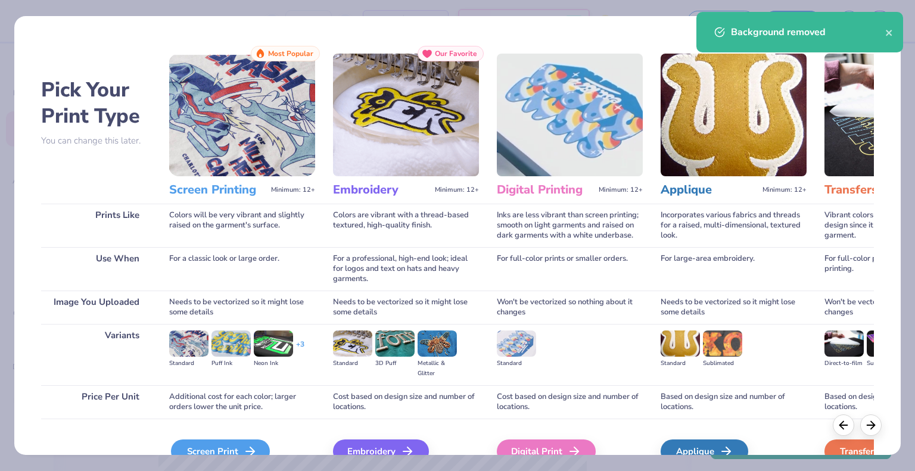
click at [243, 441] on div "Screen Print" at bounding box center [220, 452] width 99 height 24
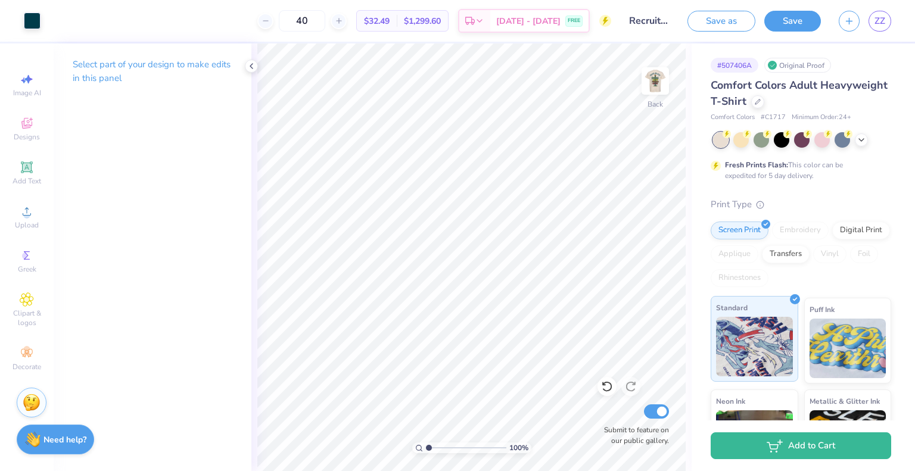
scroll to position [146, 0]
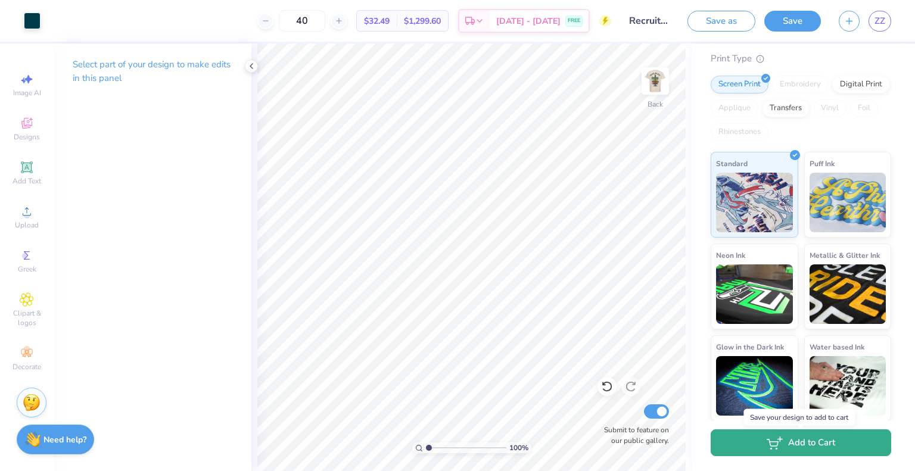
click at [798, 440] on button "Add to Cart" at bounding box center [801, 443] width 181 height 27
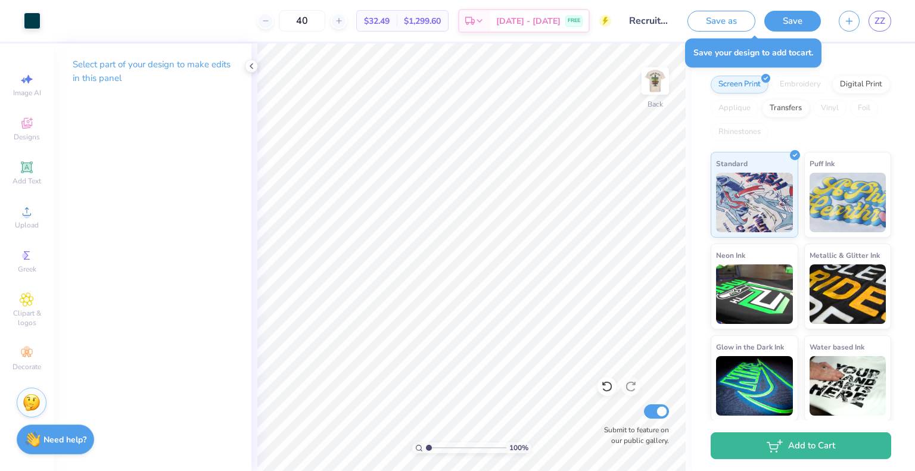
click at [789, 54] on div "Save your design to add to cart ." at bounding box center [753, 52] width 136 height 29
click at [787, 26] on button "Save" at bounding box center [792, 19] width 57 height 21
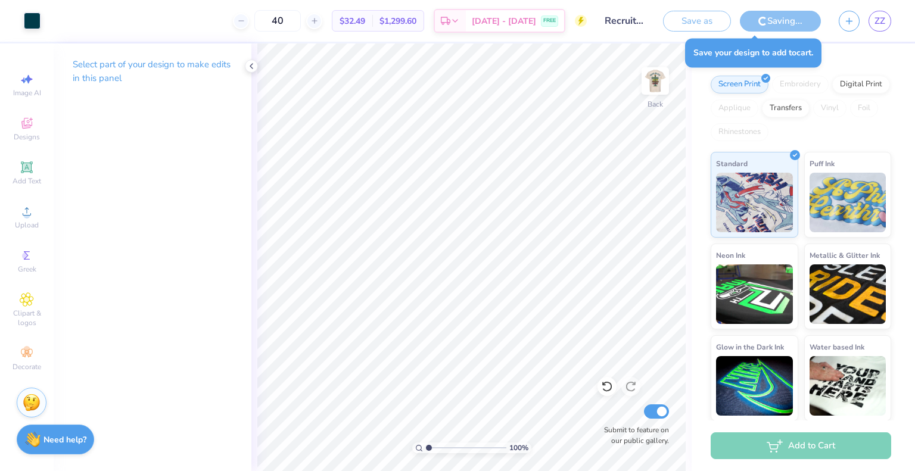
click at [817, 446] on div "Add to Cart" at bounding box center [801, 446] width 181 height 27
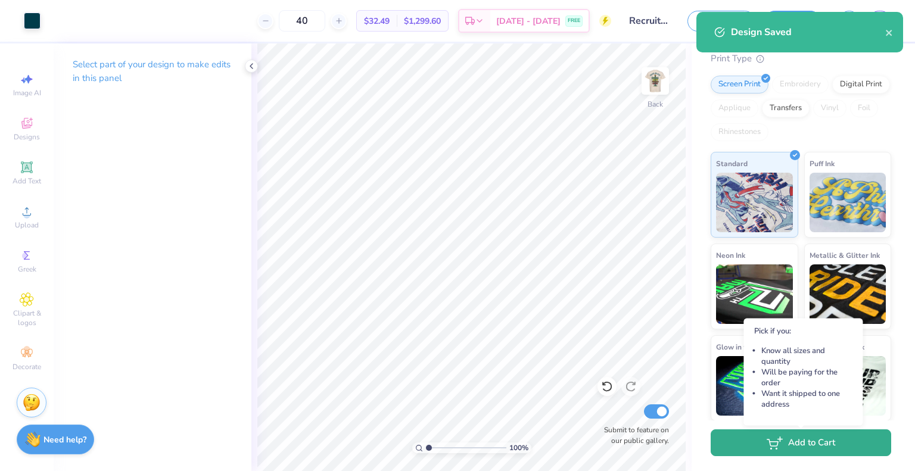
click at [801, 447] on button "Add to Cart" at bounding box center [801, 443] width 181 height 27
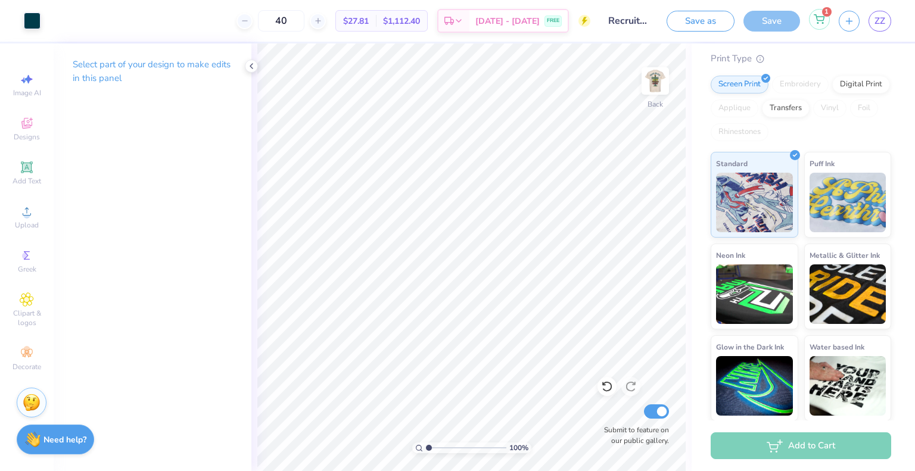
click at [825, 13] on span "1" at bounding box center [827, 12] width 10 height 10
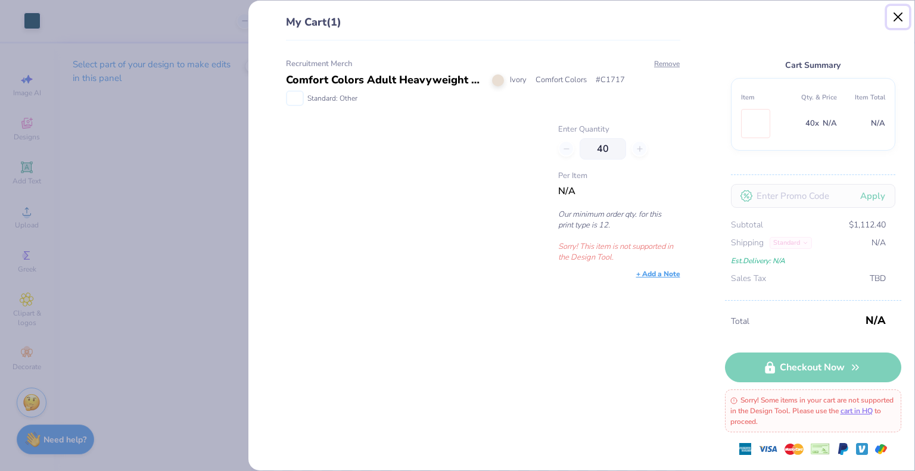
click at [897, 15] on button "Close" at bounding box center [898, 17] width 23 height 23
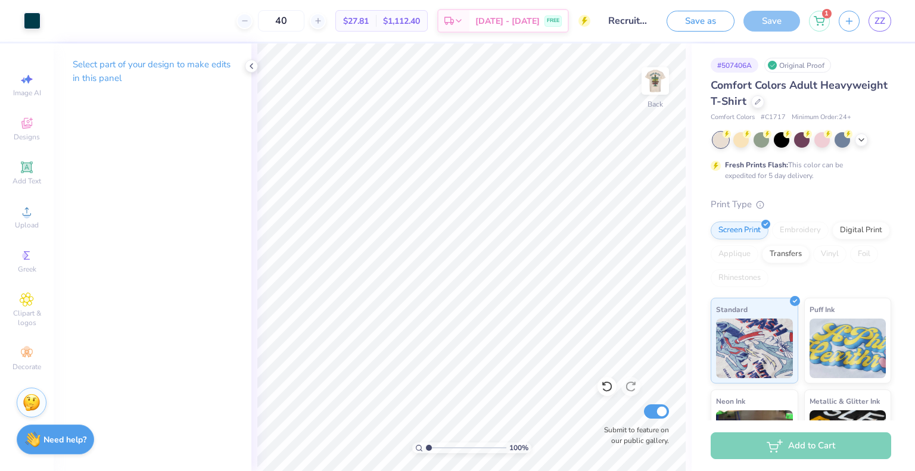
scroll to position [146, 0]
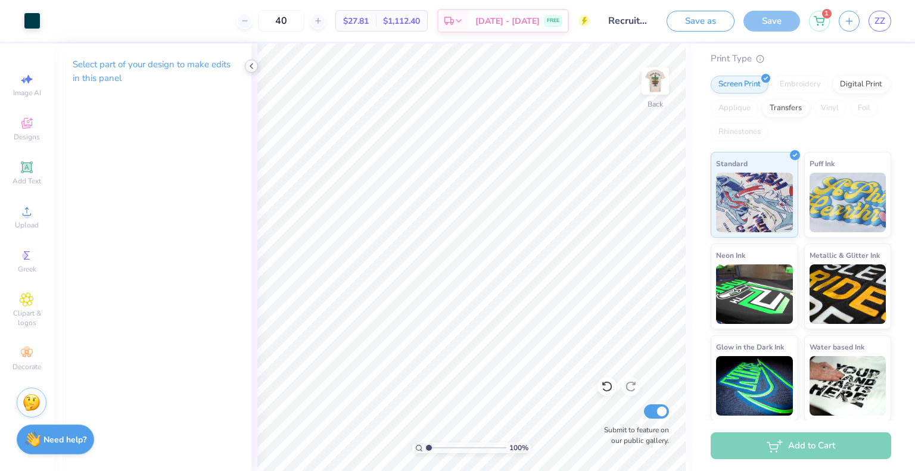
click at [251, 64] on icon at bounding box center [252, 66] width 10 height 10
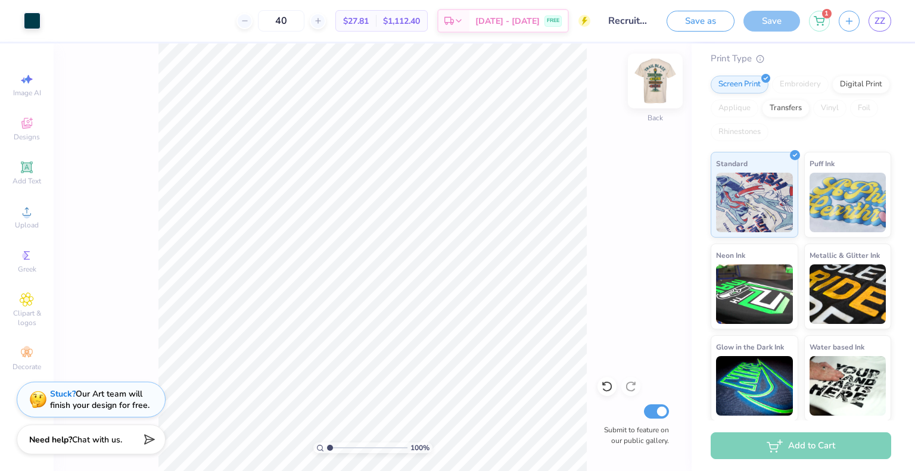
click at [663, 84] on img at bounding box center [656, 81] width 48 height 48
click at [663, 84] on img at bounding box center [655, 81] width 24 height 24
click at [657, 73] on img at bounding box center [656, 81] width 48 height 48
click at [657, 73] on img at bounding box center [655, 81] width 24 height 24
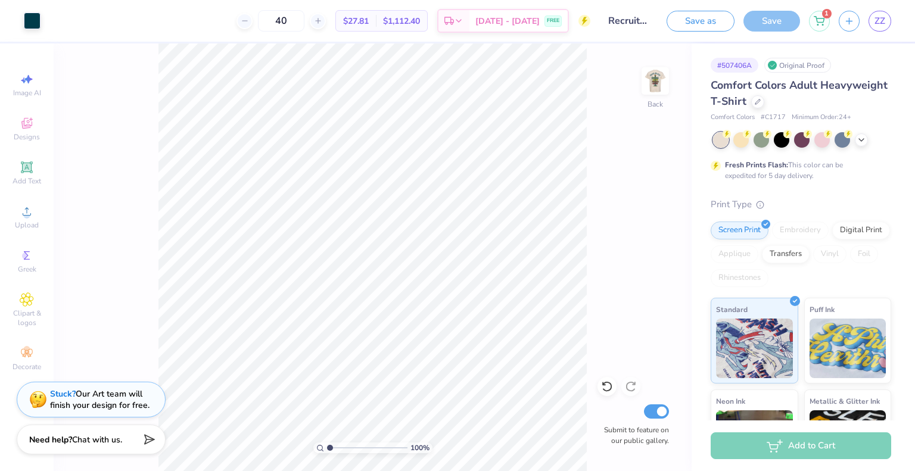
scroll to position [146, 0]
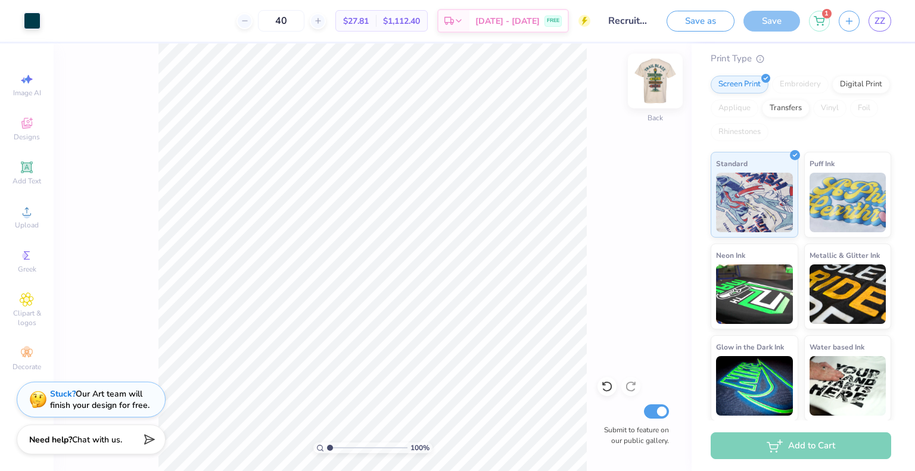
click at [650, 92] on img at bounding box center [656, 81] width 48 height 48
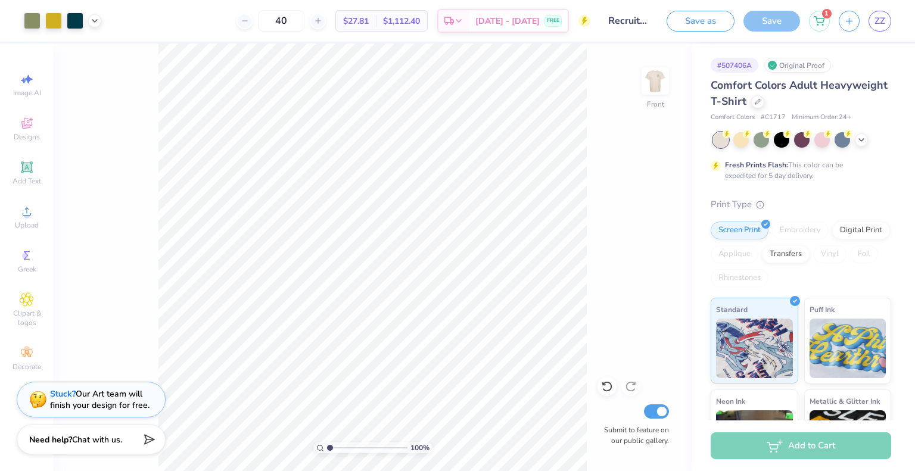
scroll to position [146, 0]
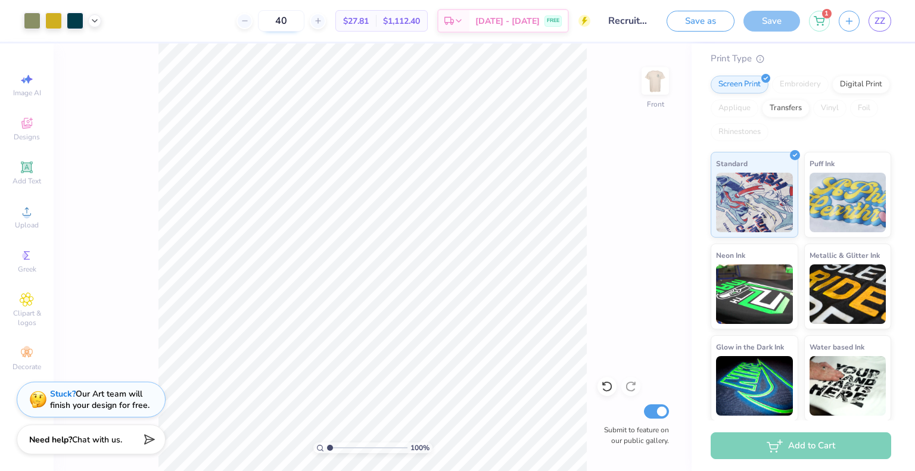
click at [293, 17] on input "40" at bounding box center [281, 20] width 46 height 21
click at [311, 17] on input "20" at bounding box center [288, 20] width 46 height 21
click at [311, 17] on input "25" at bounding box center [288, 20] width 46 height 21
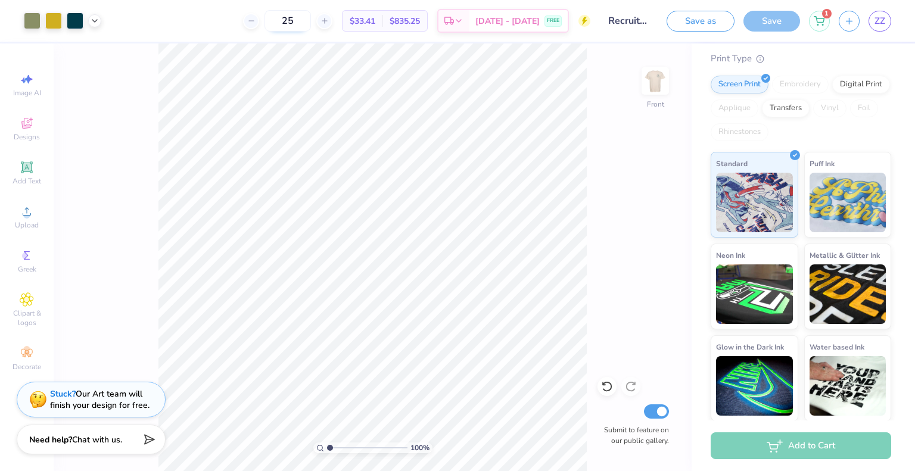
click at [311, 17] on input "25" at bounding box center [288, 20] width 46 height 21
drag, startPoint x: 313, startPoint y: 17, endPoint x: 307, endPoint y: 23, distance: 8.4
drag, startPoint x: 303, startPoint y: 23, endPoint x: 310, endPoint y: 14, distance: 11.0
click at [310, 14] on input "24" at bounding box center [288, 20] width 46 height 21
type input "2"
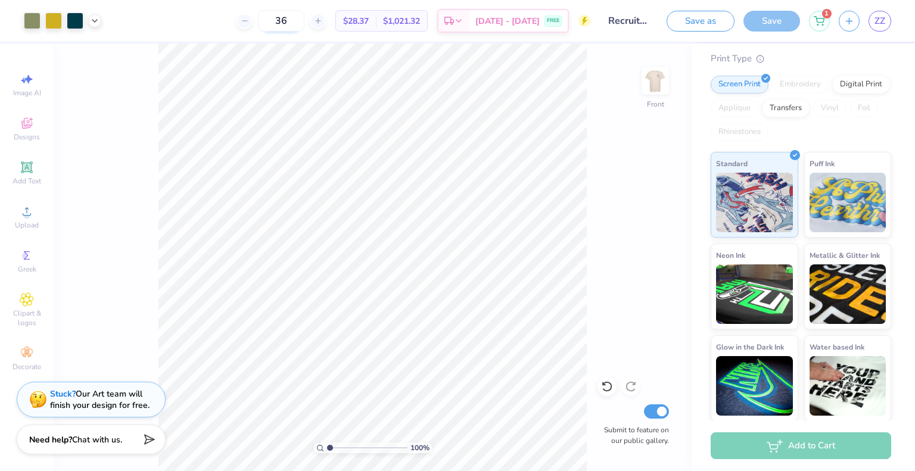
click at [304, 14] on input "36" at bounding box center [281, 20] width 46 height 21
type input "3"
click at [310, 14] on input "20" at bounding box center [288, 20] width 46 height 21
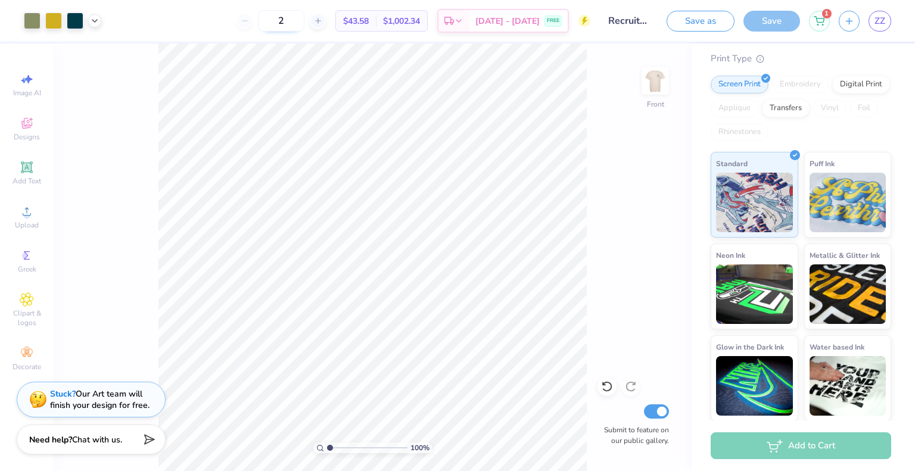
type input "24"
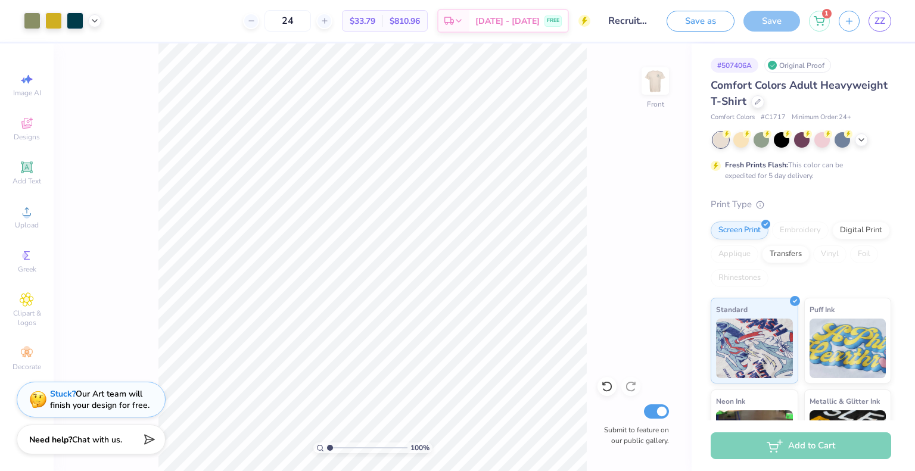
scroll to position [146, 0]
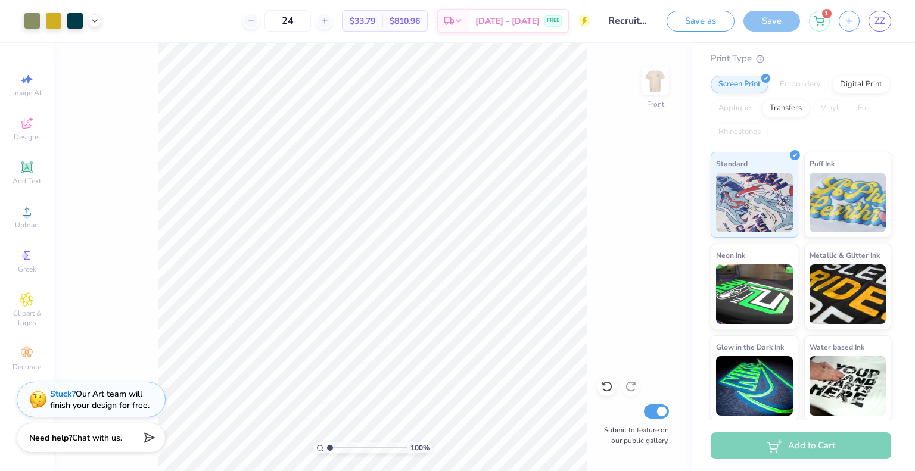
type input "24"
click at [663, 74] on img at bounding box center [656, 81] width 48 height 48
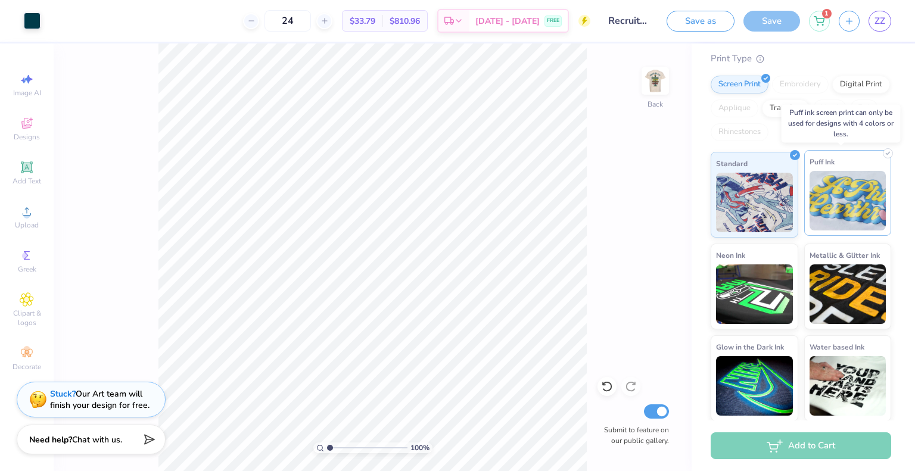
scroll to position [0, 0]
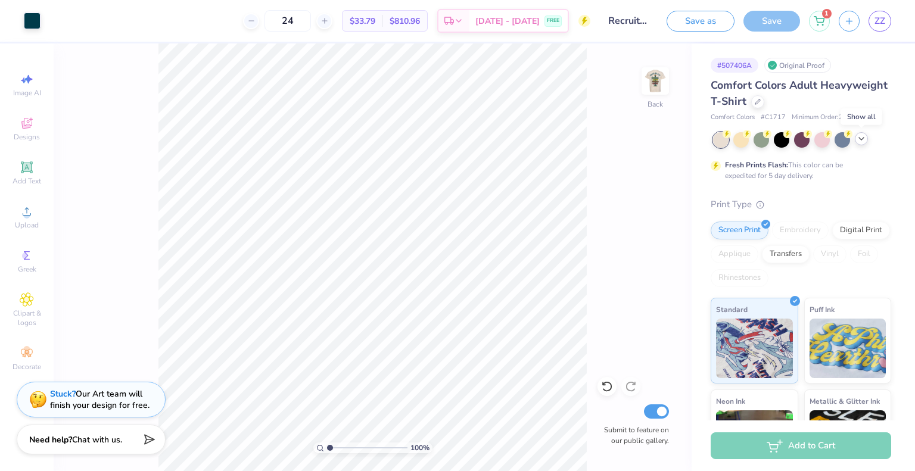
click at [861, 132] on div at bounding box center [861, 138] width 13 height 13
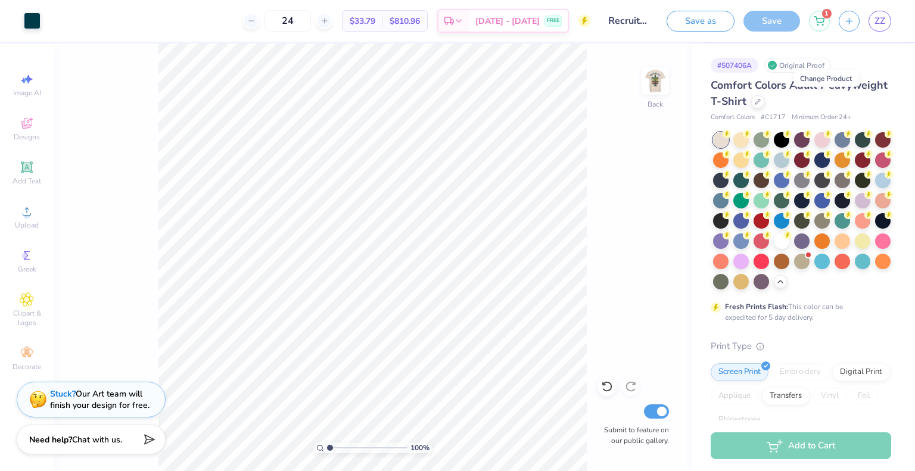
click at [764, 104] on div at bounding box center [757, 101] width 13 height 13
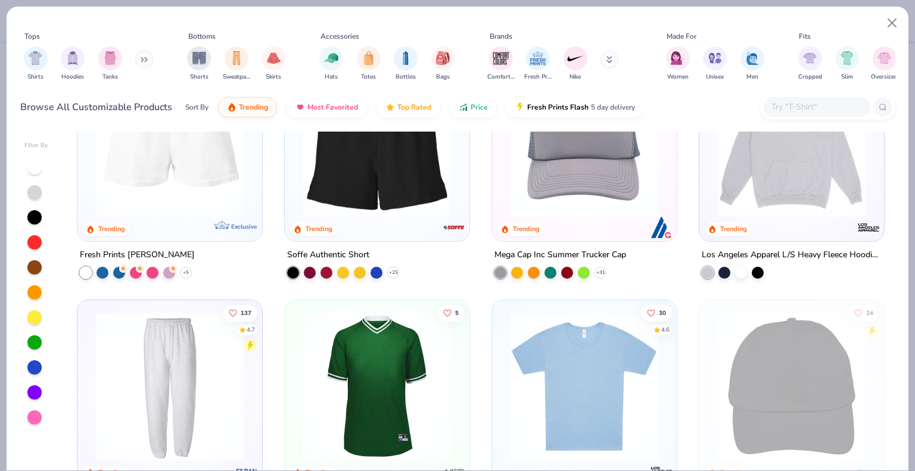
scroll to position [2252, 0]
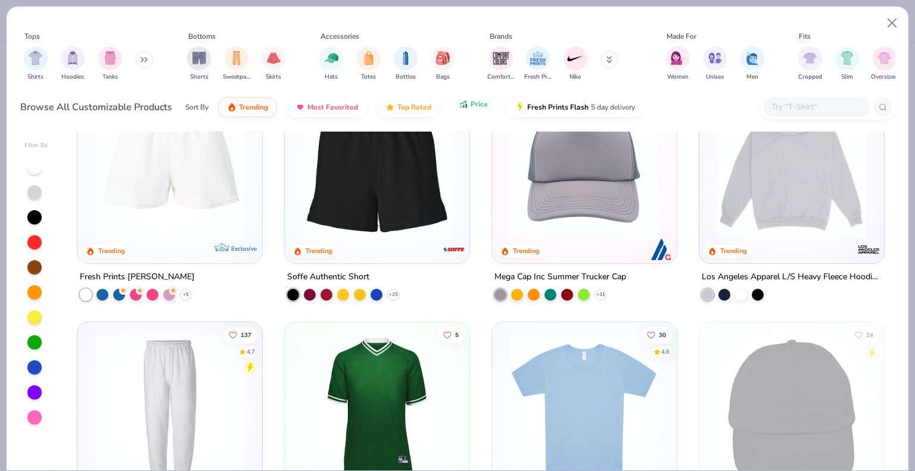
click at [464, 113] on button "Price" at bounding box center [473, 104] width 47 height 20
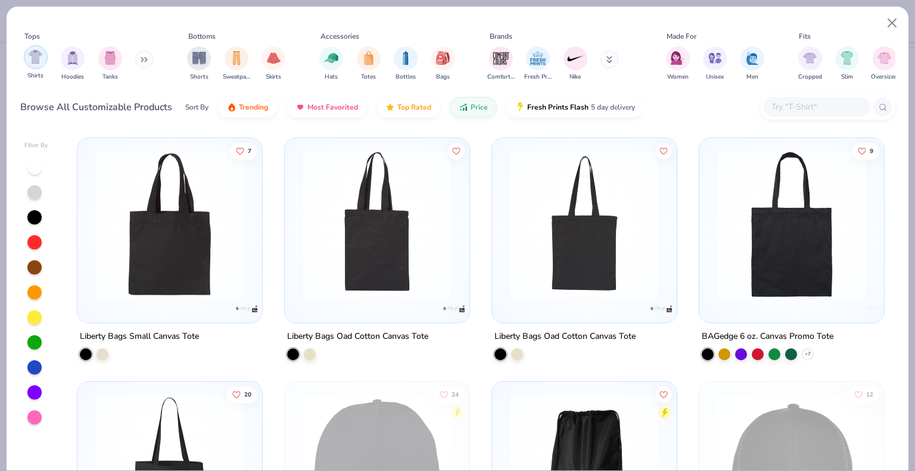
click at [29, 59] on img "filter for Shirts" at bounding box center [36, 57] width 14 height 14
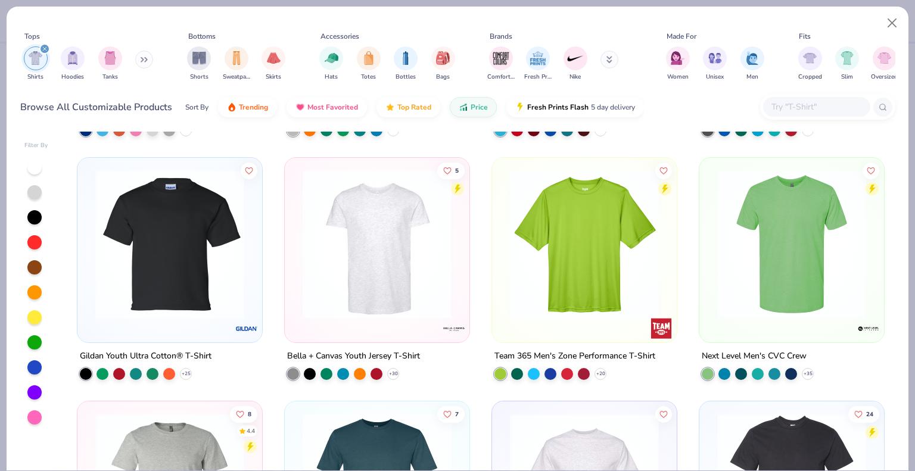
scroll to position [953, 0]
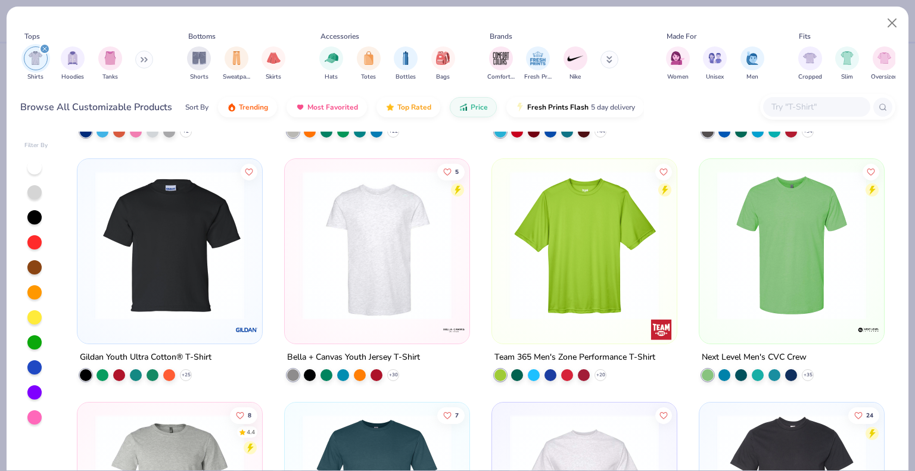
click at [604, 54] on button at bounding box center [610, 60] width 18 height 18
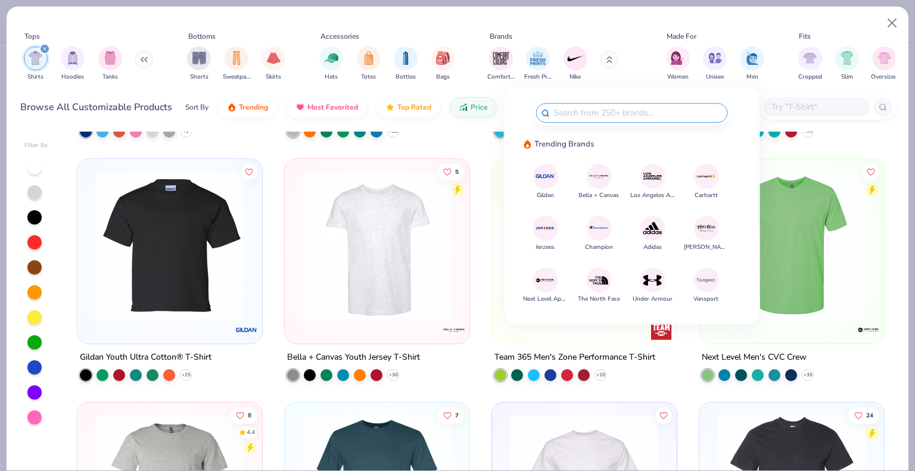
click at [599, 169] on img at bounding box center [599, 176] width 21 height 21
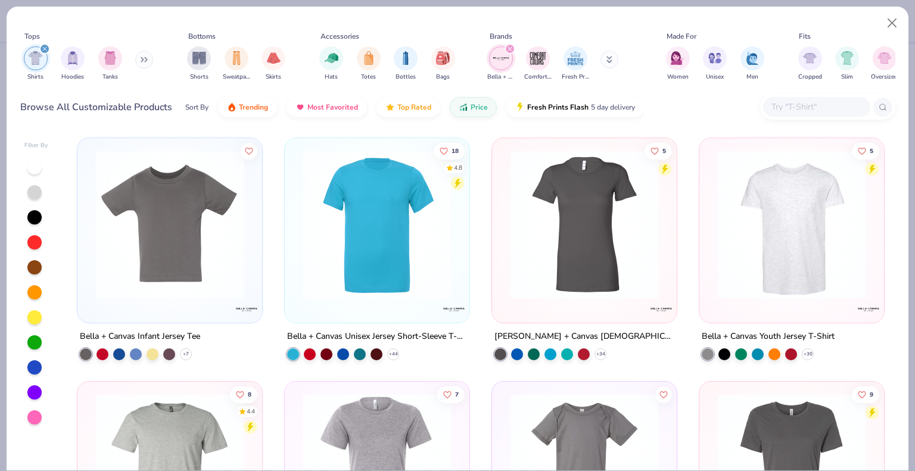
click at [359, 197] on img at bounding box center [377, 224] width 161 height 149
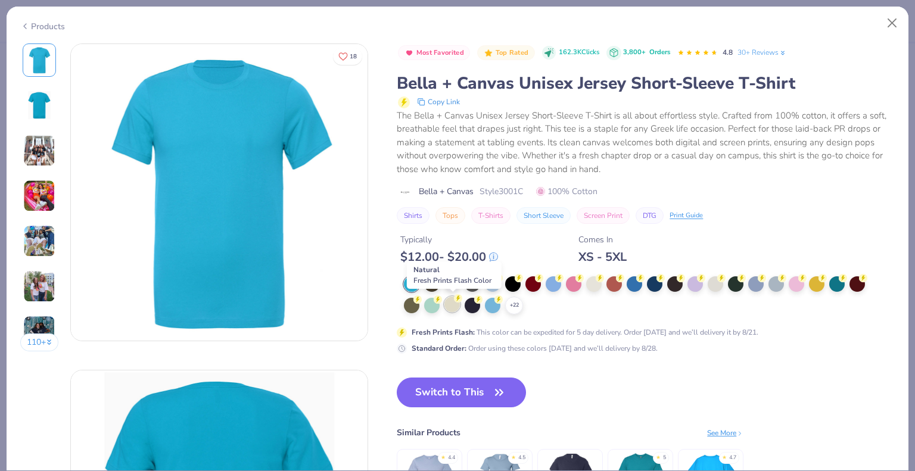
click at [450, 303] on div at bounding box center [451, 304] width 15 height 15
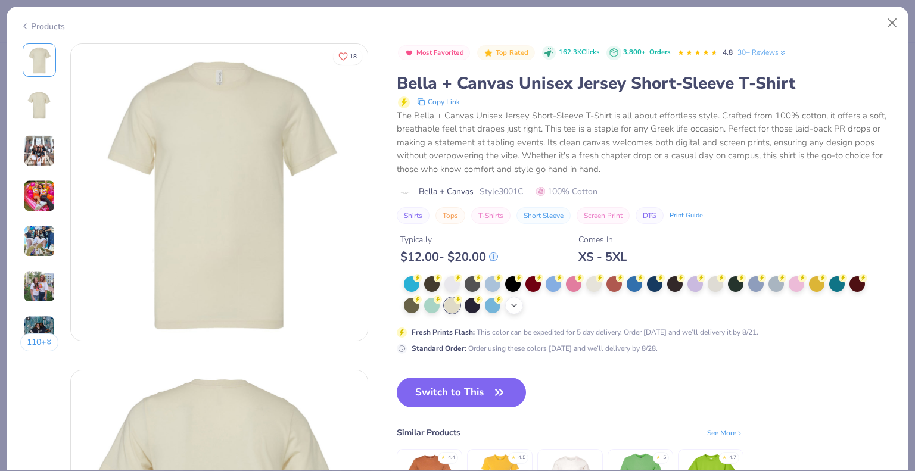
click at [510, 301] on icon at bounding box center [514, 306] width 10 height 10
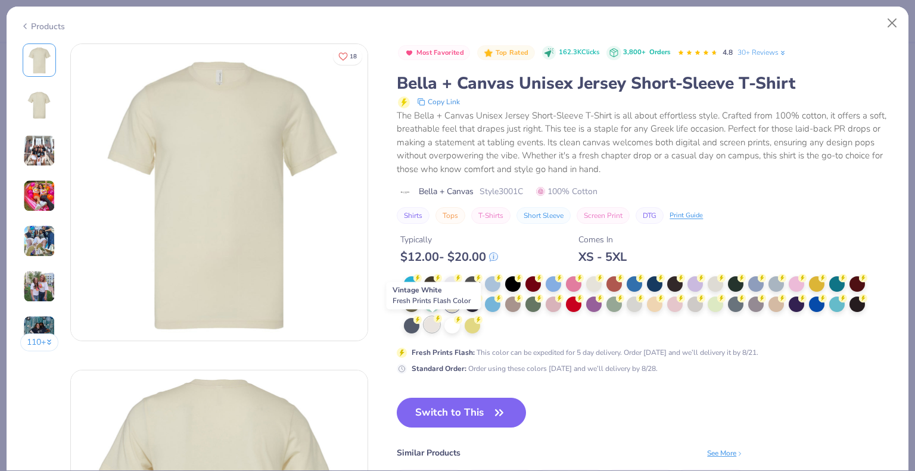
click at [433, 324] on div at bounding box center [431, 324] width 15 height 15
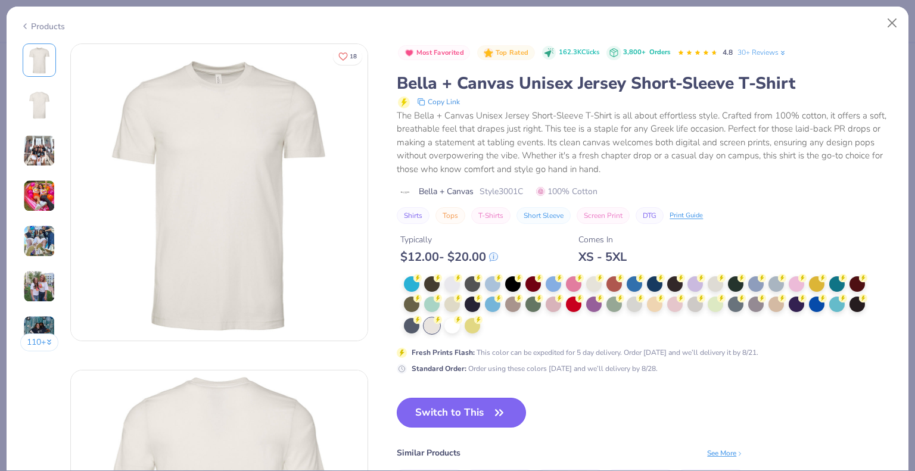
click at [477, 408] on button "Switch to This" at bounding box center [461, 413] width 129 height 30
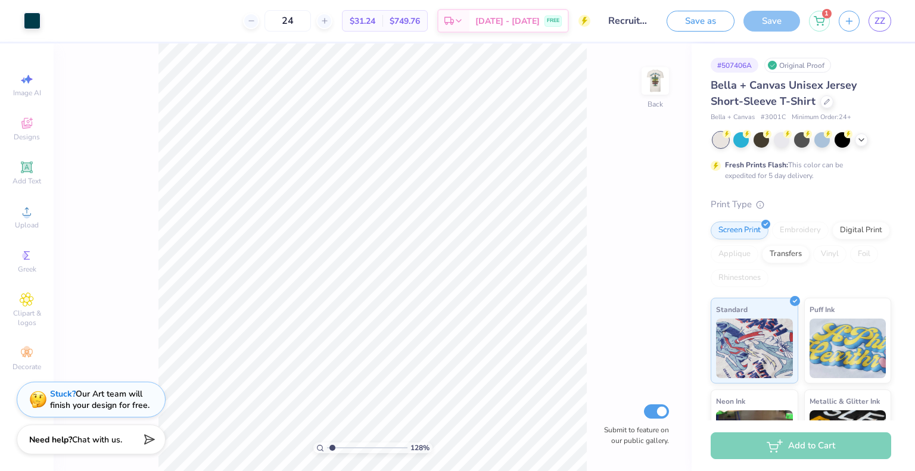
type input "1.31162587641503"
click at [884, 18] on span "ZZ" at bounding box center [880, 21] width 11 height 14
click at [658, 87] on img at bounding box center [656, 81] width 48 height 48
click at [873, 23] on link "ZZ" at bounding box center [880, 21] width 23 height 21
type input "1"
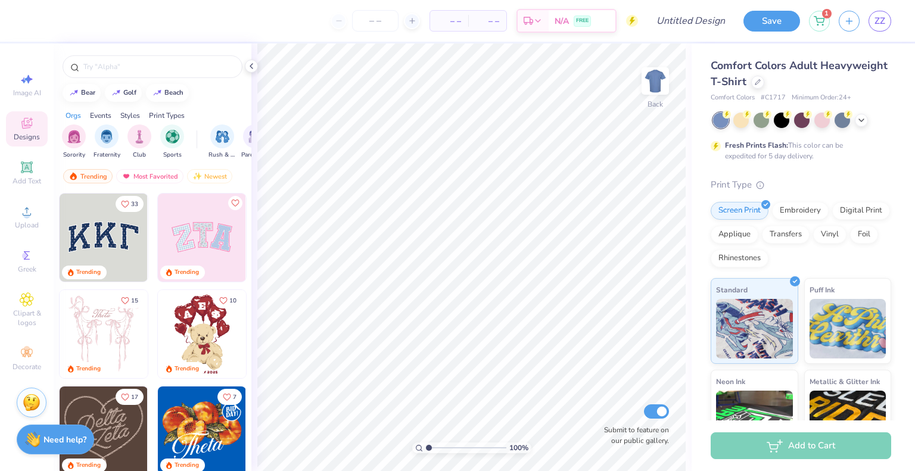
click at [743, 15] on div "– – Per Item – – Total Est. Delivery N/A FREE Design Title Save 1 ZZ" at bounding box center [457, 21] width 915 height 42
click at [862, 120] on icon at bounding box center [862, 119] width 10 height 10
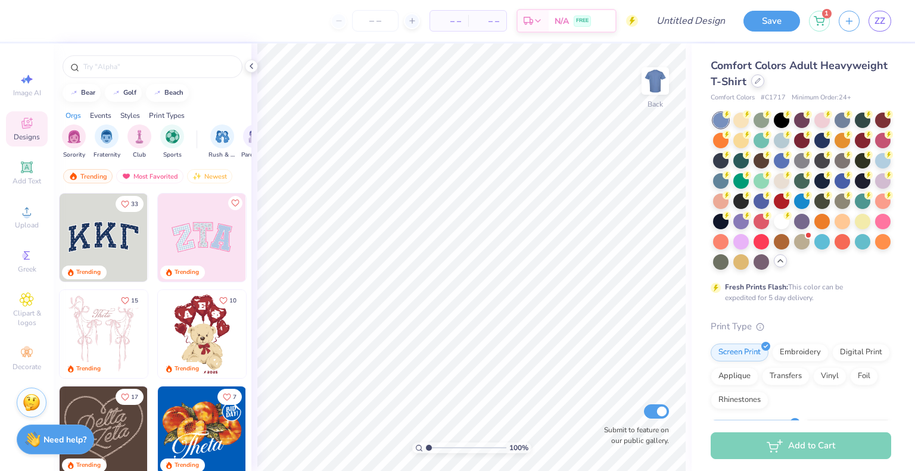
click at [764, 83] on div at bounding box center [757, 80] width 13 height 13
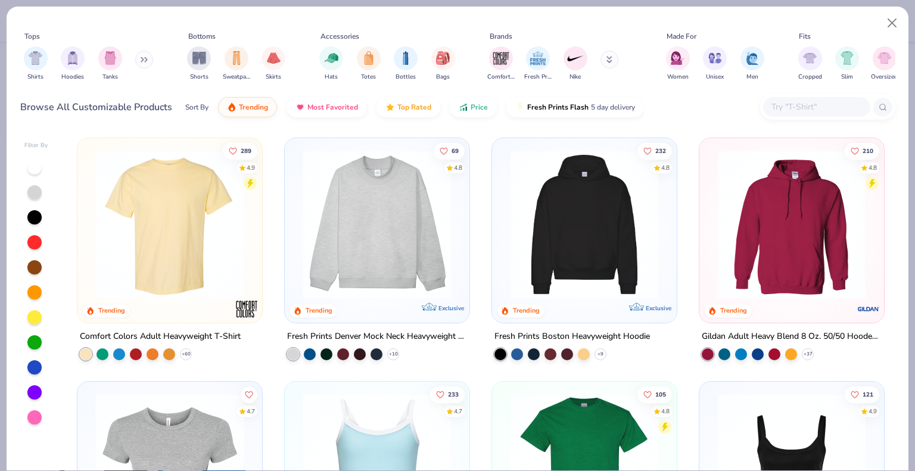
click at [614, 58] on button at bounding box center [610, 60] width 18 height 18
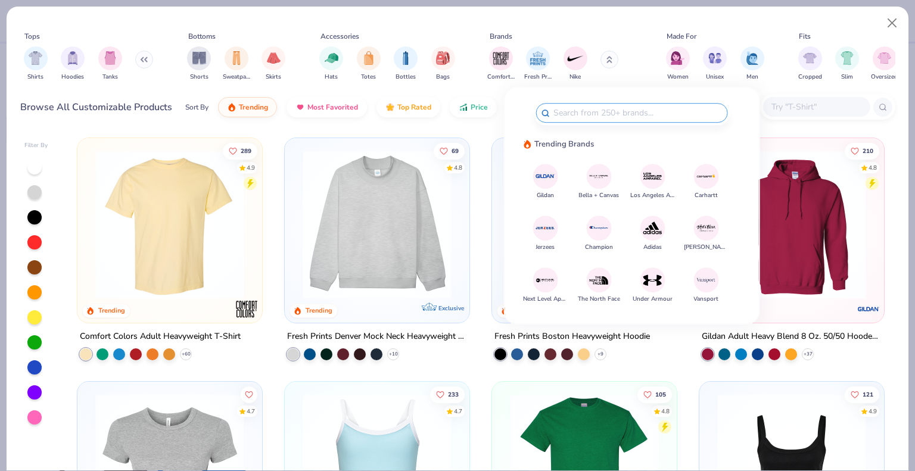
click at [598, 185] on div at bounding box center [598, 176] width 25 height 25
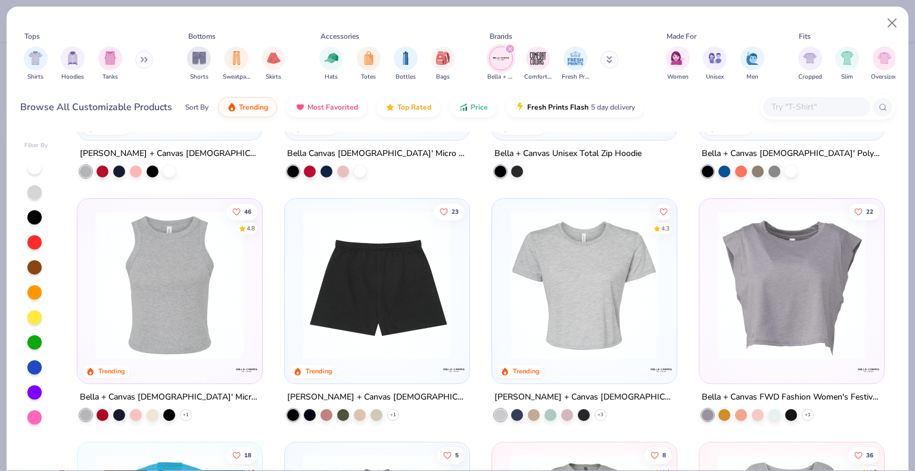
scroll to position [447, 0]
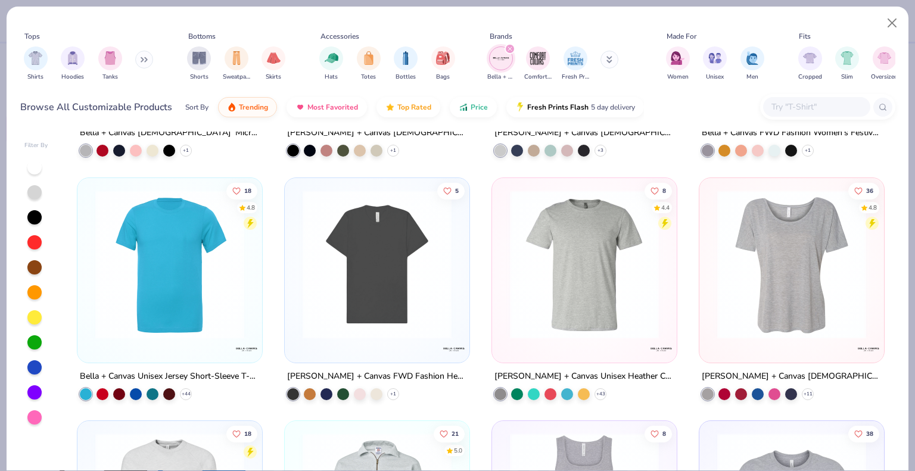
click at [182, 285] on img at bounding box center [169, 263] width 161 height 149
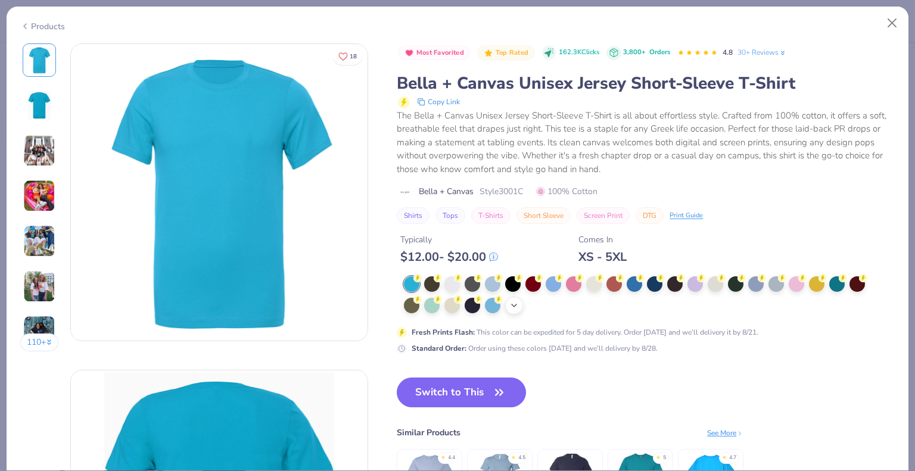
click at [519, 304] on icon at bounding box center [514, 306] width 10 height 10
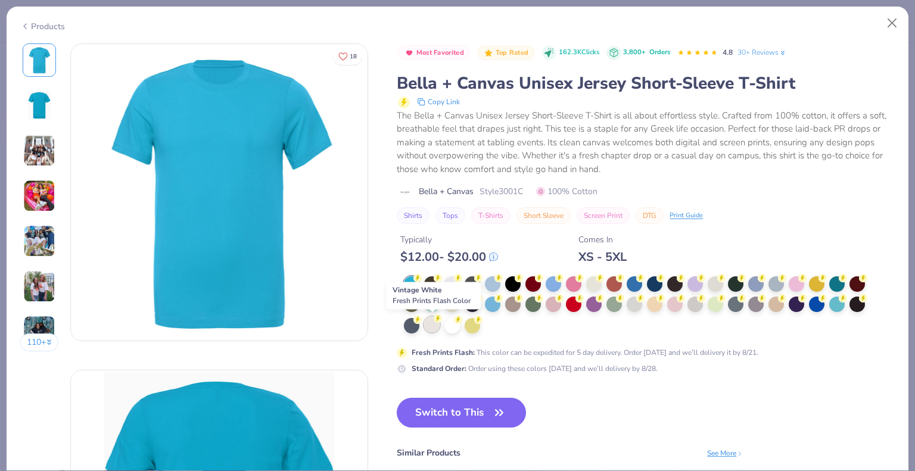
click at [436, 326] on div at bounding box center [431, 324] width 15 height 15
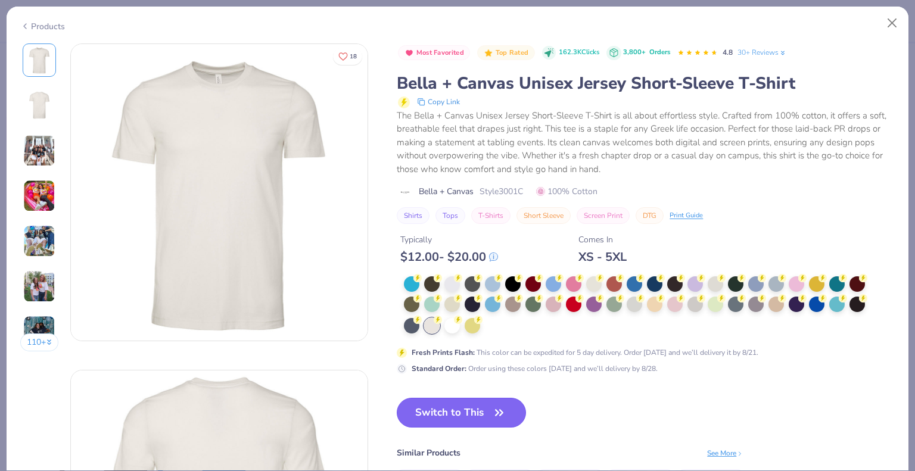
click at [447, 415] on button "Switch to This" at bounding box center [461, 413] width 129 height 30
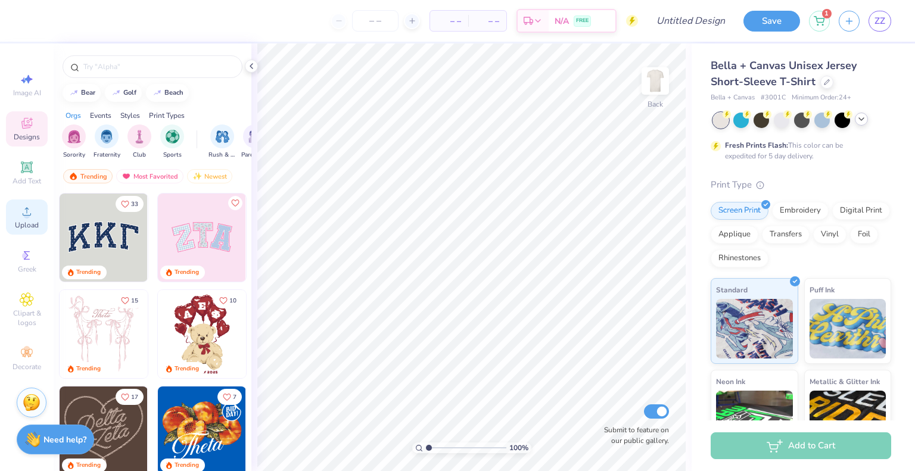
click at [30, 212] on icon at bounding box center [27, 211] width 14 height 14
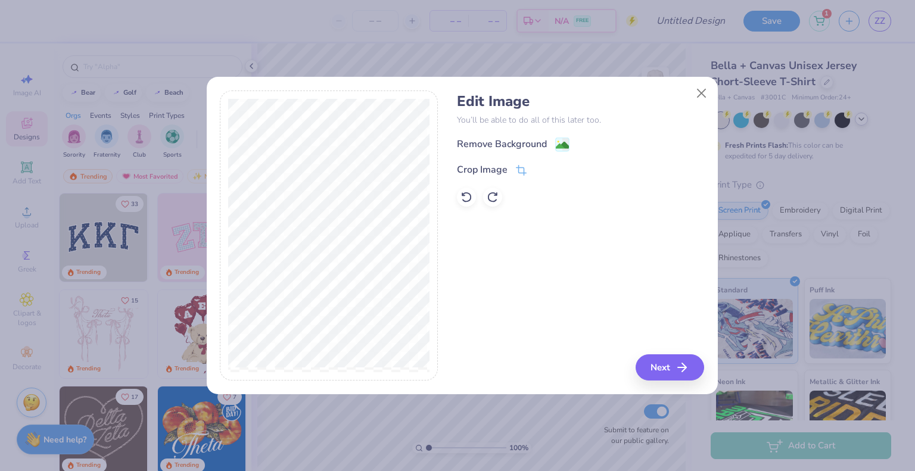
click at [713, 99] on div "Edit Image You’ll be able to do all of this later too. Remove Background Crop I…" at bounding box center [462, 243] width 511 height 304
click at [709, 96] on button "Close" at bounding box center [701, 93] width 23 height 23
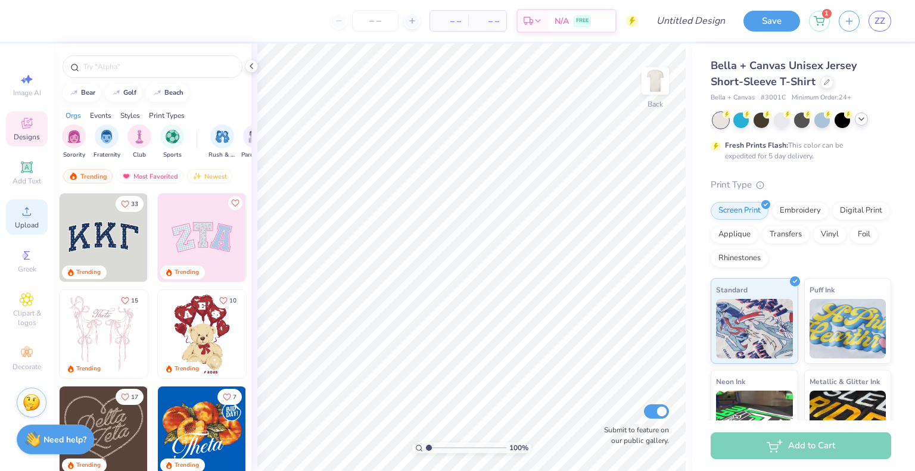
click at [27, 214] on circle at bounding box center [26, 215] width 7 height 7
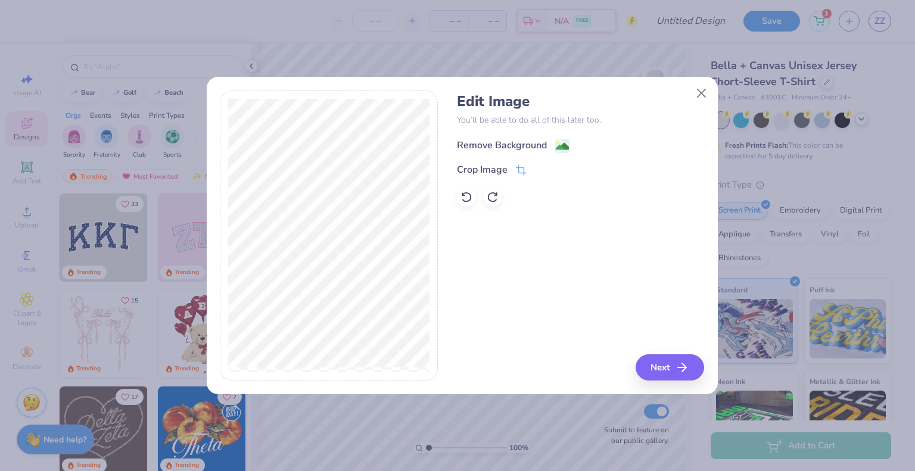
click at [507, 151] on div "Remove Background" at bounding box center [502, 145] width 90 height 14
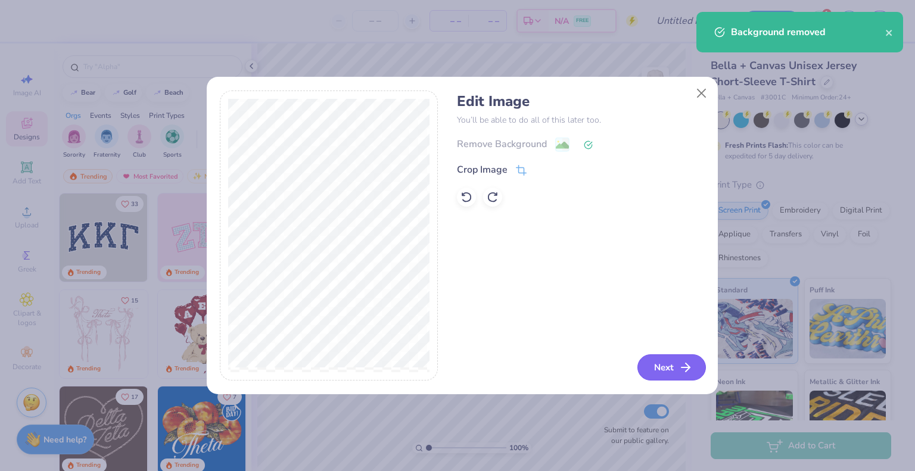
click at [683, 371] on icon "button" at bounding box center [686, 367] width 14 height 14
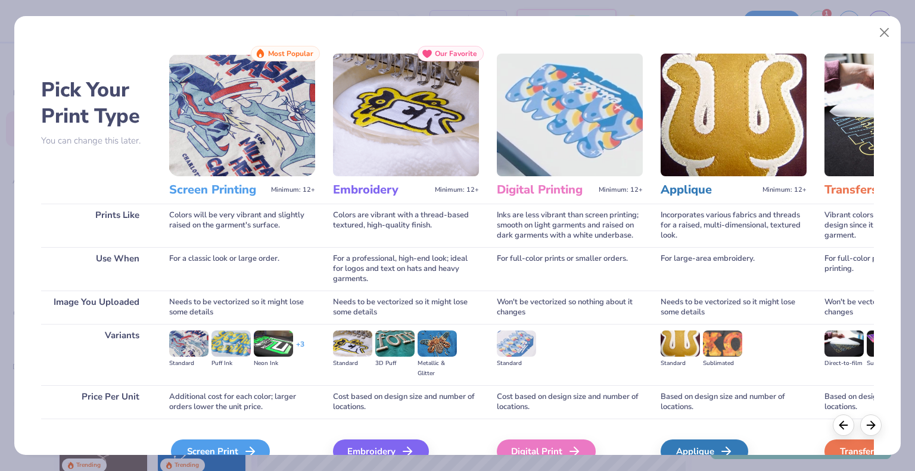
click at [232, 449] on div "Screen Print" at bounding box center [220, 452] width 99 height 24
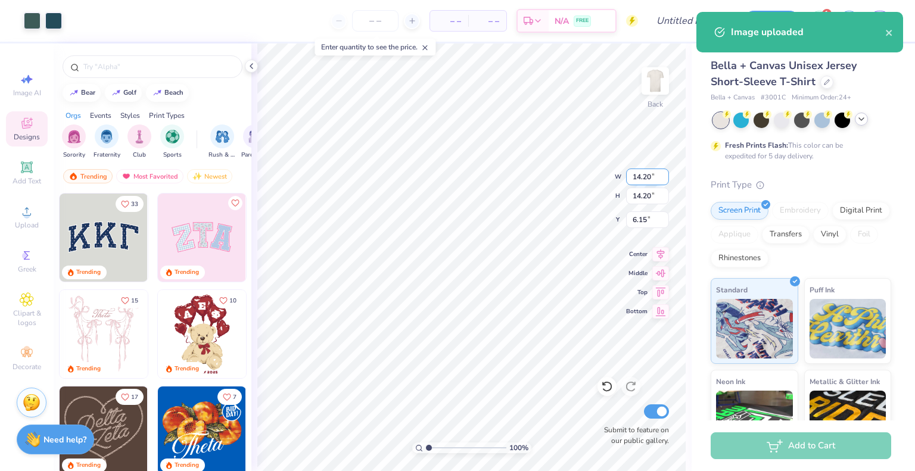
click at [644, 180] on input "14.20" at bounding box center [647, 177] width 43 height 17
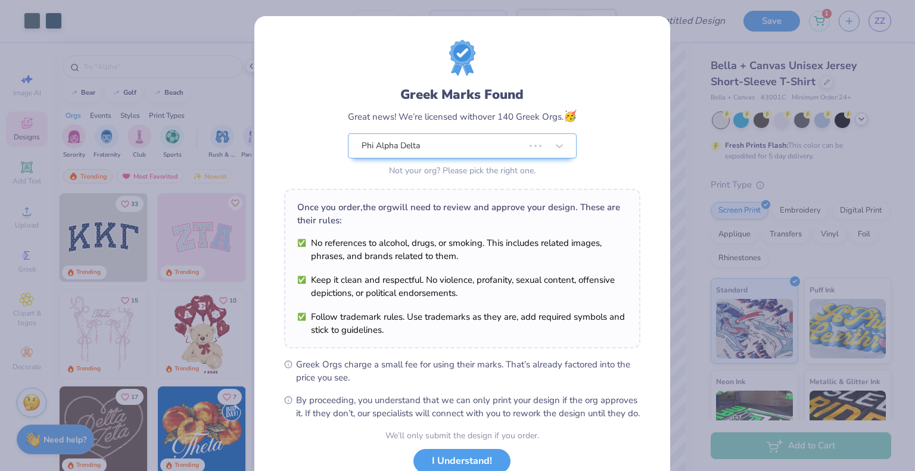
type input "3.50"
type input "11.50"
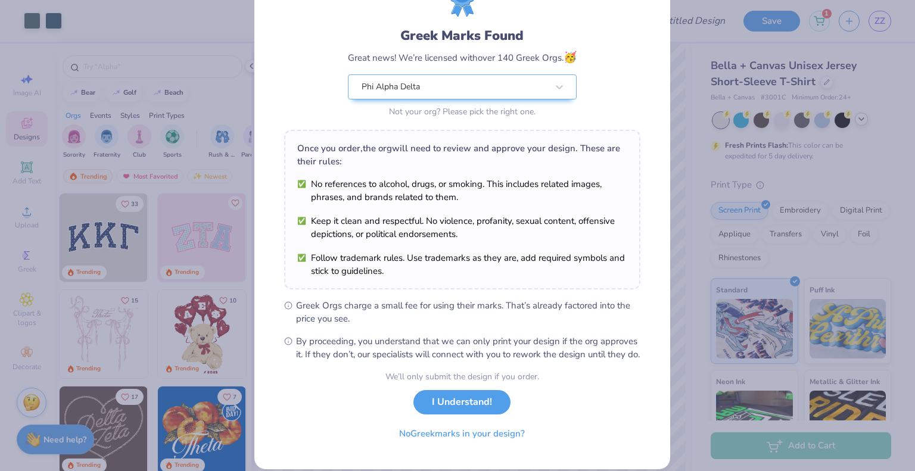
scroll to position [61, 0]
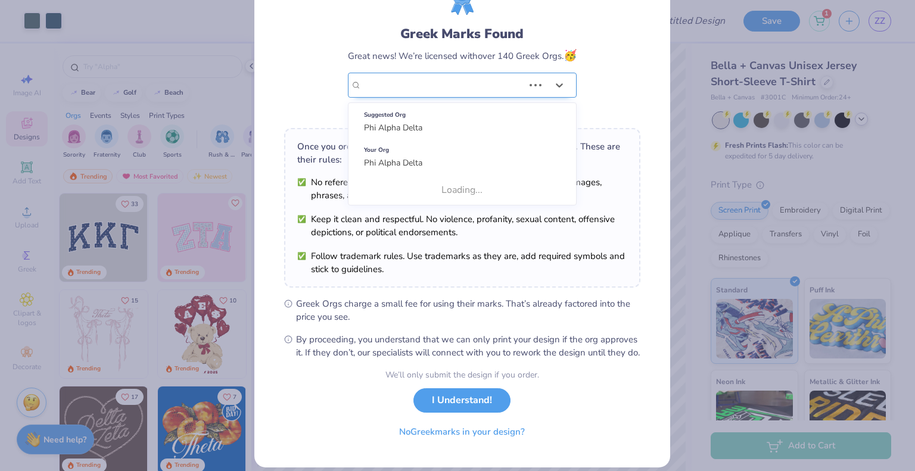
click at [513, 80] on div "Greek Marks Found Great news! We’re licensed with over 140 Greek Orgs. 🥳 Use Up…" at bounding box center [462, 48] width 356 height 139
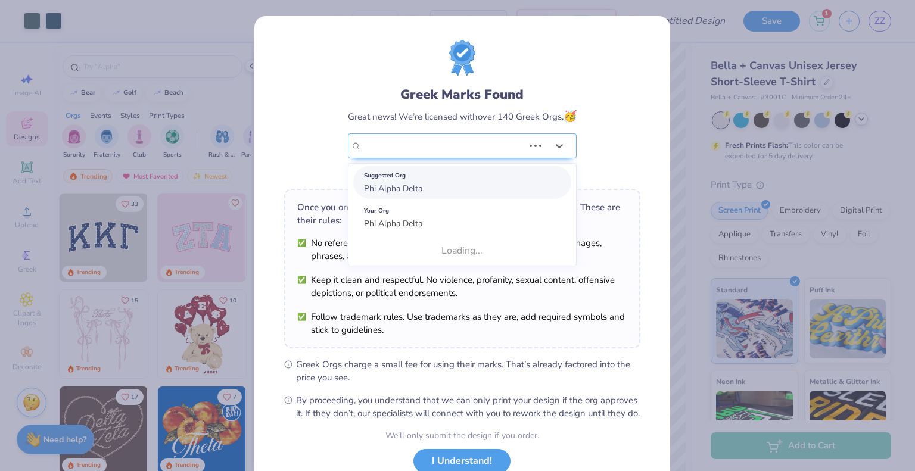
click at [455, 185] on div "Suggested Org Phi Alpha Delta" at bounding box center [462, 182] width 218 height 33
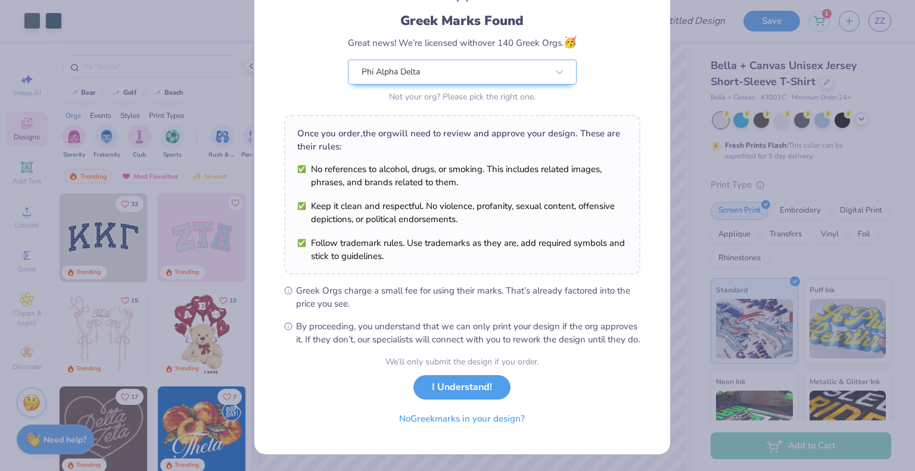
scroll to position [85, 0]
click at [468, 383] on button "I Understand!" at bounding box center [461, 384] width 97 height 24
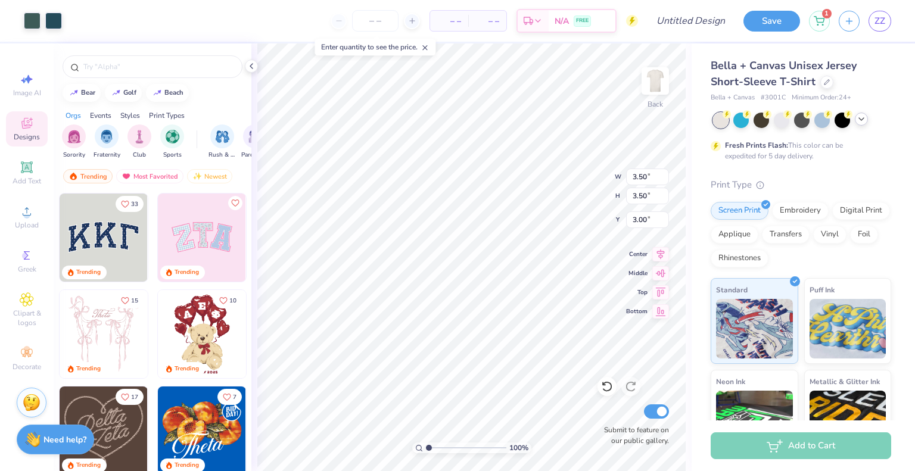
type input "3.00"
click at [655, 80] on img at bounding box center [656, 81] width 48 height 48
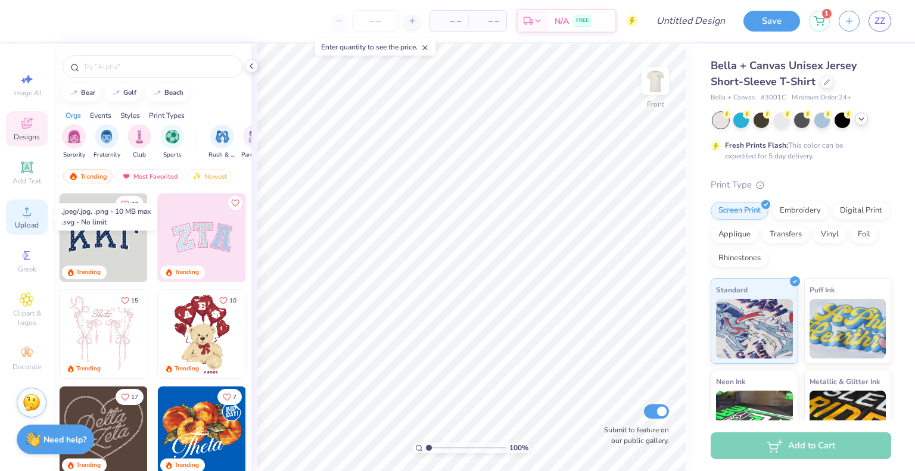
click at [26, 213] on circle at bounding box center [26, 215] width 7 height 7
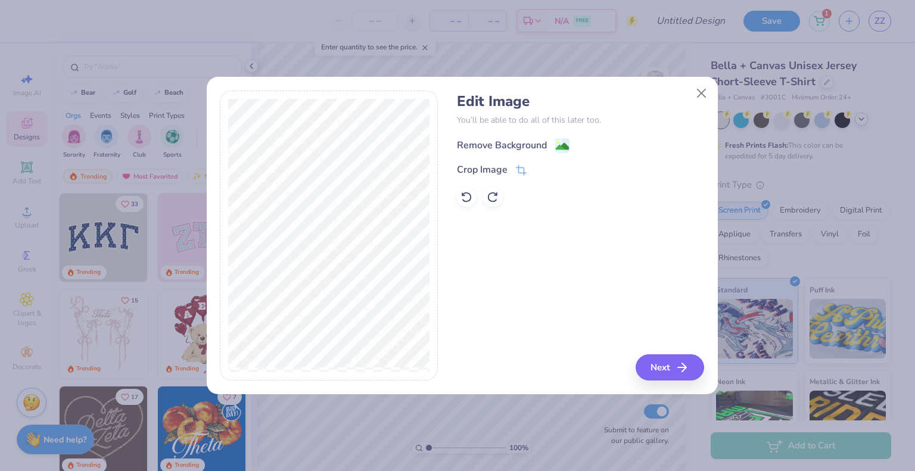
click at [550, 142] on div "Remove Background" at bounding box center [513, 145] width 113 height 15
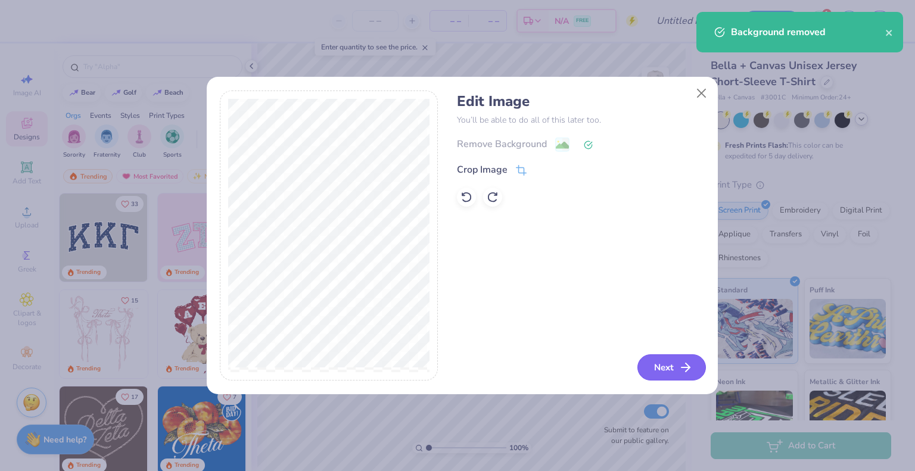
click at [669, 362] on button "Next" at bounding box center [672, 367] width 69 height 26
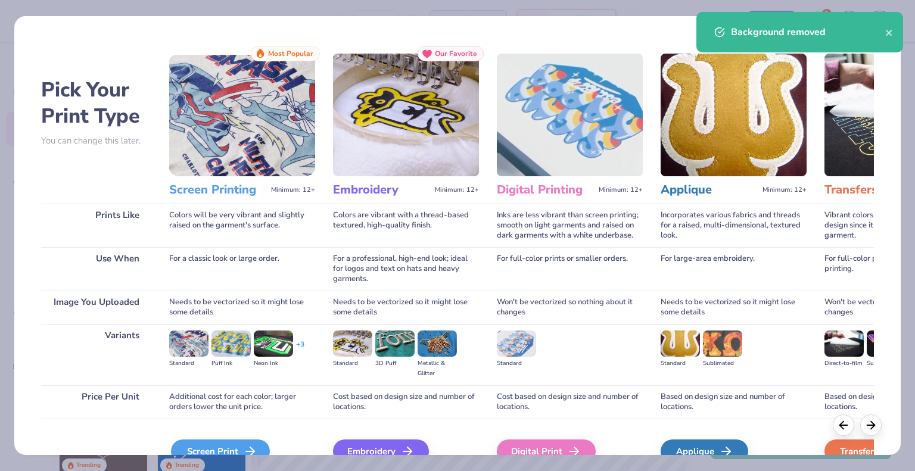
click at [248, 440] on div "Screen Print" at bounding box center [220, 452] width 99 height 24
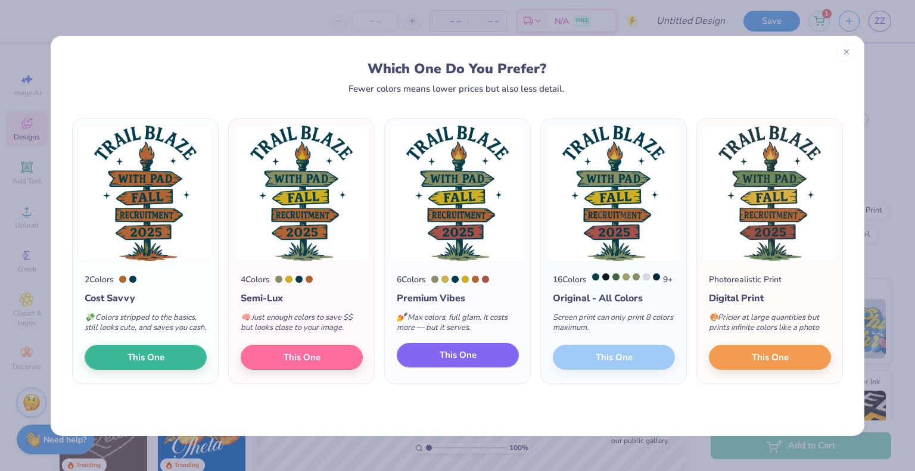
click at [460, 362] on span "This One" at bounding box center [458, 356] width 37 height 14
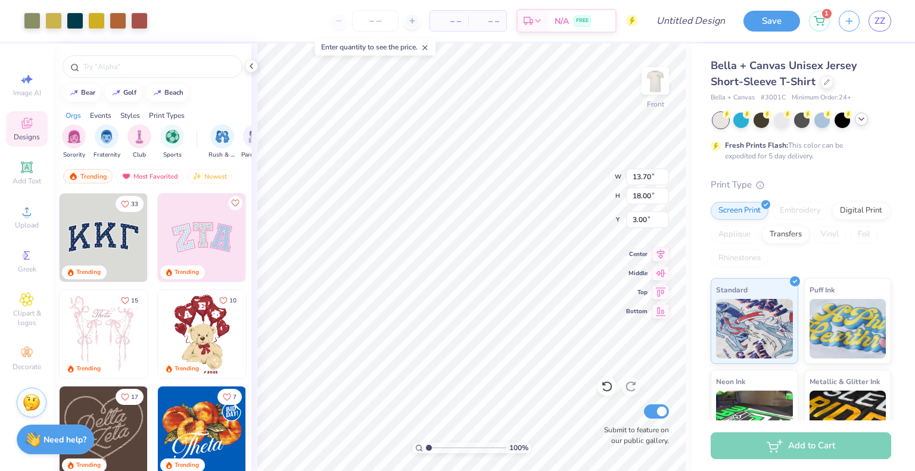
type input "3.00"
click at [593, 197] on div "100 % Front W 13.70 13.70 " H 18.00 18.00 " Y 3.00 3.00 " Center Middle Top Bot…" at bounding box center [471, 257] width 440 height 428
type input "13.23"
type input "17.38"
type input "3.00"
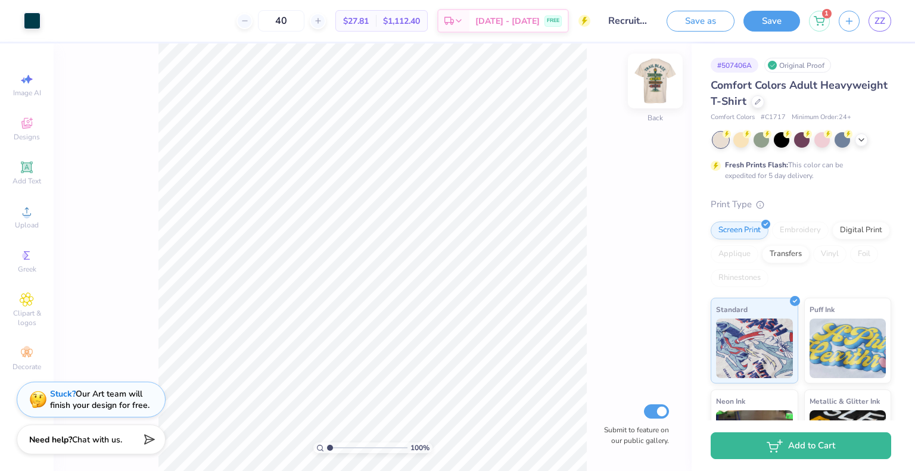
click at [651, 68] on img at bounding box center [656, 81] width 48 height 48
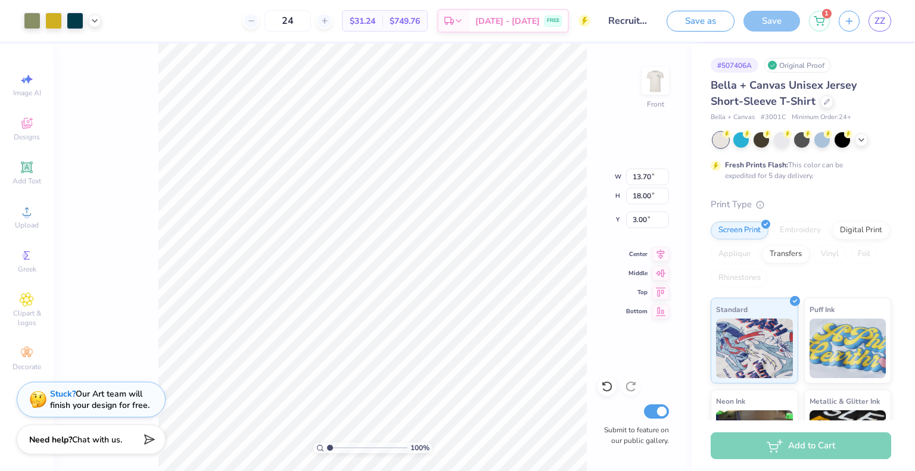
type input "3.00"
click at [99, 19] on div at bounding box center [94, 19] width 13 height 13
click at [663, 83] on img at bounding box center [656, 81] width 48 height 48
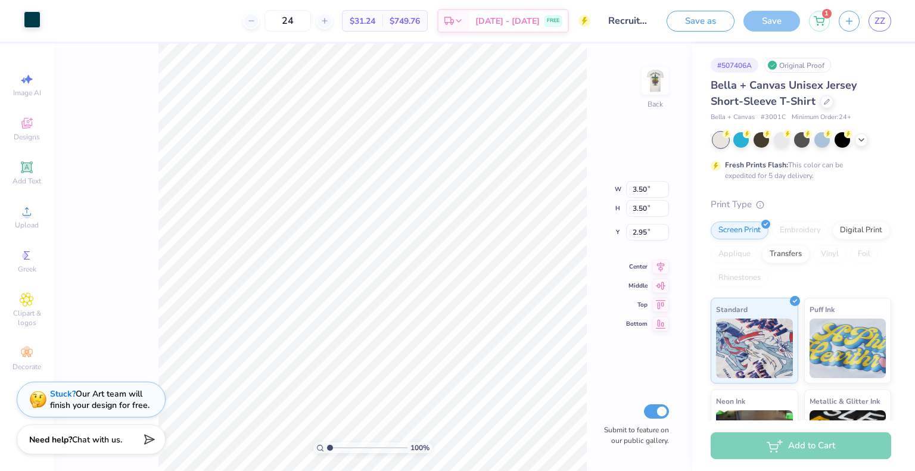
click at [25, 19] on div at bounding box center [32, 19] width 17 height 17
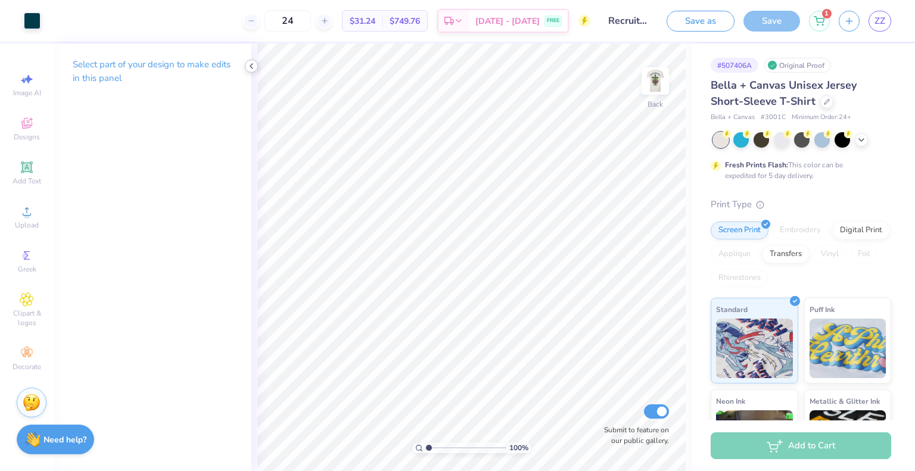
click at [256, 69] on icon at bounding box center [252, 66] width 10 height 10
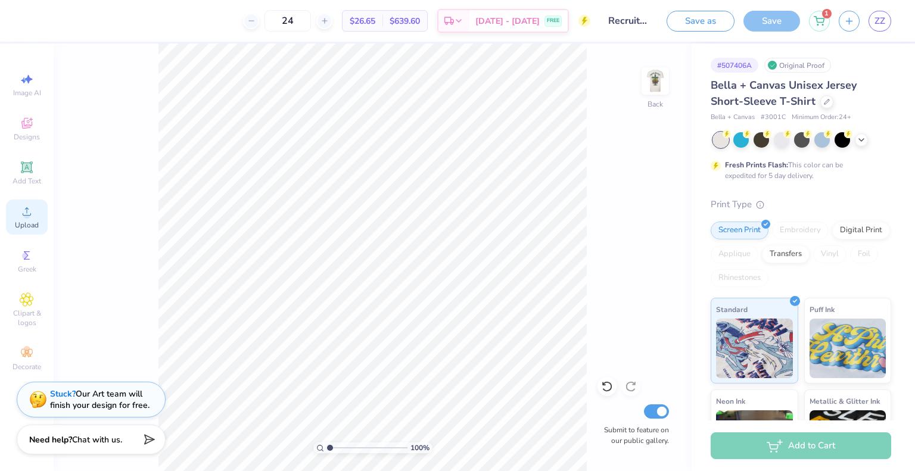
click at [19, 209] on div "Upload" at bounding box center [27, 217] width 42 height 35
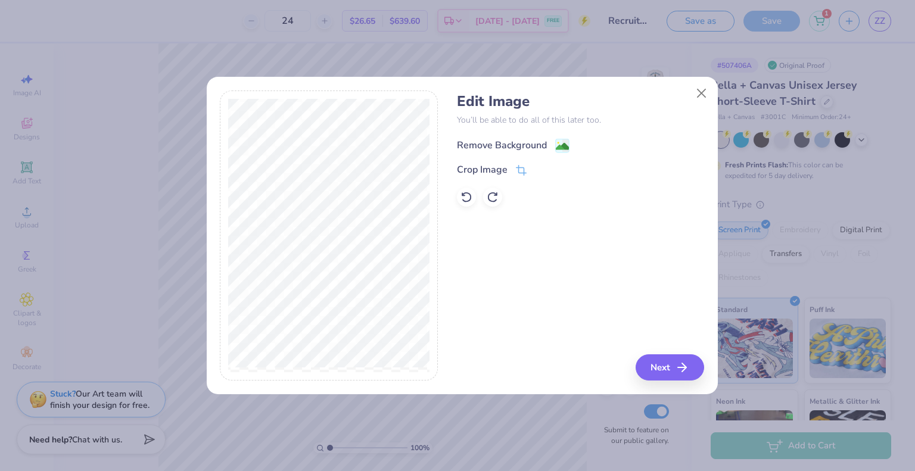
click at [539, 140] on div "Remove Background" at bounding box center [502, 145] width 90 height 14
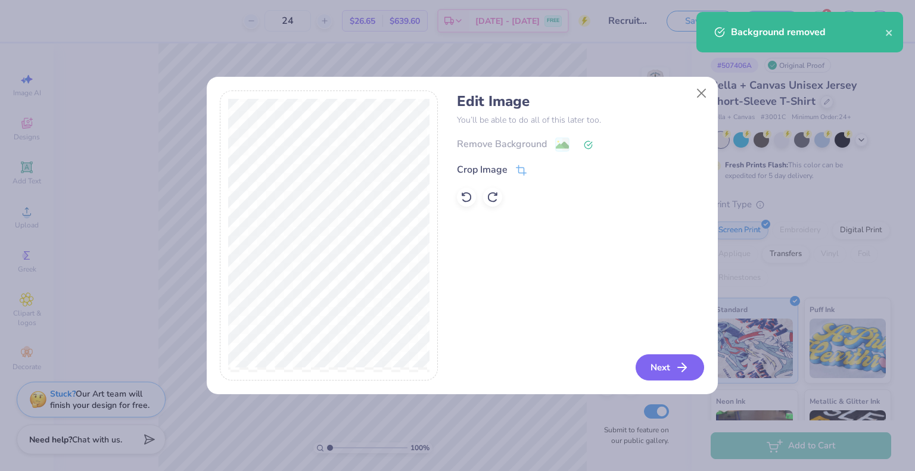
click at [662, 354] on button "Next" at bounding box center [670, 367] width 69 height 26
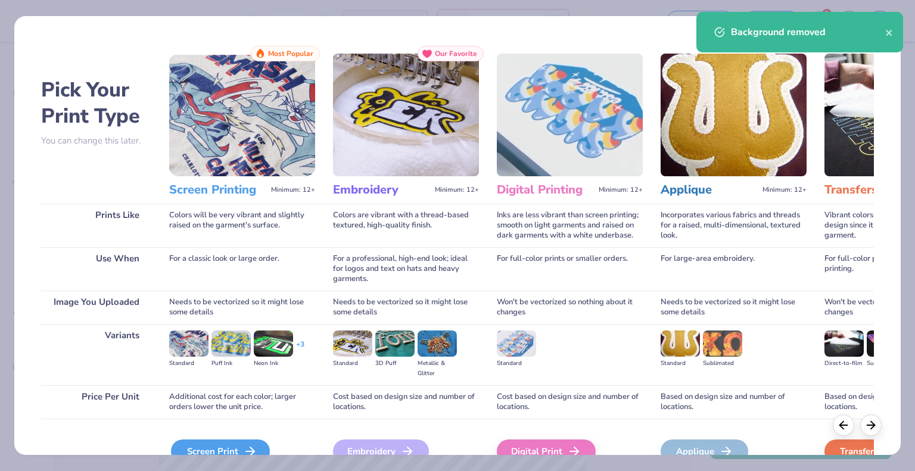
click at [229, 452] on div "Screen Print" at bounding box center [220, 452] width 99 height 24
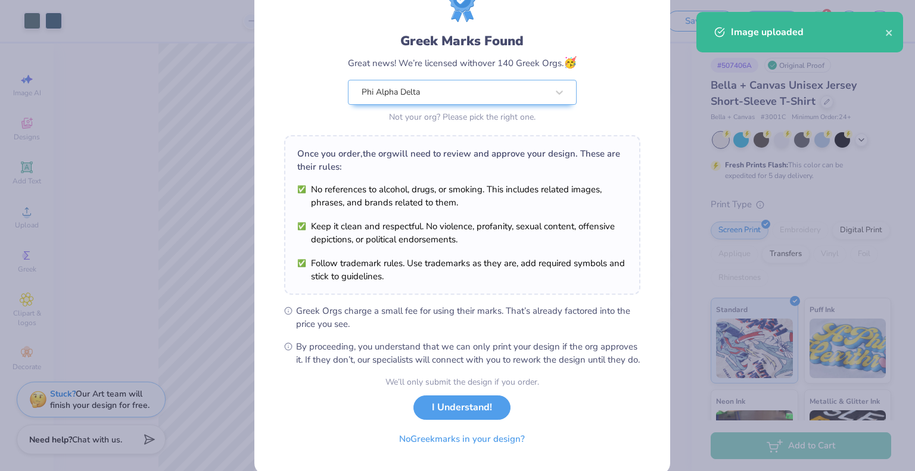
scroll to position [85, 0]
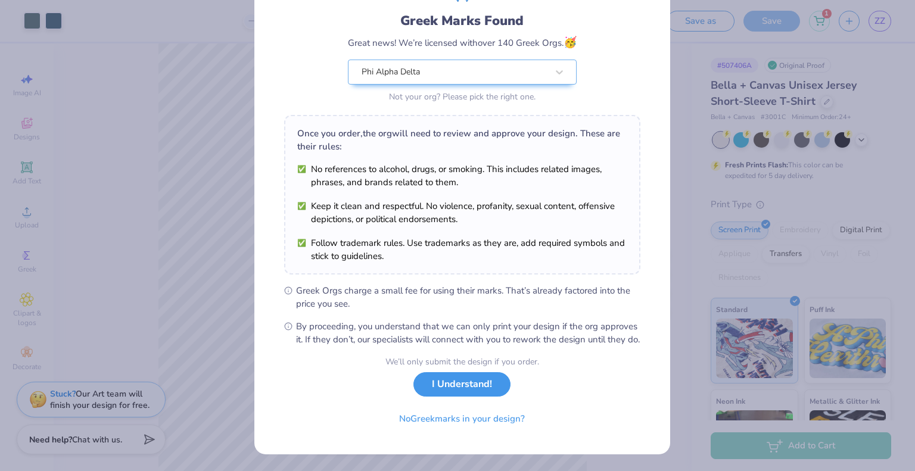
click at [464, 387] on button "I Understand!" at bounding box center [461, 384] width 97 height 24
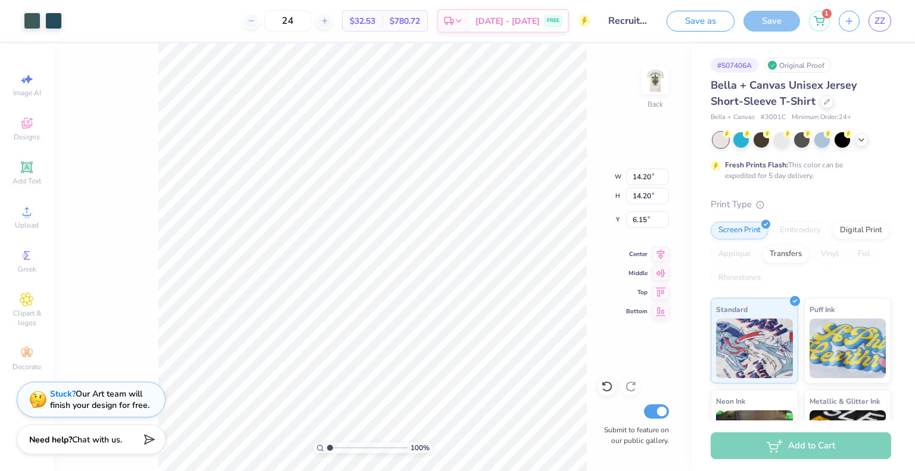
scroll to position [0, 0]
type input "3.26"
type input "3.00"
click at [637, 178] on input "3.26" at bounding box center [647, 177] width 43 height 17
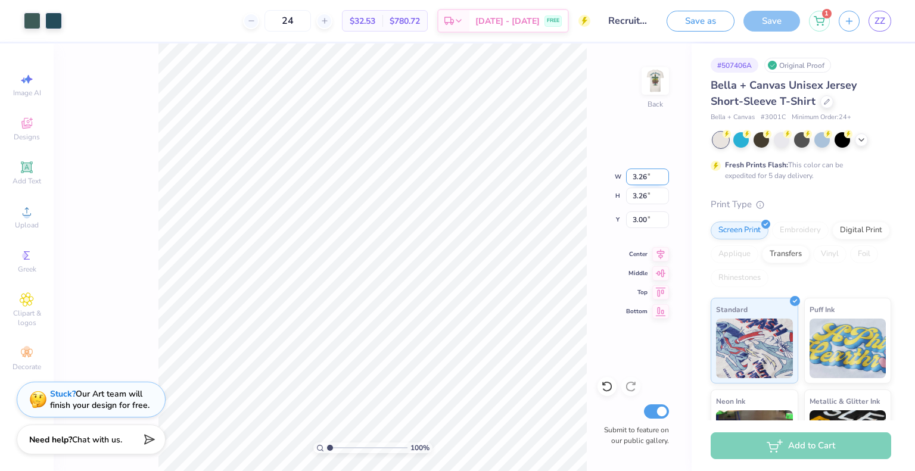
click at [637, 178] on input "3.26" at bounding box center [647, 177] width 43 height 17
type input "3.50"
type input "2.88"
type input "3.00"
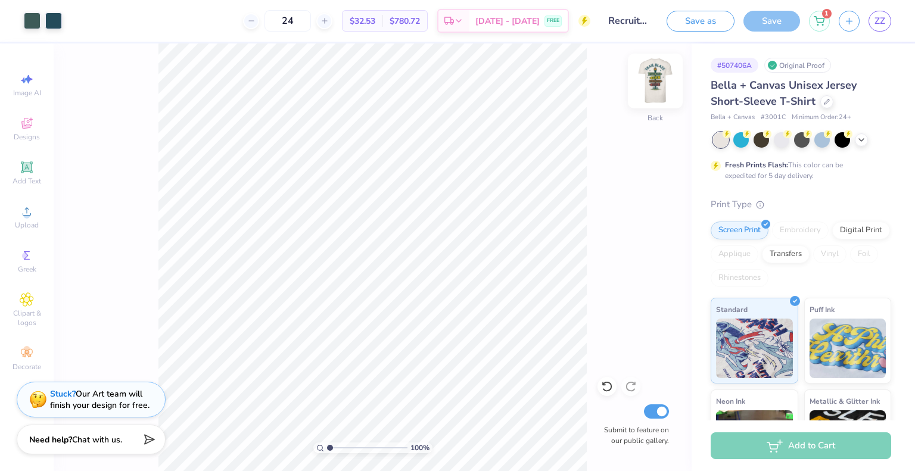
click at [652, 77] on img at bounding box center [656, 81] width 48 height 48
click at [652, 77] on img at bounding box center [655, 81] width 24 height 24
click at [647, 85] on img at bounding box center [656, 81] width 48 height 48
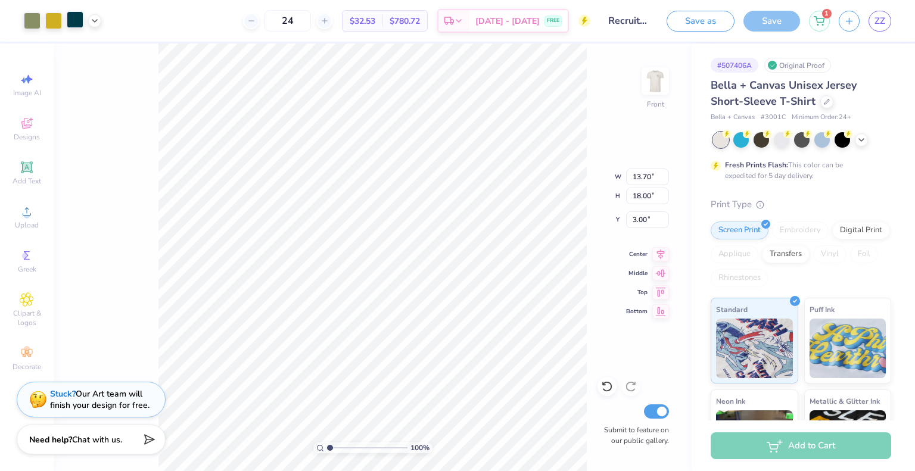
click at [80, 22] on div at bounding box center [75, 19] width 17 height 17
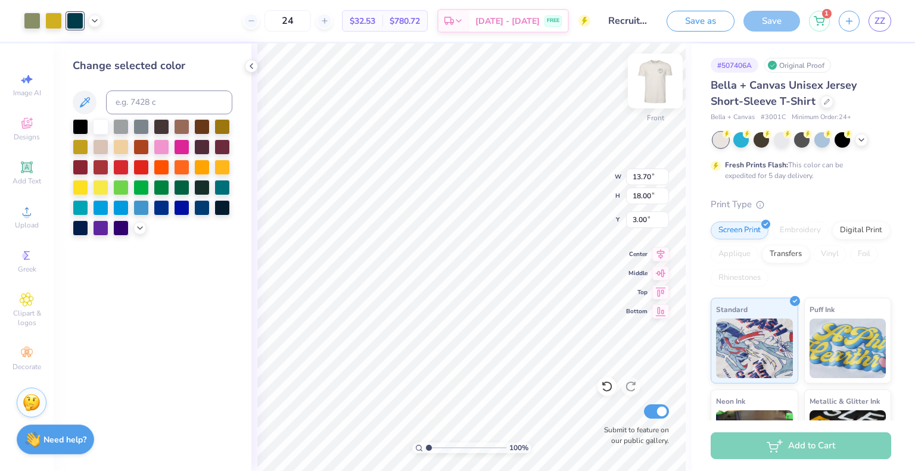
click at [654, 97] on img at bounding box center [656, 81] width 48 height 48
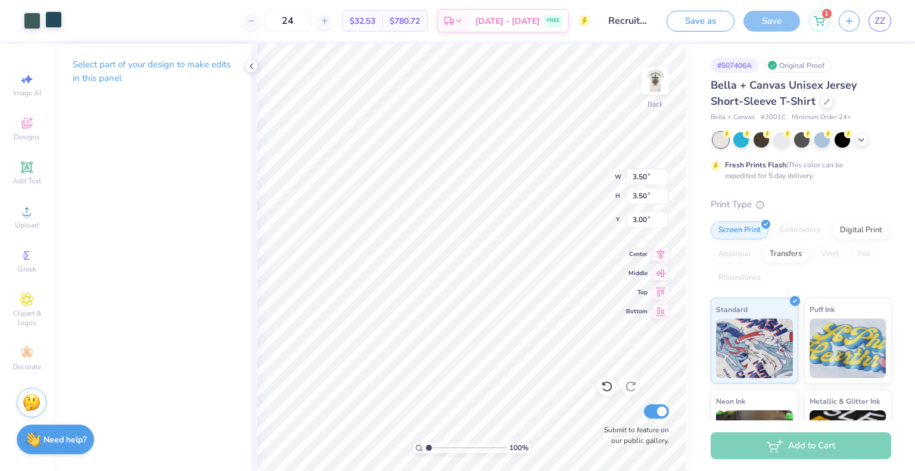
click at [49, 26] on div at bounding box center [53, 19] width 17 height 17
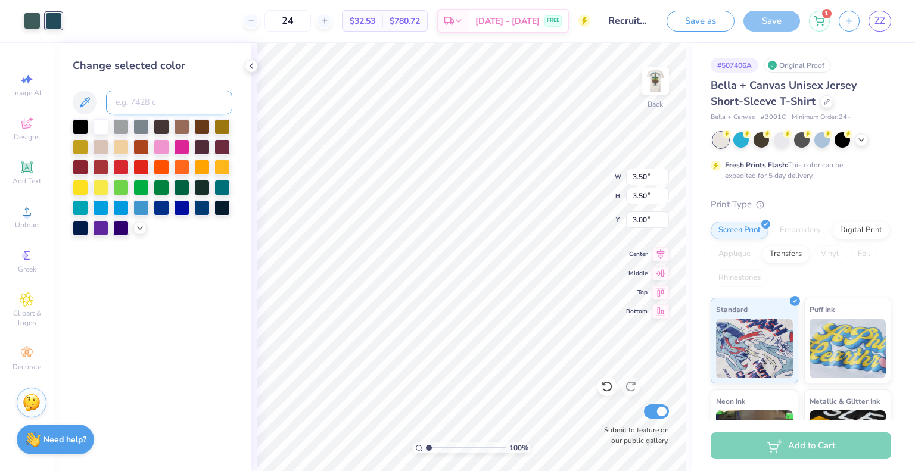
click at [136, 104] on input at bounding box center [169, 103] width 126 height 24
type input "309"
click at [27, 21] on div at bounding box center [32, 19] width 17 height 17
click at [132, 102] on input at bounding box center [169, 103] width 126 height 24
type input "309"
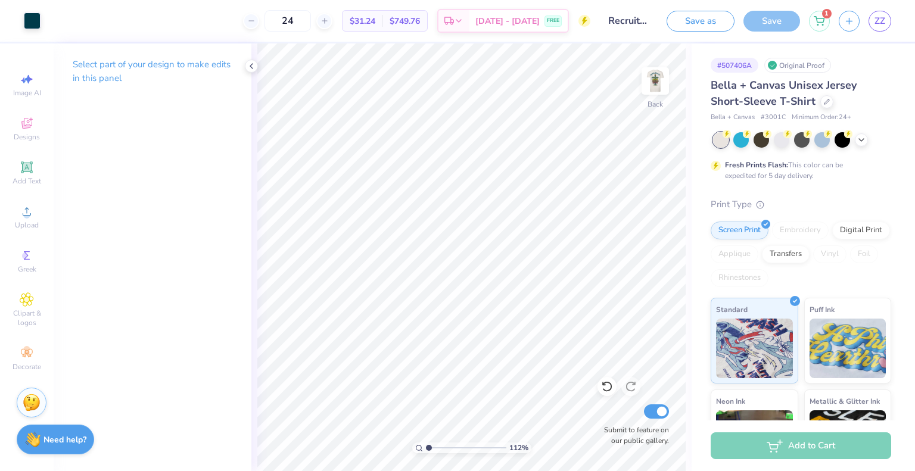
type input "1.00577145228348"
click at [307, 18] on input "24" at bounding box center [288, 20] width 46 height 21
type input "2"
type input "40"
type input "1"
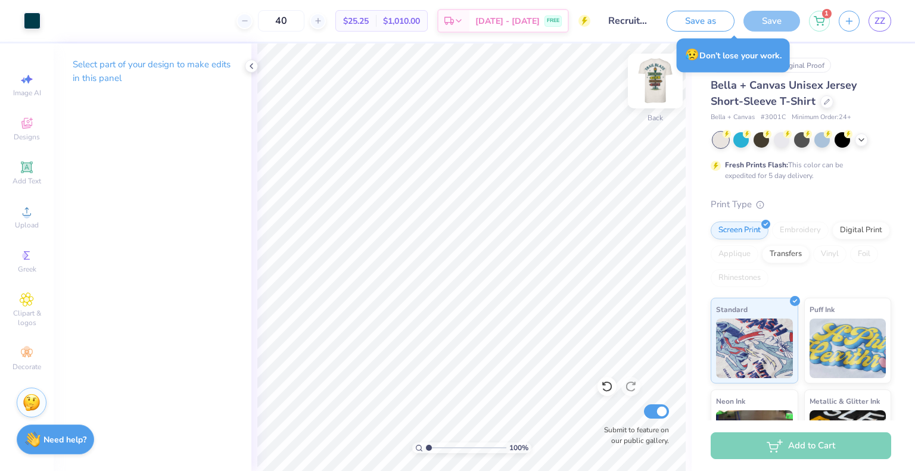
click at [643, 87] on img at bounding box center [656, 81] width 48 height 48
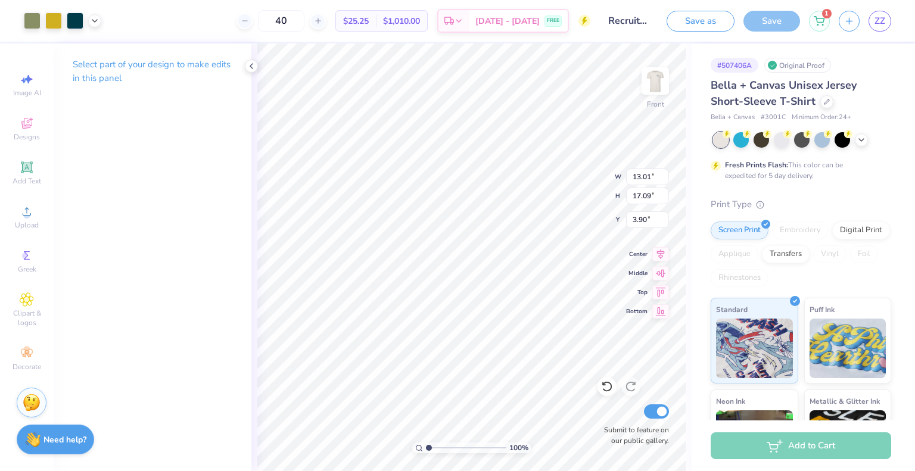
type input "13.01"
type input "17.09"
type input "3.00"
click at [866, 140] on div at bounding box center [861, 138] width 13 height 13
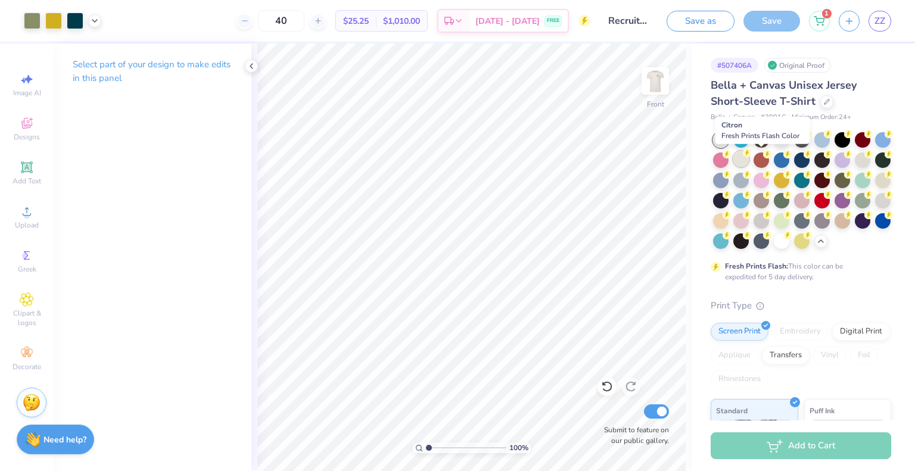
click at [749, 162] on div at bounding box center [740, 158] width 15 height 15
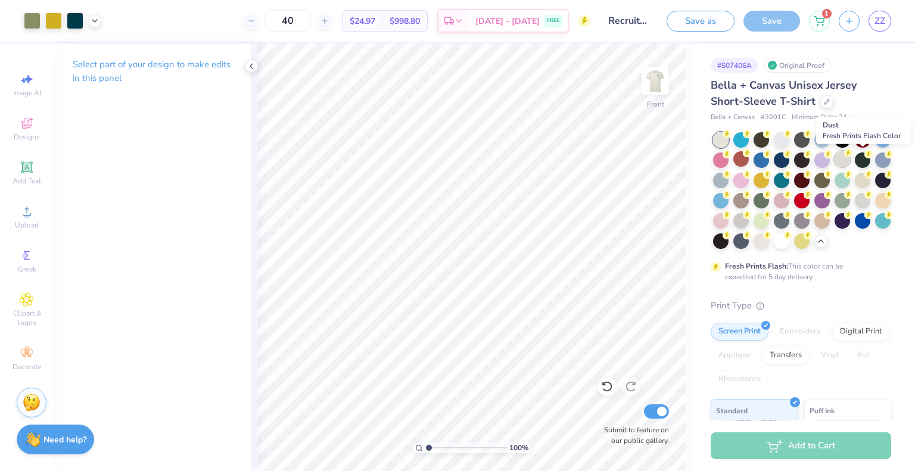
click at [850, 159] on div at bounding box center [842, 158] width 15 height 15
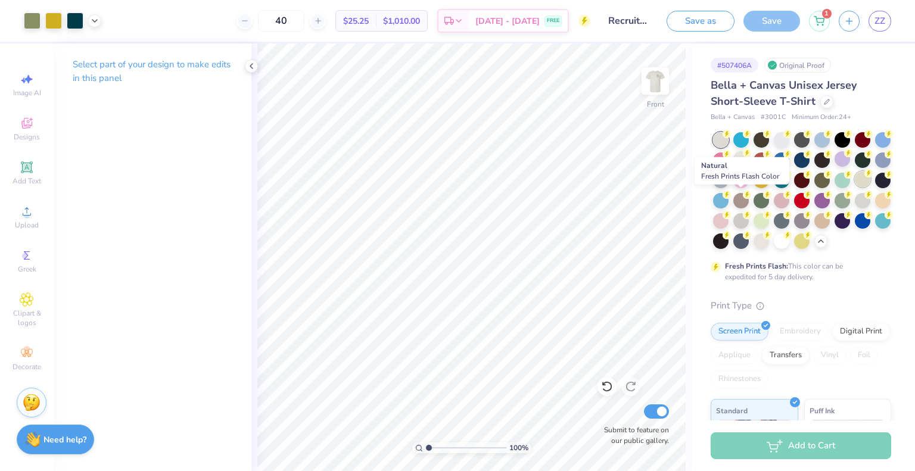
click at [855, 187] on div at bounding box center [862, 179] width 15 height 15
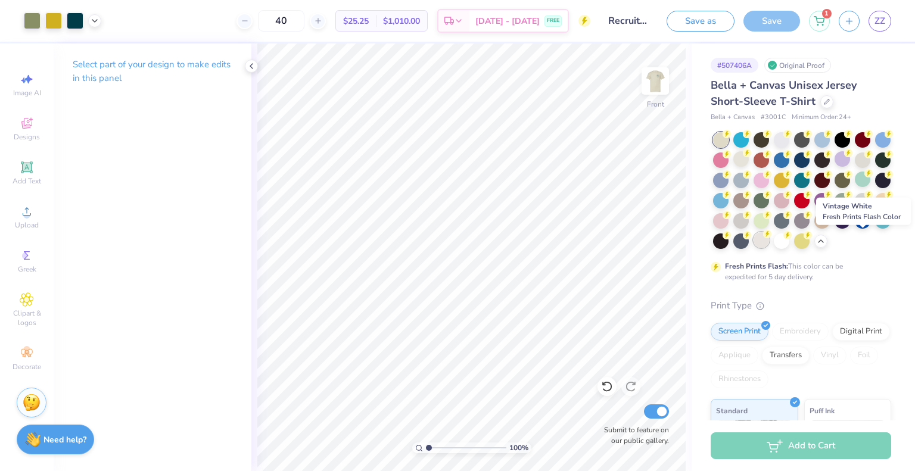
click at [769, 240] on div at bounding box center [761, 239] width 15 height 15
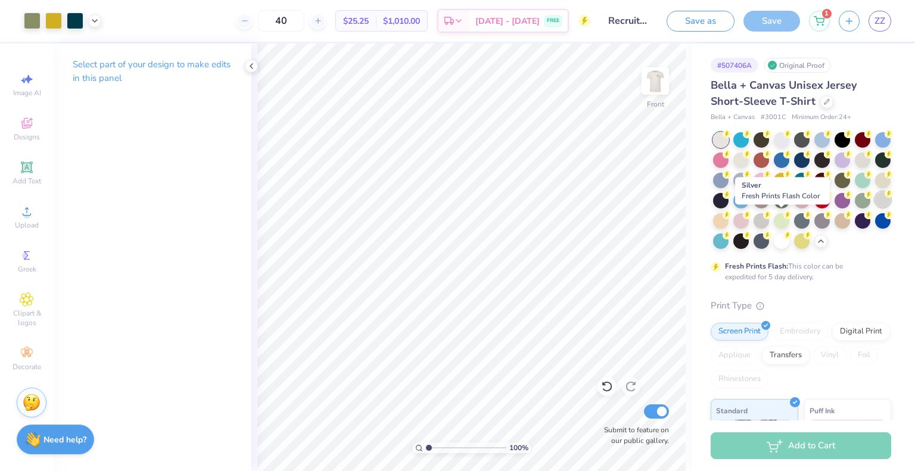
click at [875, 207] on div at bounding box center [882, 199] width 15 height 15
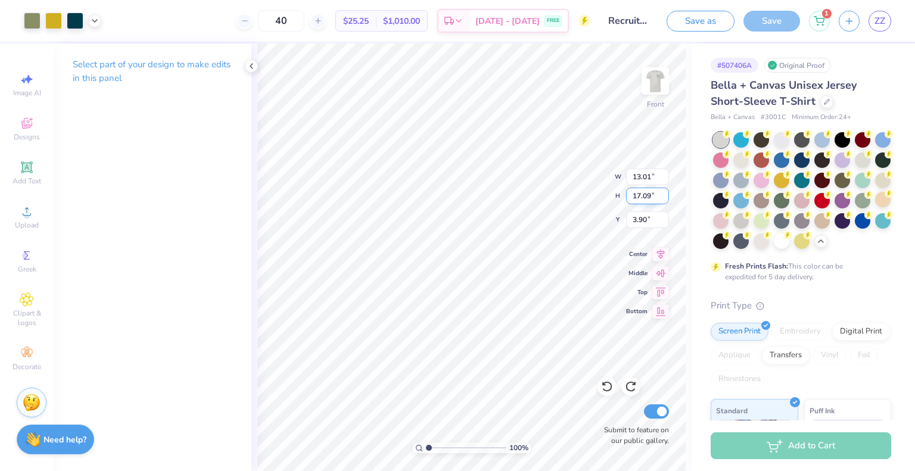
type input "3.90"
type input "13.70"
type input "18.00"
type input "3.00"
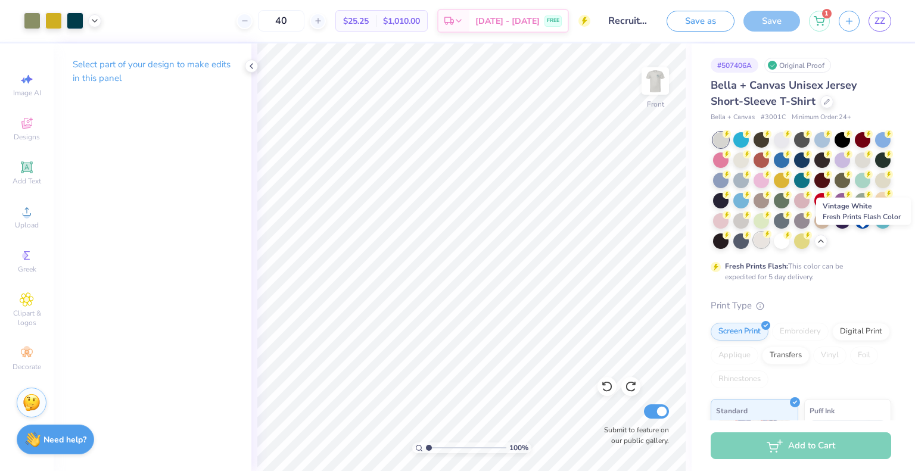
click at [769, 242] on div at bounding box center [761, 239] width 15 height 15
click at [855, 187] on div at bounding box center [862, 179] width 15 height 15
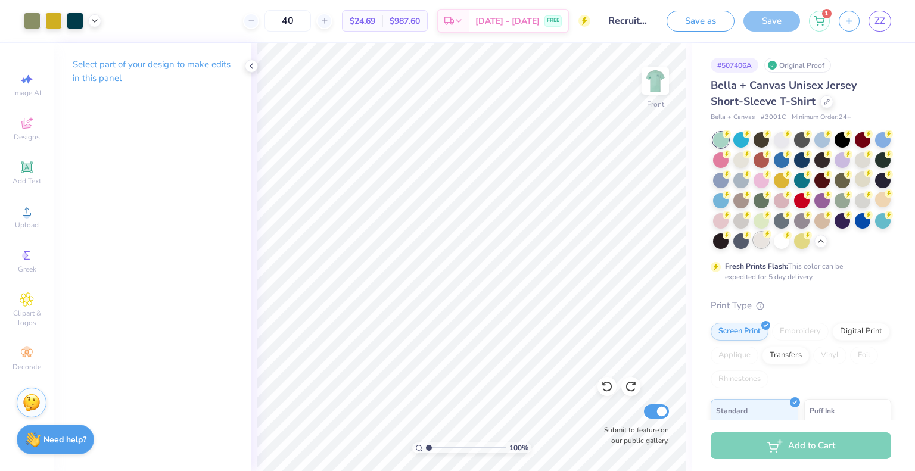
click at [769, 244] on div at bounding box center [761, 239] width 15 height 15
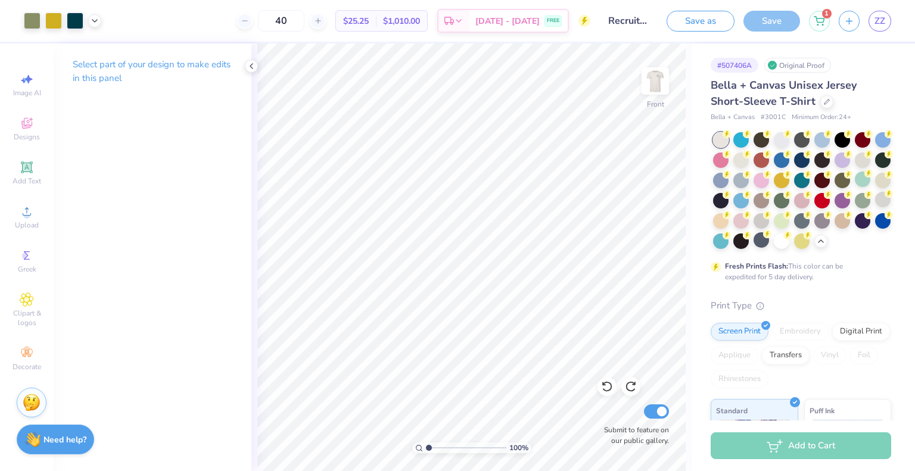
click at [775, 26] on div "Save" at bounding box center [772, 21] width 57 height 21
click at [655, 89] on img at bounding box center [656, 81] width 48 height 48
click at [655, 89] on img at bounding box center [655, 81] width 24 height 24
click at [749, 159] on div at bounding box center [740, 158] width 15 height 15
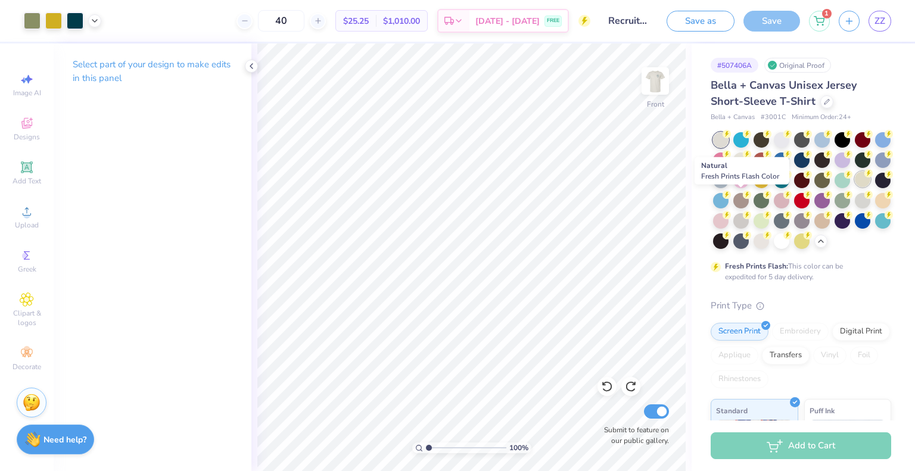
click at [855, 187] on div at bounding box center [862, 179] width 15 height 15
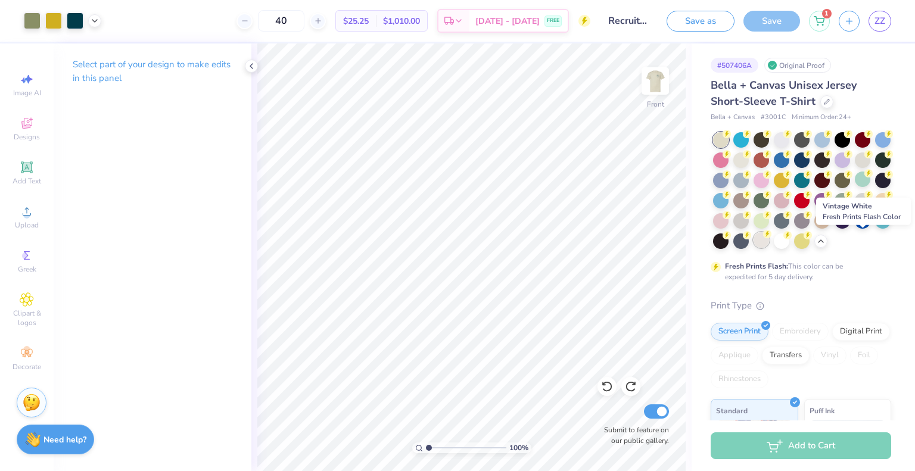
click at [769, 240] on div at bounding box center [761, 239] width 15 height 15
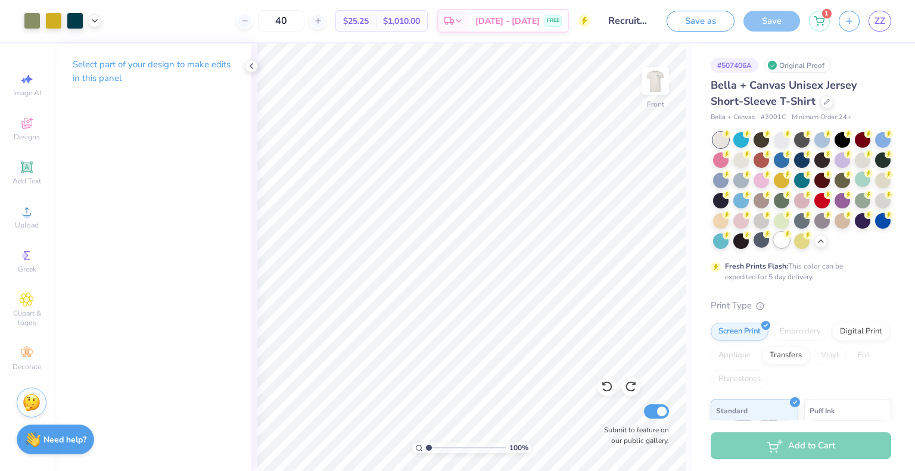
click at [774, 248] on div at bounding box center [781, 239] width 15 height 15
click at [777, 144] on div at bounding box center [781, 138] width 15 height 15
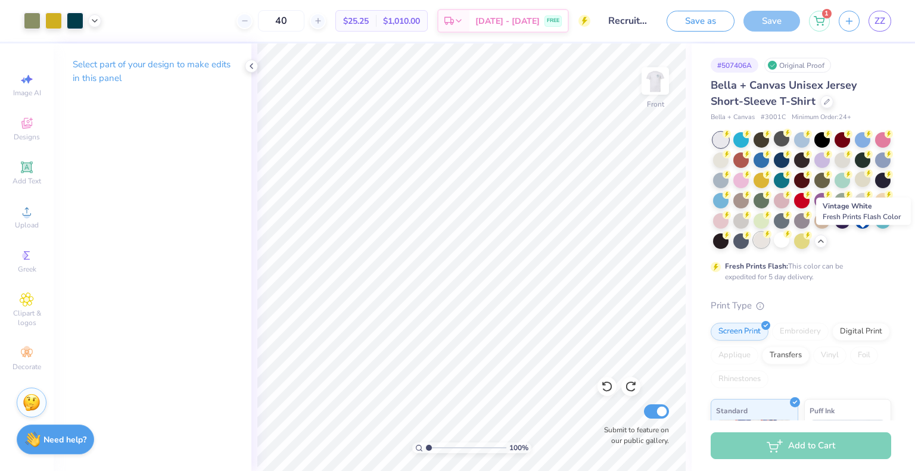
click at [769, 246] on div at bounding box center [761, 239] width 15 height 15
